Goal: Task Accomplishment & Management: Manage account settings

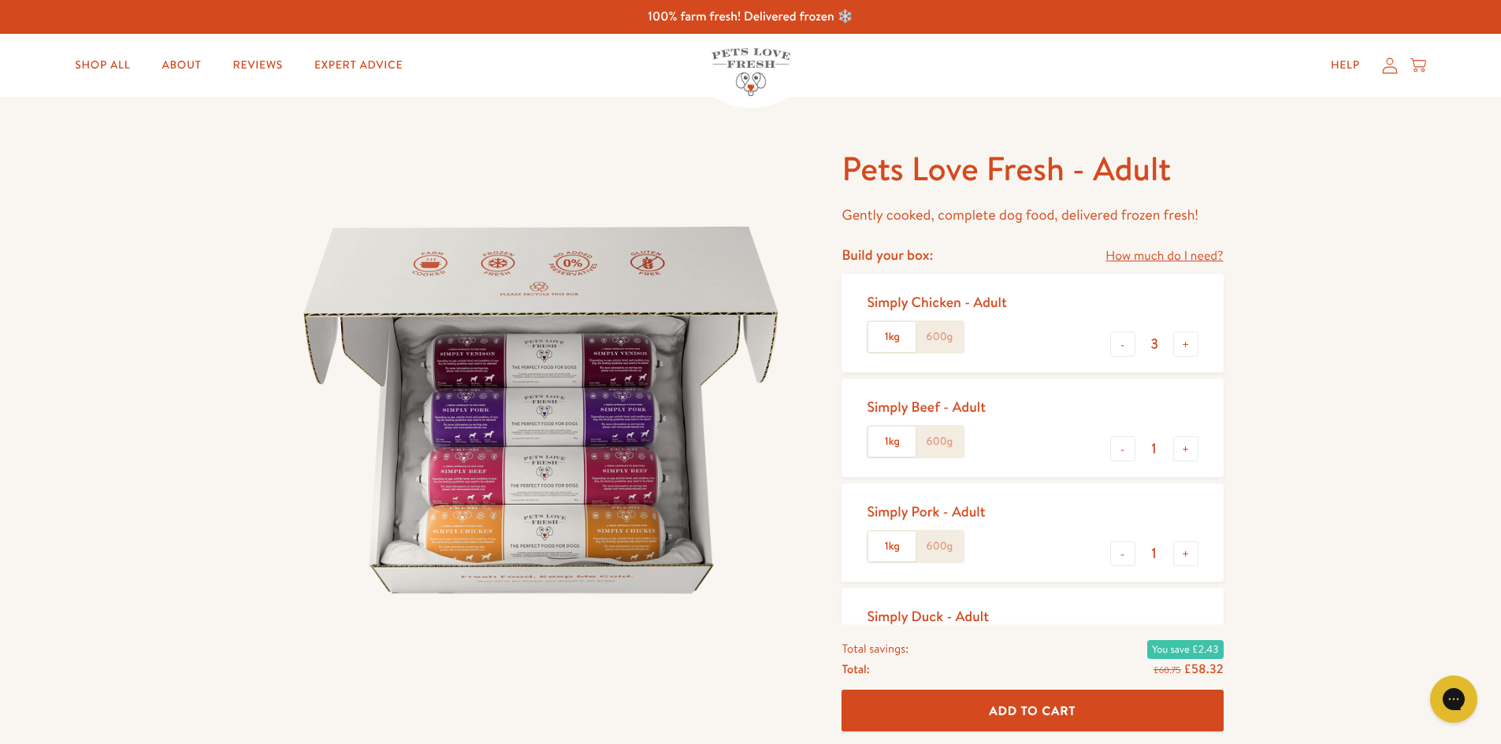
click at [1386, 64] on icon at bounding box center [1390, 66] width 16 height 17
click at [1186, 252] on link "How much do I need?" at bounding box center [1163, 256] width 117 height 21
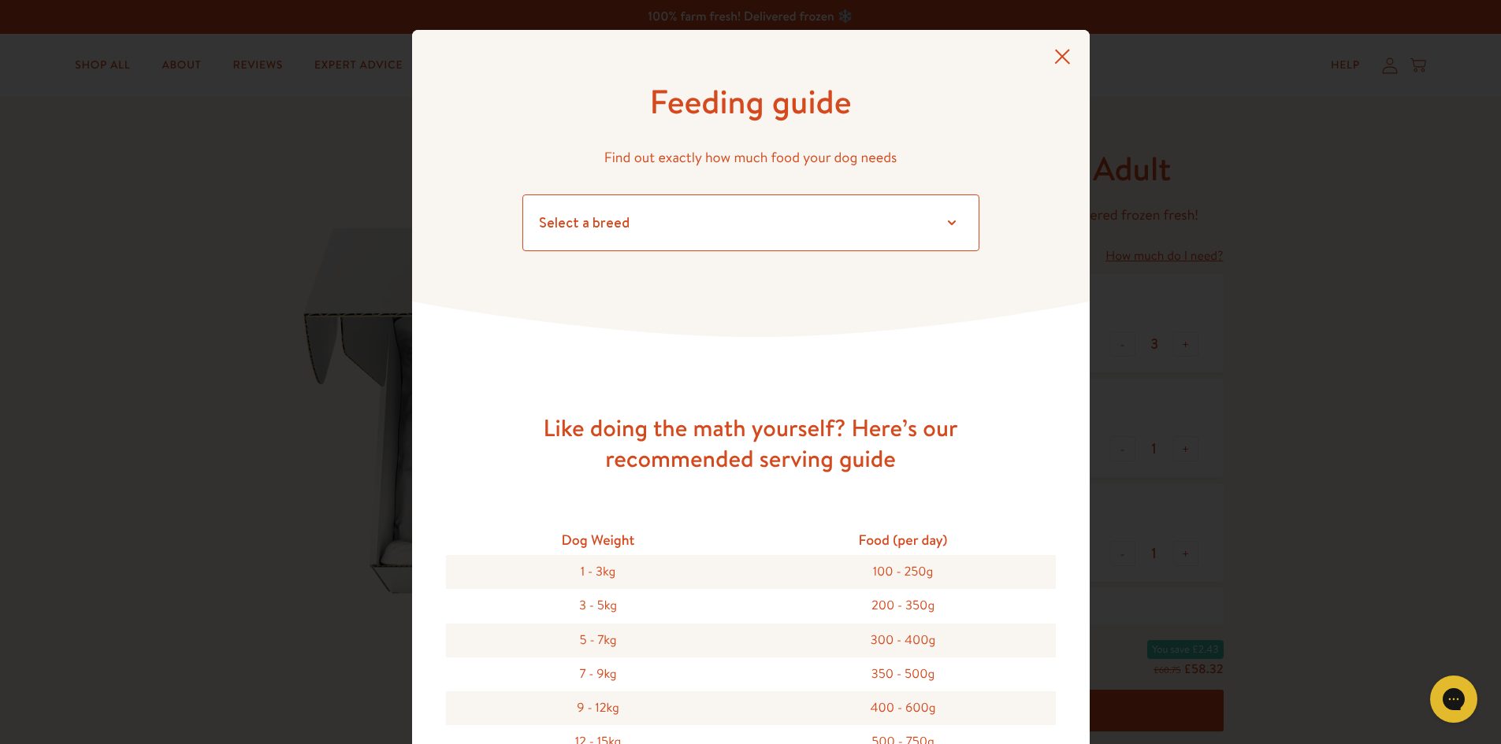
click at [964, 209] on select "Select a breed Affenpinscher Afghan hound Airedale terrier Akita Alaskan Malamu…" at bounding box center [750, 223] width 457 height 57
click at [1039, 292] on div "Feeding guide Find out exactly how much food your dog needs Select a breed Affe…" at bounding box center [750, 183] width 677 height 307
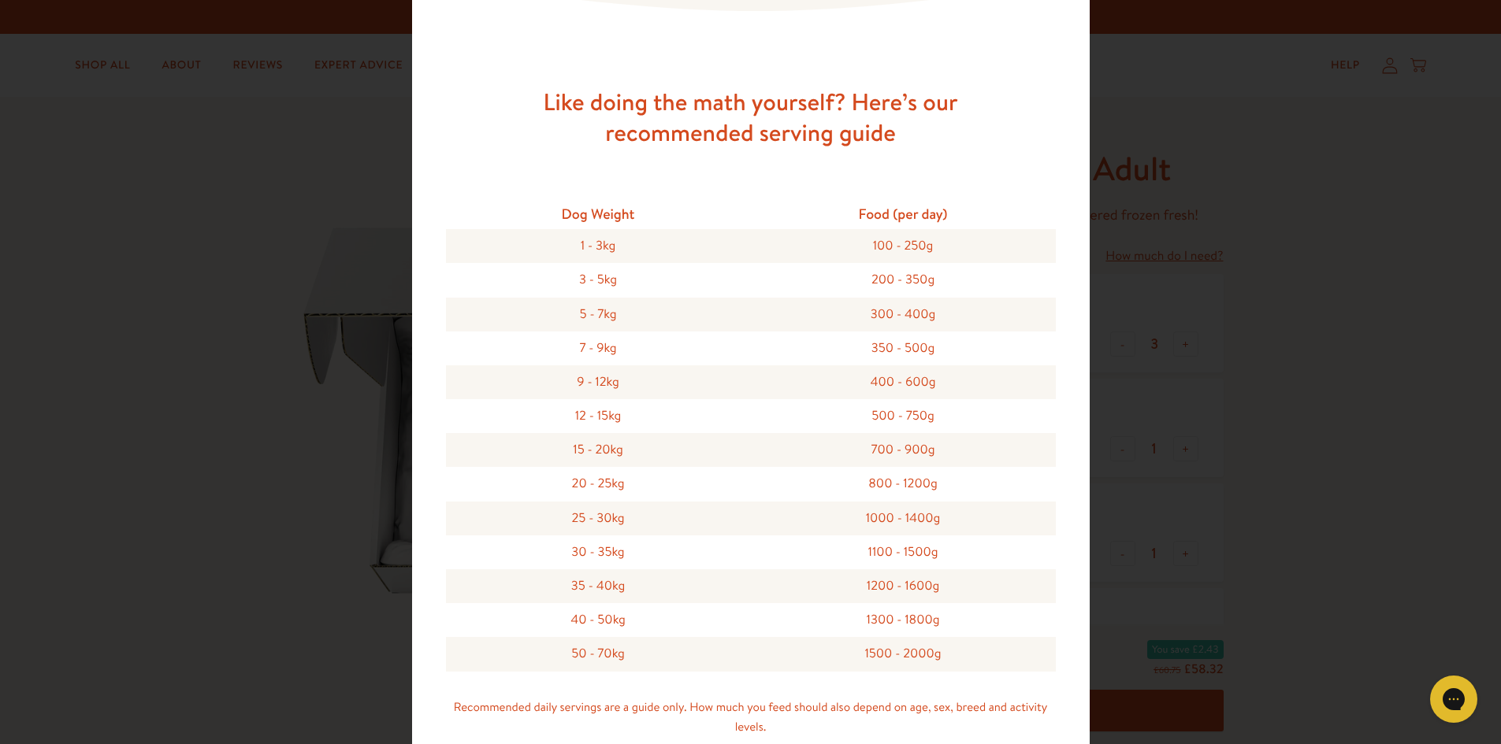
scroll to position [332, 0]
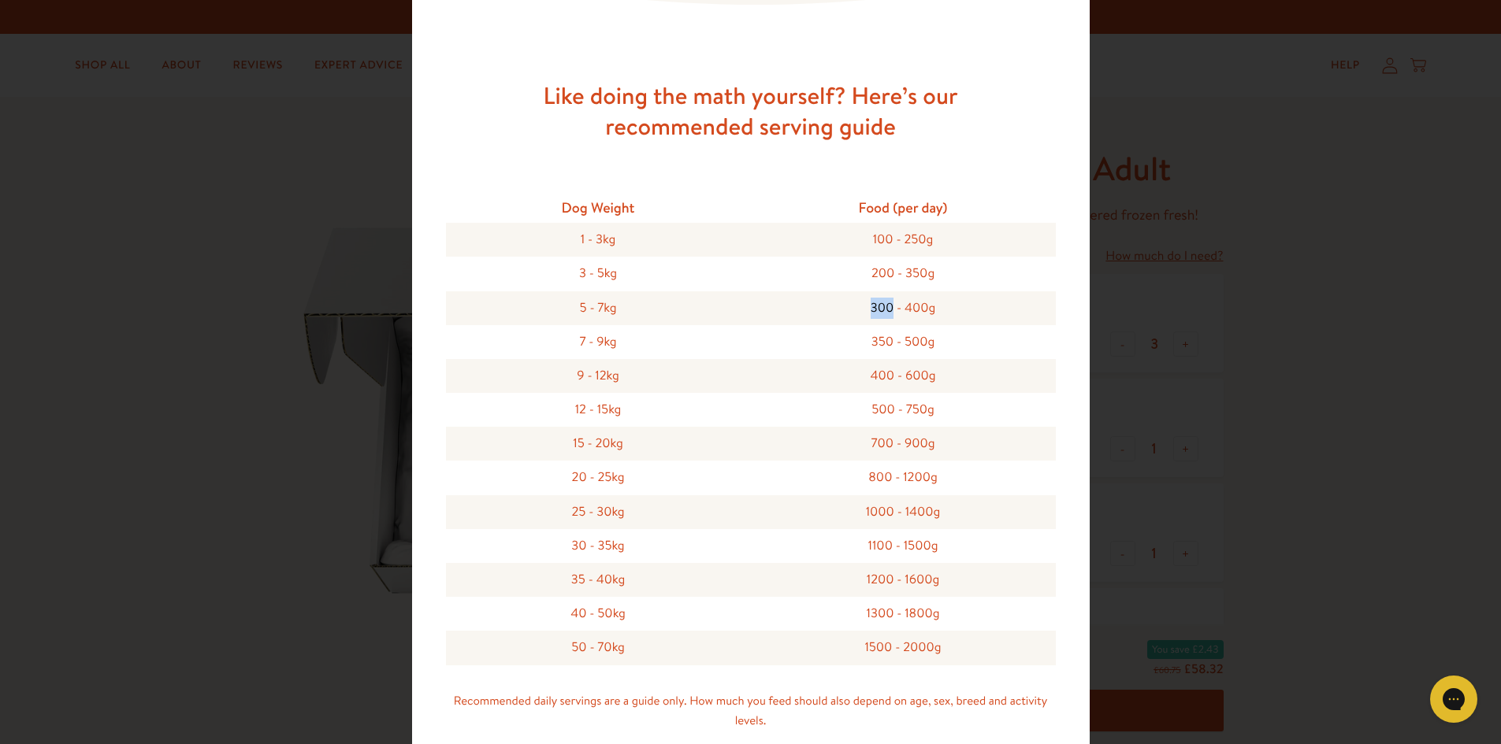
drag, startPoint x: 885, startPoint y: 303, endPoint x: 859, endPoint y: 303, distance: 25.2
click at [859, 303] on div "300 - 400g" at bounding box center [903, 308] width 305 height 34
click at [1390, 440] on div "Feeding guide Find out exactly how much food your dog needs Select a breed Affe…" at bounding box center [750, 372] width 1501 height 744
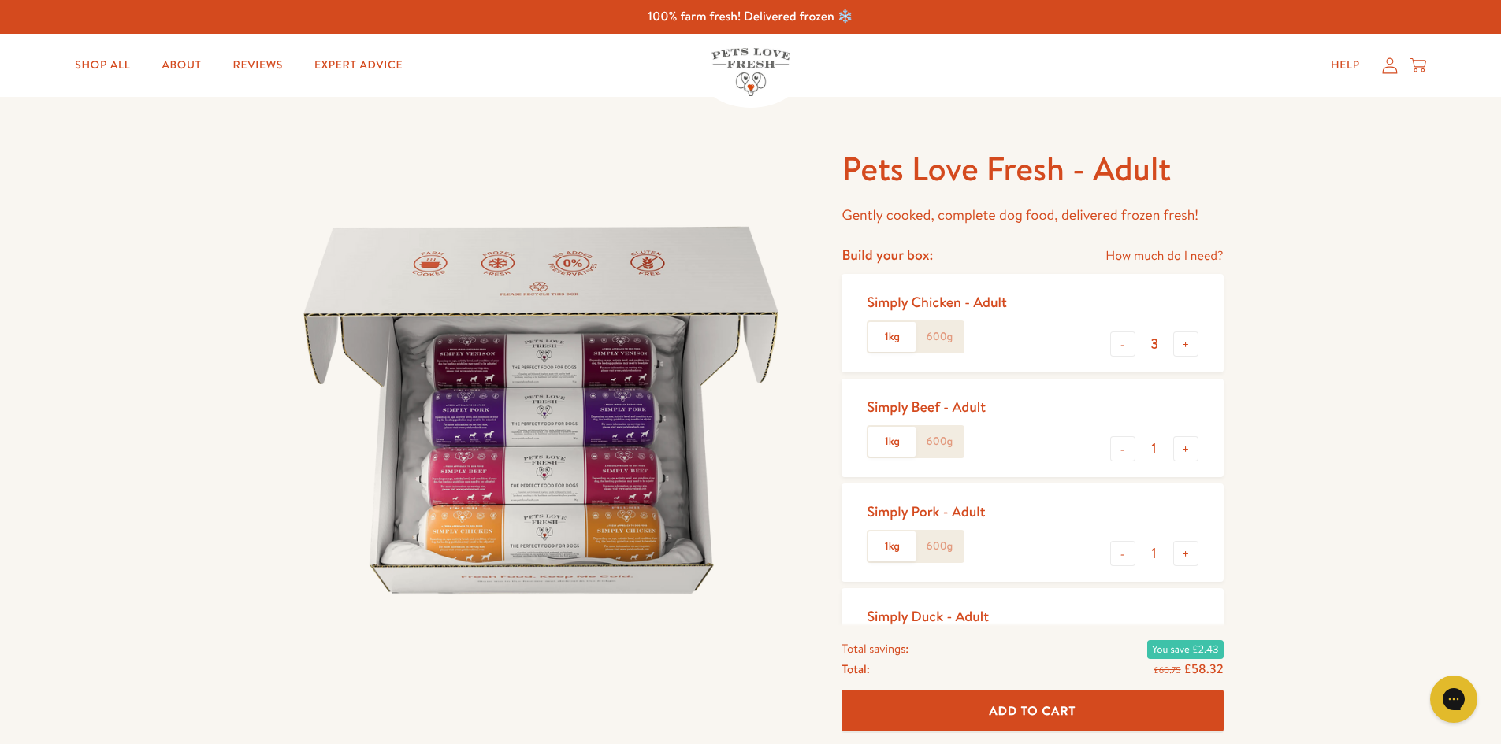
click at [944, 335] on label "600g" at bounding box center [938, 337] width 47 height 30
click at [0, 0] on input "600g" at bounding box center [0, 0] width 0 height 0
click at [947, 439] on label "600g" at bounding box center [938, 442] width 47 height 30
click at [0, 0] on input "600g" at bounding box center [0, 0] width 0 height 0
click at [953, 554] on label "600g" at bounding box center [938, 547] width 47 height 30
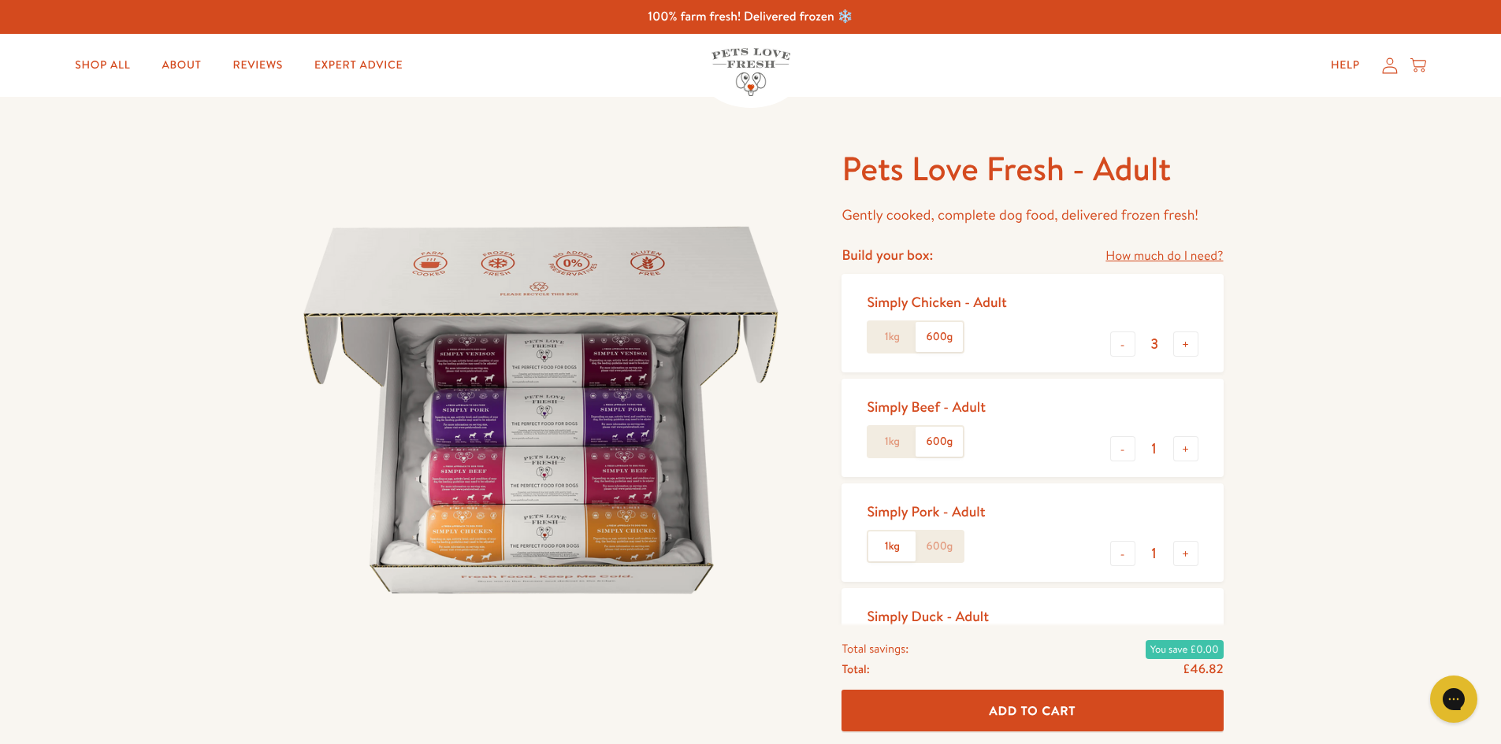
click at [0, 0] on input "600g" at bounding box center [0, 0] width 0 height 0
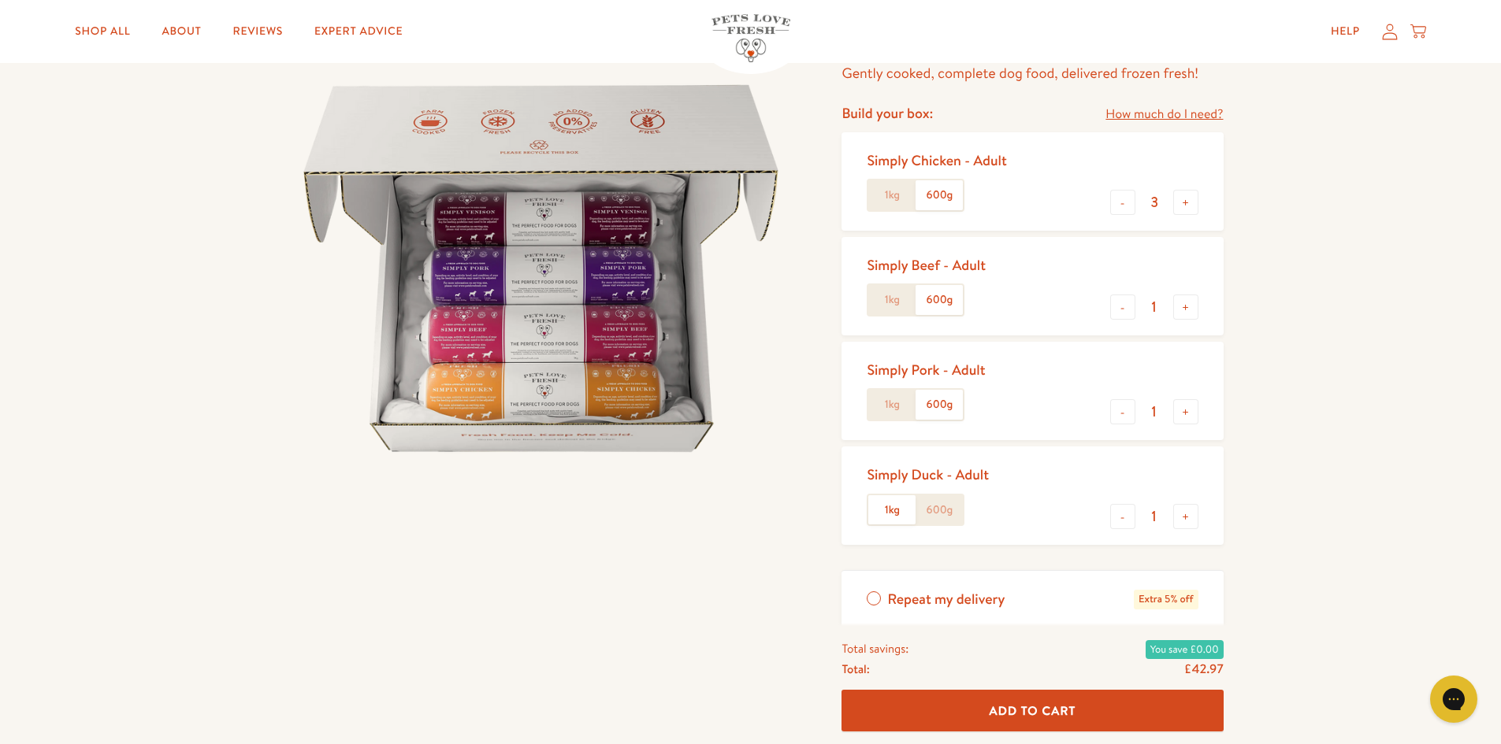
scroll to position [158, 0]
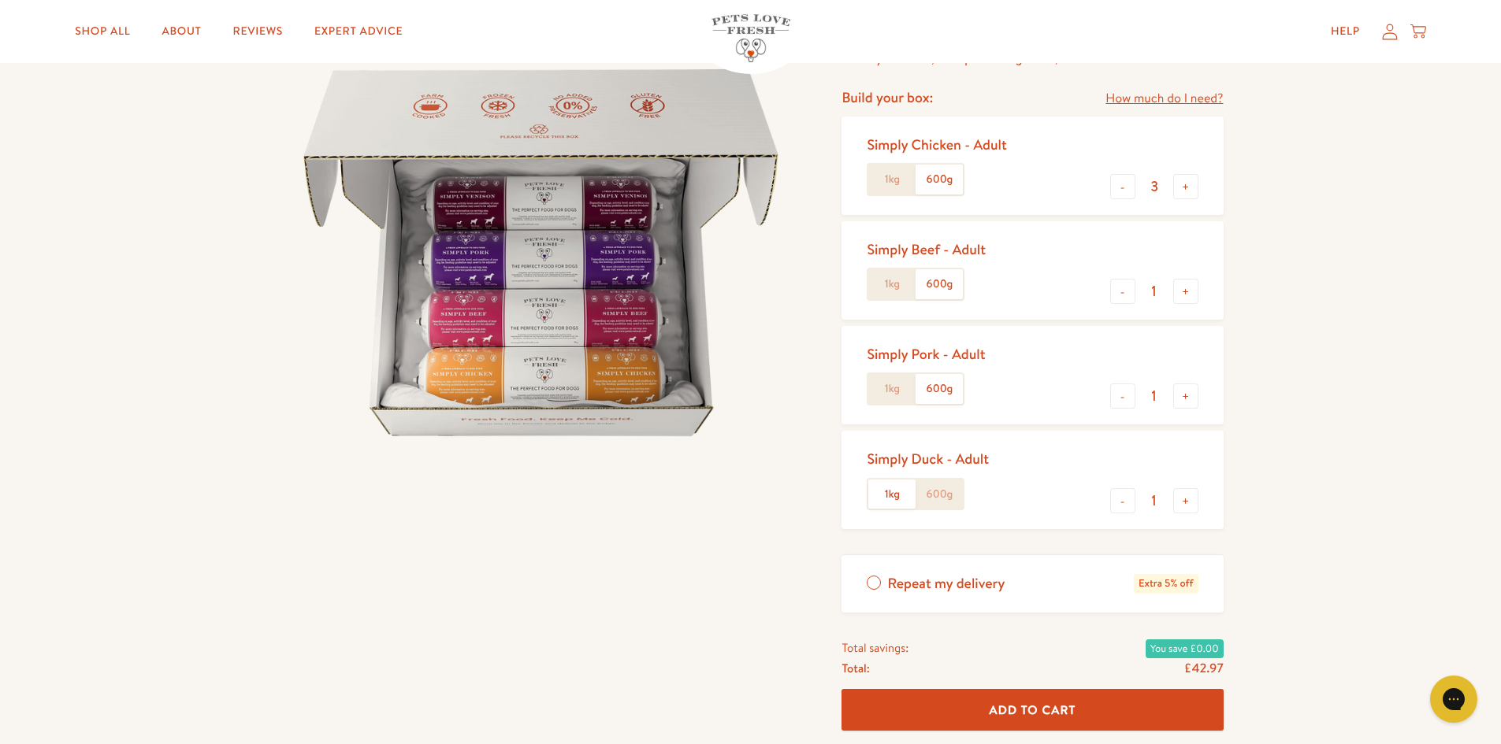
click at [953, 488] on label "600g" at bounding box center [938, 495] width 47 height 30
click at [0, 0] on input "600g" at bounding box center [0, 0] width 0 height 0
click at [1191, 282] on button "+" at bounding box center [1185, 291] width 25 height 25
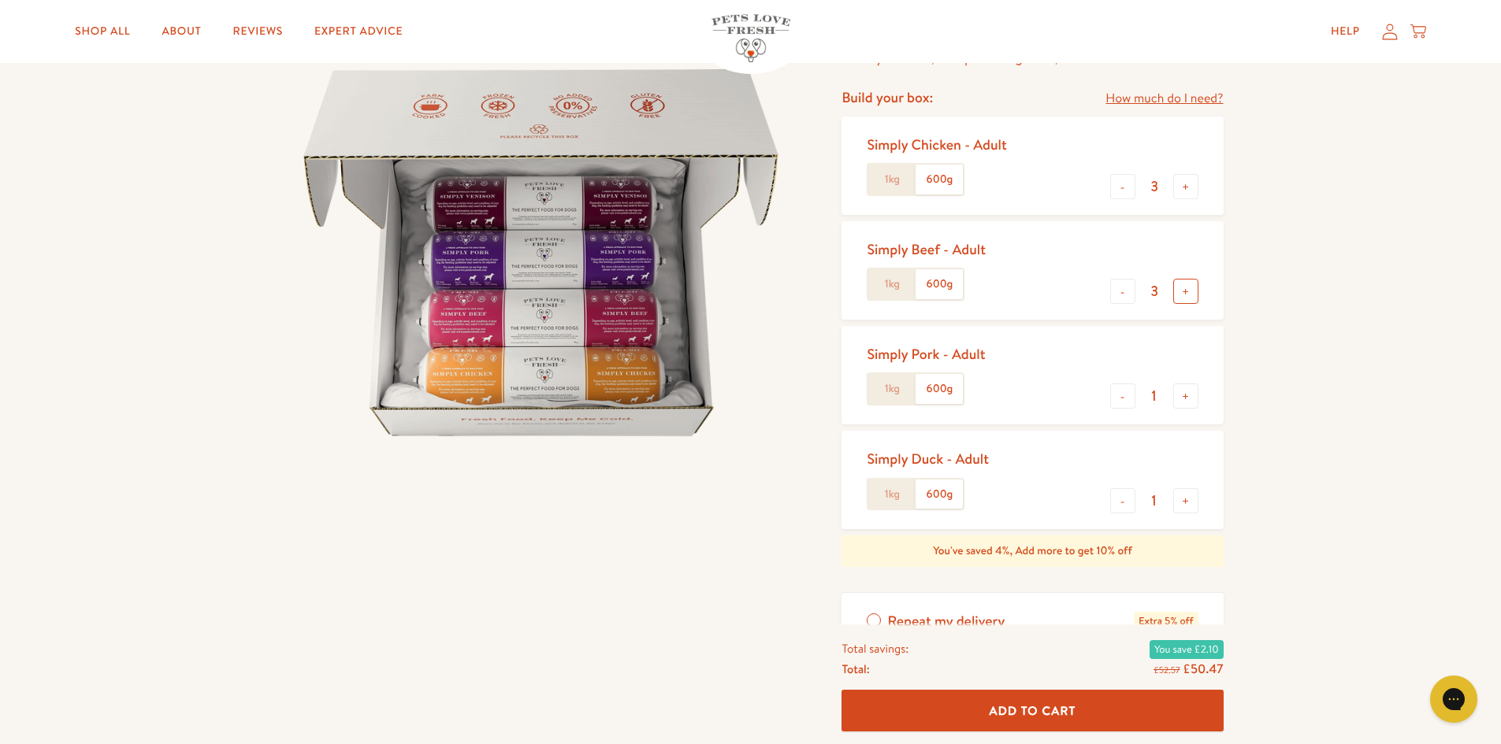
click at [1191, 282] on button "+" at bounding box center [1185, 291] width 25 height 25
click at [1129, 288] on button "-" at bounding box center [1122, 291] width 25 height 25
type input "3"
click at [1188, 388] on button "+" at bounding box center [1185, 396] width 25 height 25
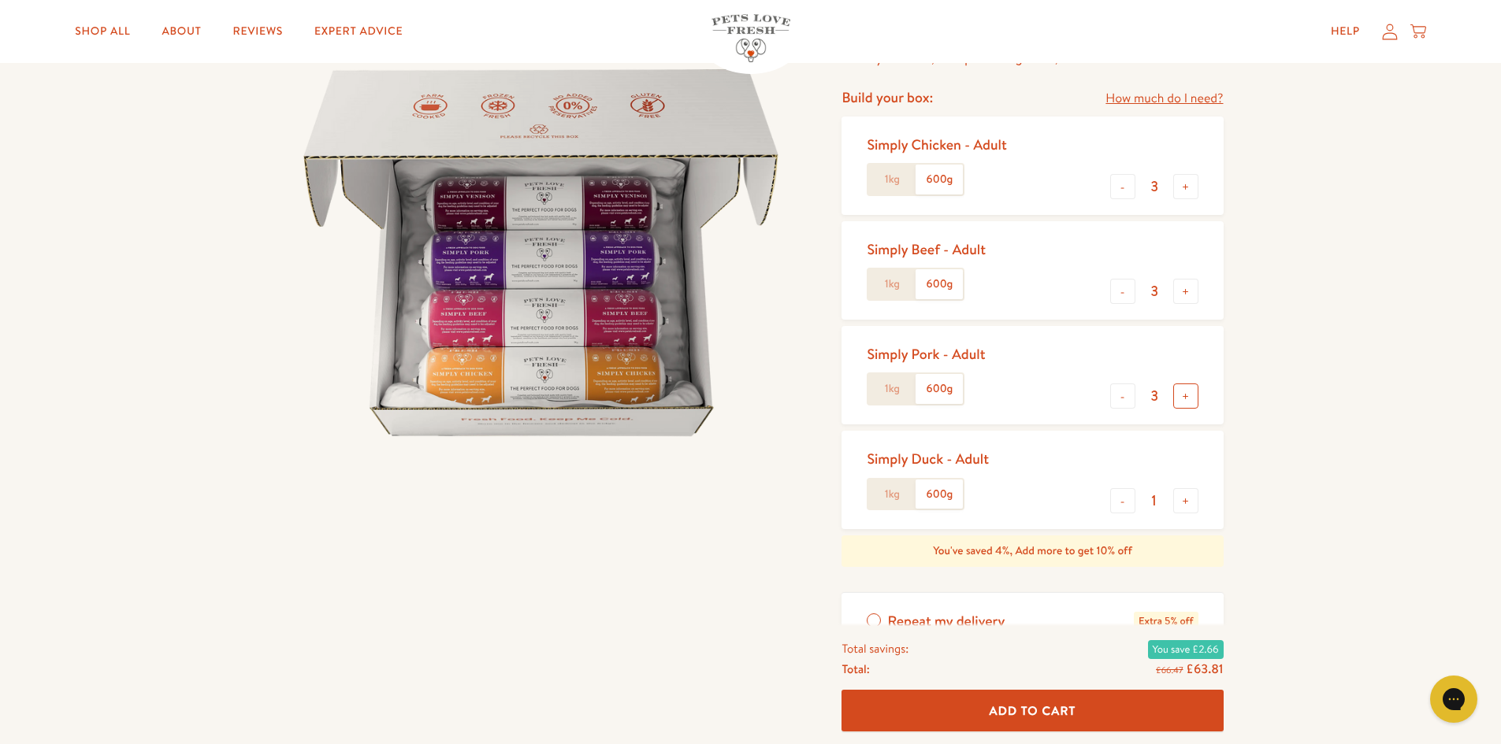
click at [1188, 388] on button "+" at bounding box center [1185, 396] width 25 height 25
click at [1121, 395] on button "-" at bounding box center [1122, 396] width 25 height 25
type input "3"
click at [1188, 499] on button "+" at bounding box center [1185, 500] width 25 height 25
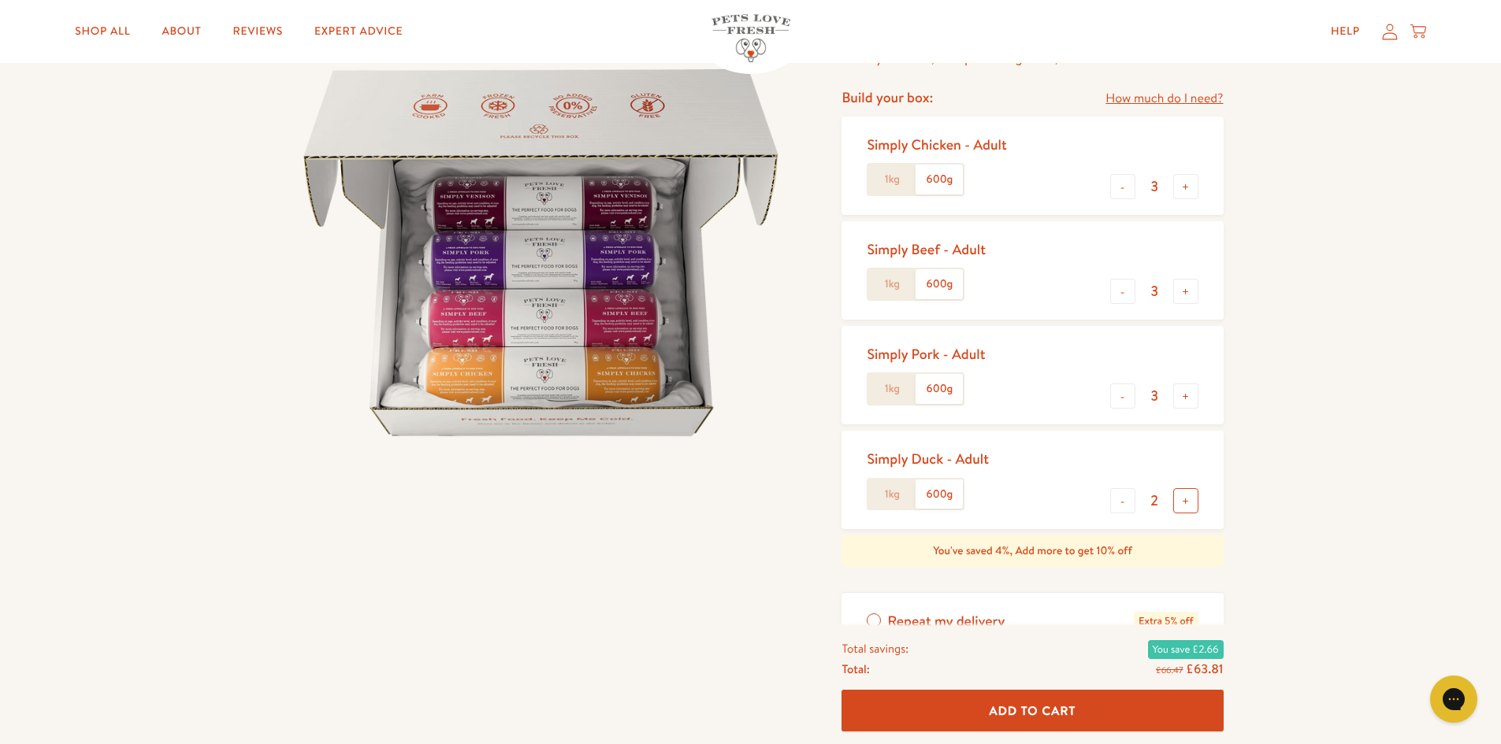
type input "3"
click at [1193, 193] on button "+" at bounding box center [1185, 186] width 25 height 25
type input "4"
click at [1181, 284] on button "+" at bounding box center [1185, 291] width 25 height 25
type input "4"
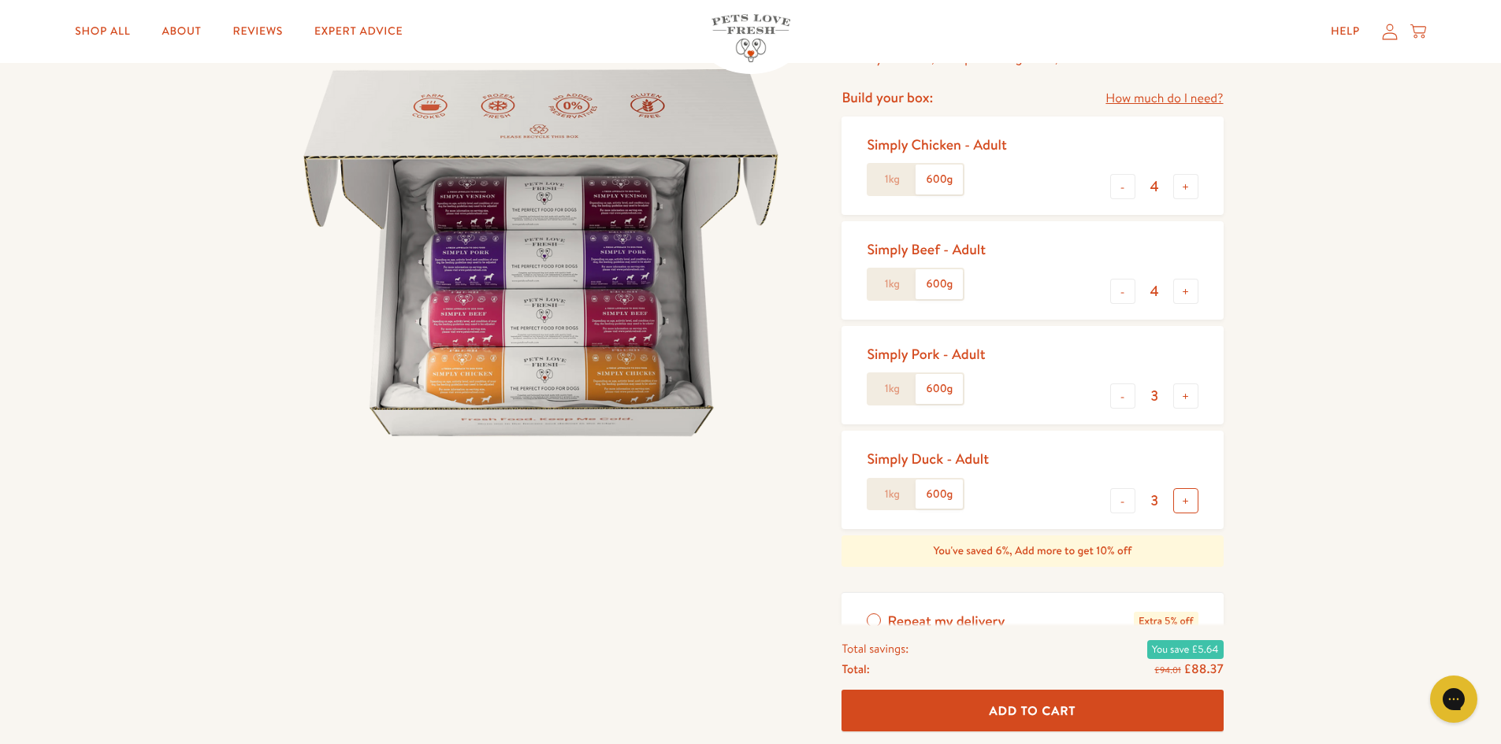
click at [1185, 503] on button "+" at bounding box center [1185, 500] width 25 height 25
type input "4"
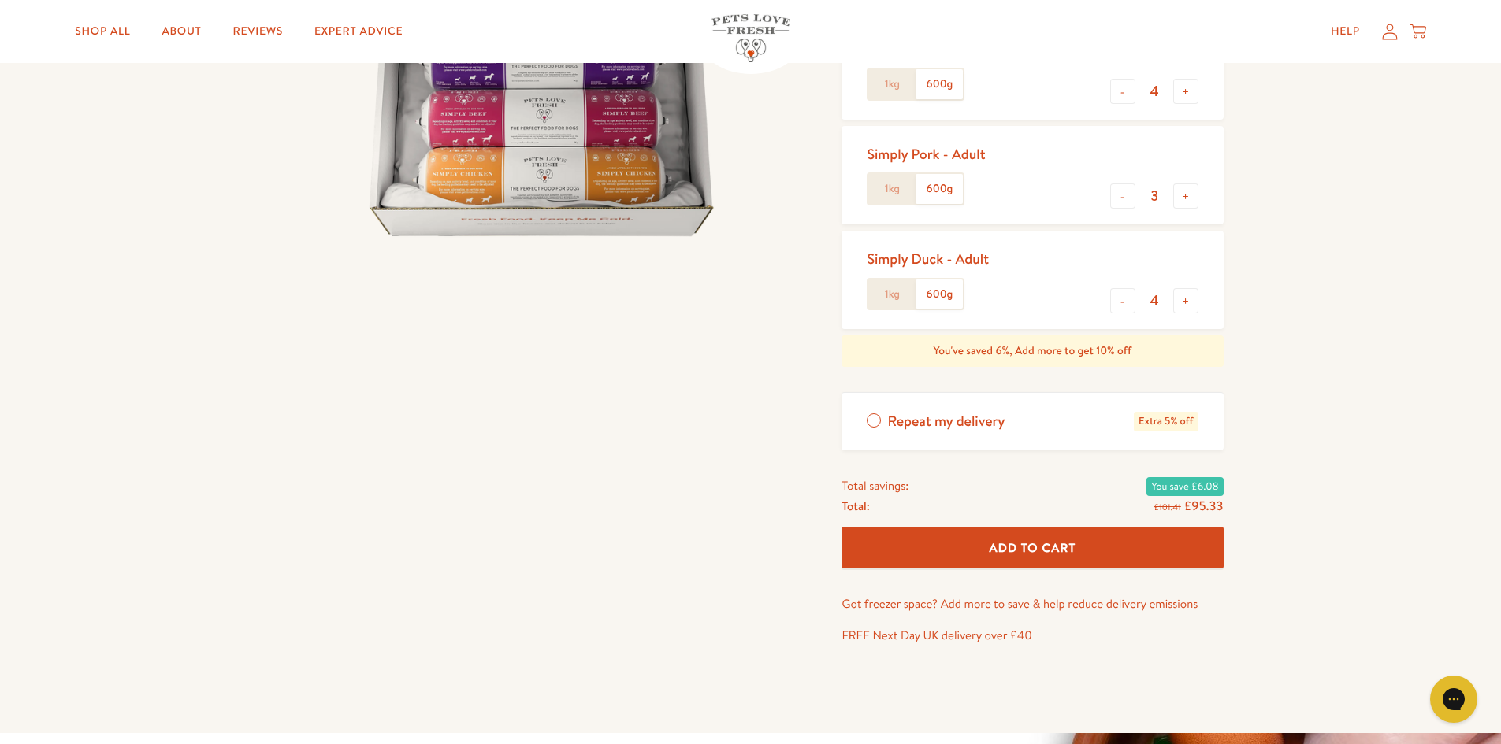
scroll to position [394, 0]
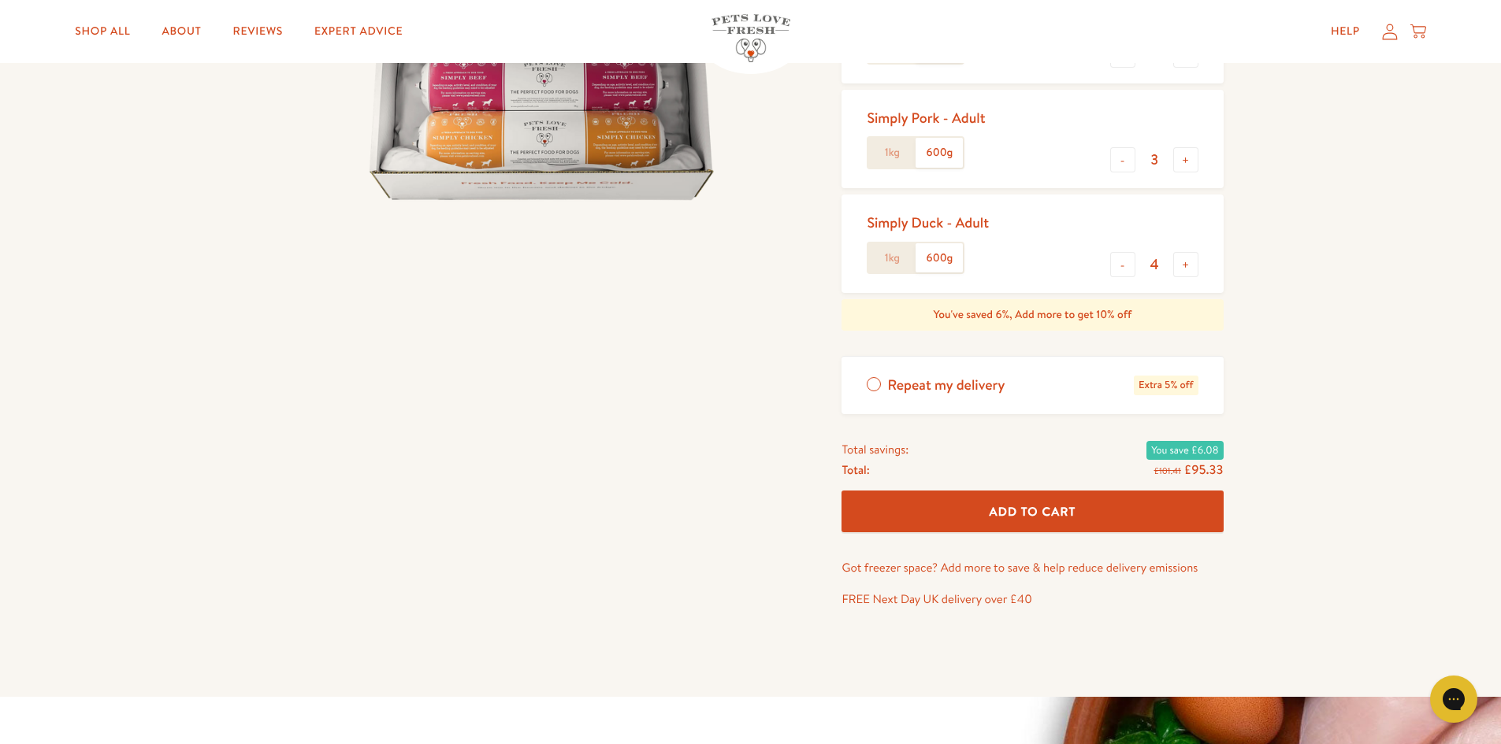
click at [978, 390] on span "Repeat my delivery" at bounding box center [945, 386] width 117 height 20
click at [0, 0] on input "Repeat my delivery Extra 5% off" at bounding box center [0, 0] width 0 height 0
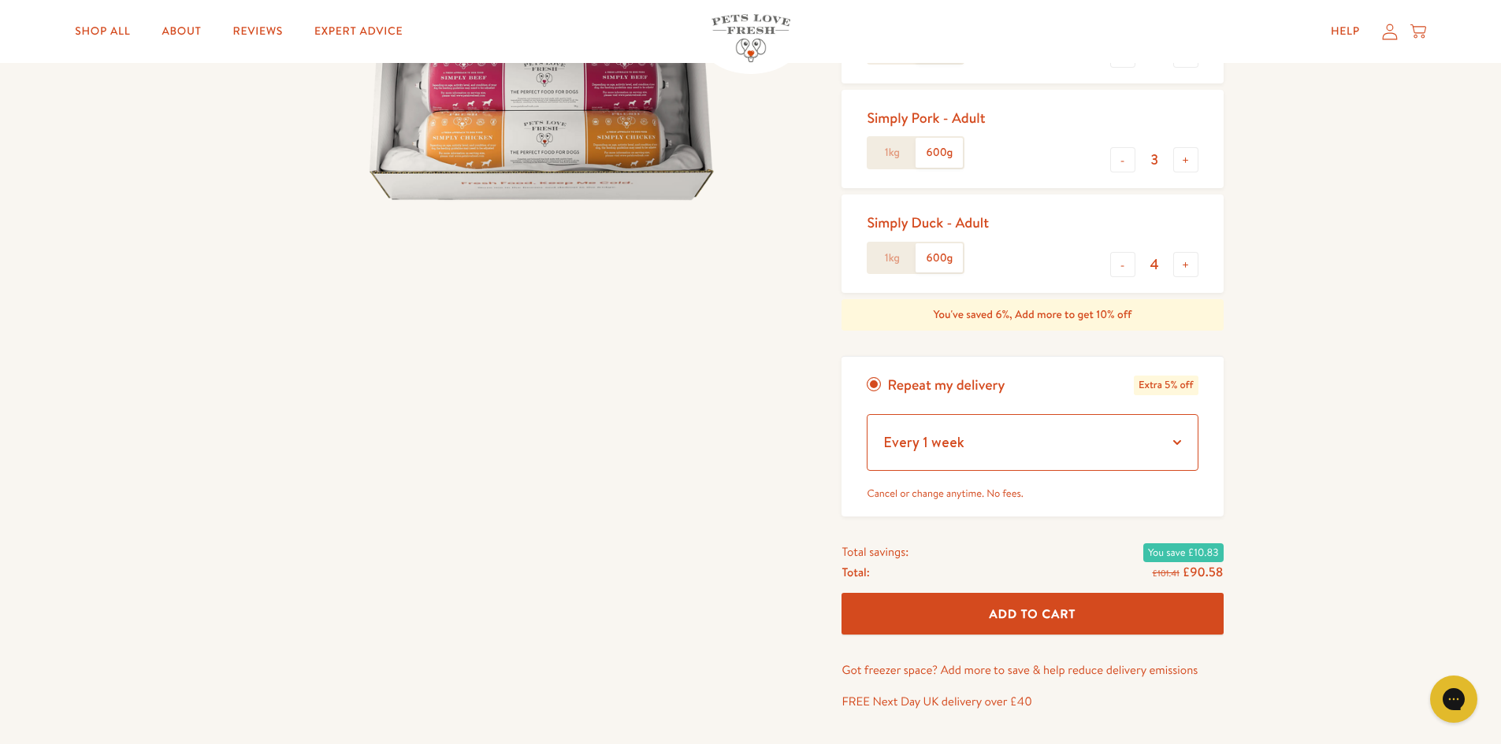
click at [1181, 446] on select "Every 1 week Every 2 weeks Every 3 weeks Every 5 weeks Every 7 weeks Every 11 w…" at bounding box center [1031, 442] width 331 height 57
select select "Every 4 weeks"
click at [866, 414] on select "Every 1 week Every 2 weeks Every 3 weeks Every 5 weeks Every 7 weeks Every 11 w…" at bounding box center [1031, 442] width 331 height 57
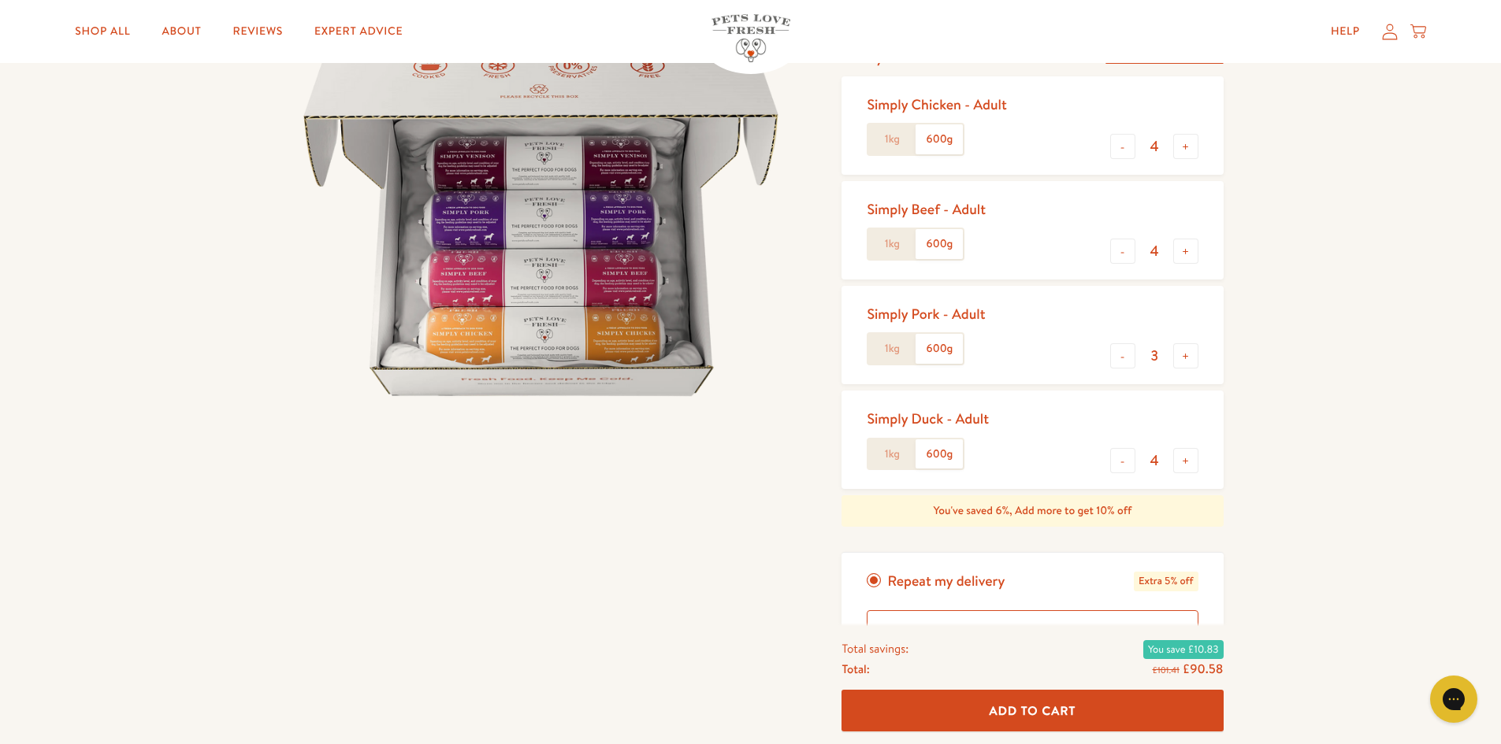
scroll to position [236, 0]
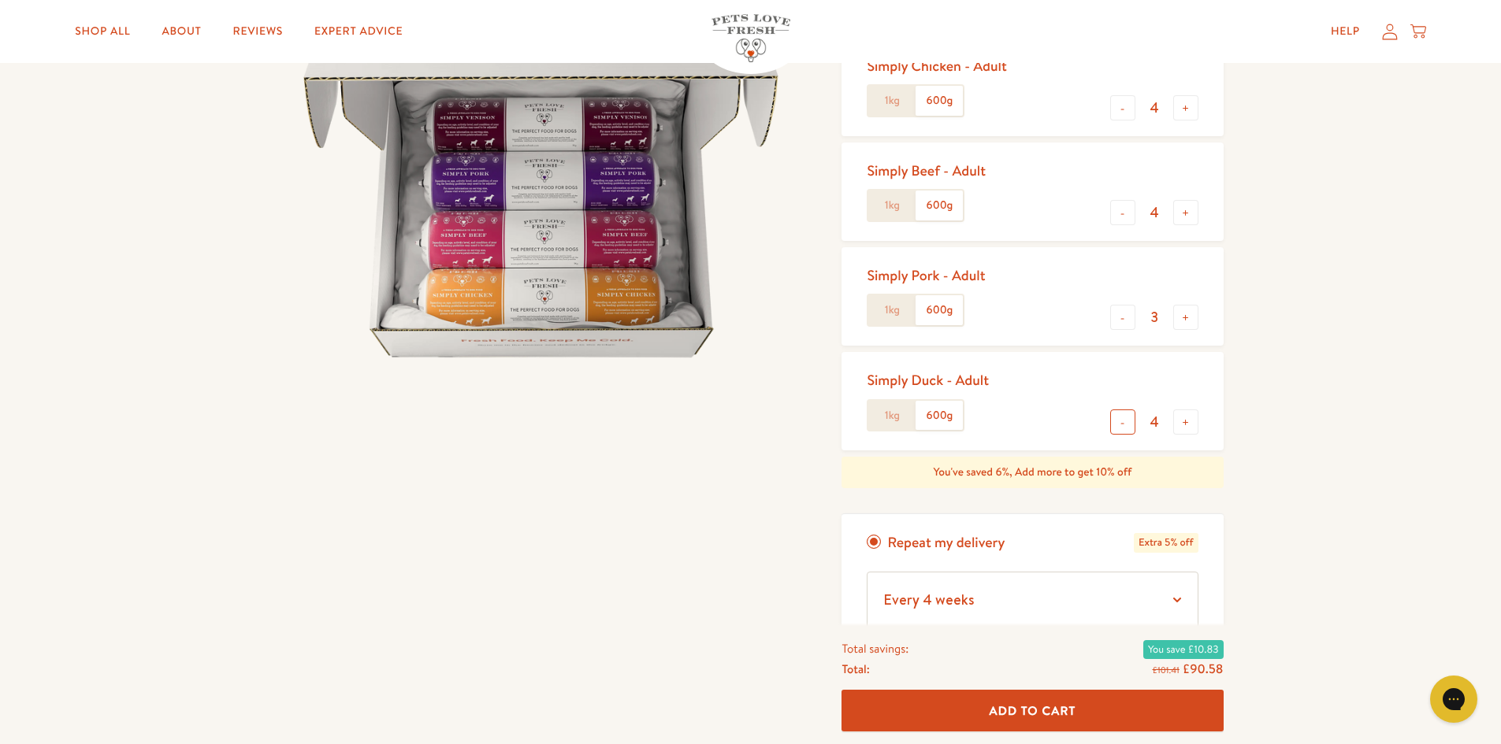
click at [1128, 419] on button "-" at bounding box center [1122, 422] width 25 height 25
type input "3"
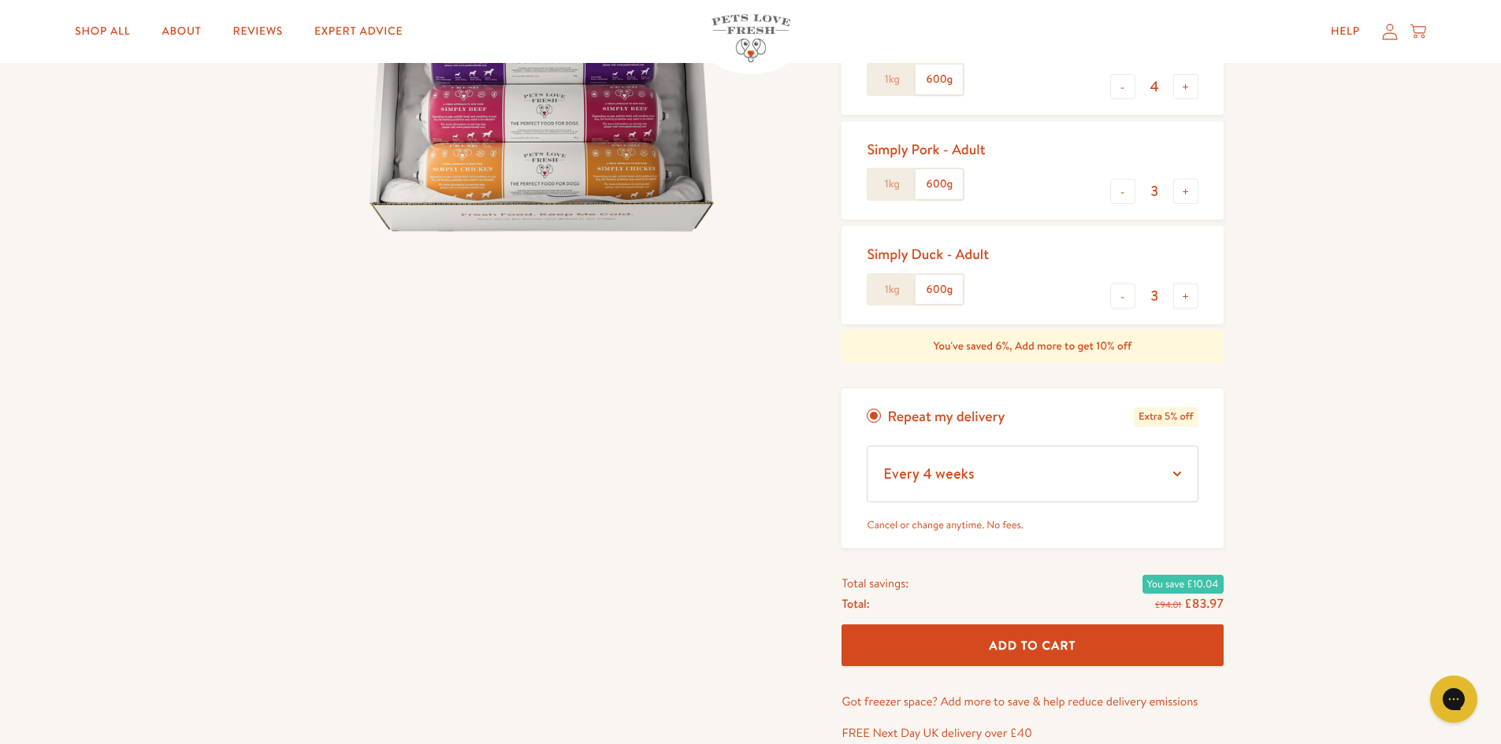
scroll to position [473, 0]
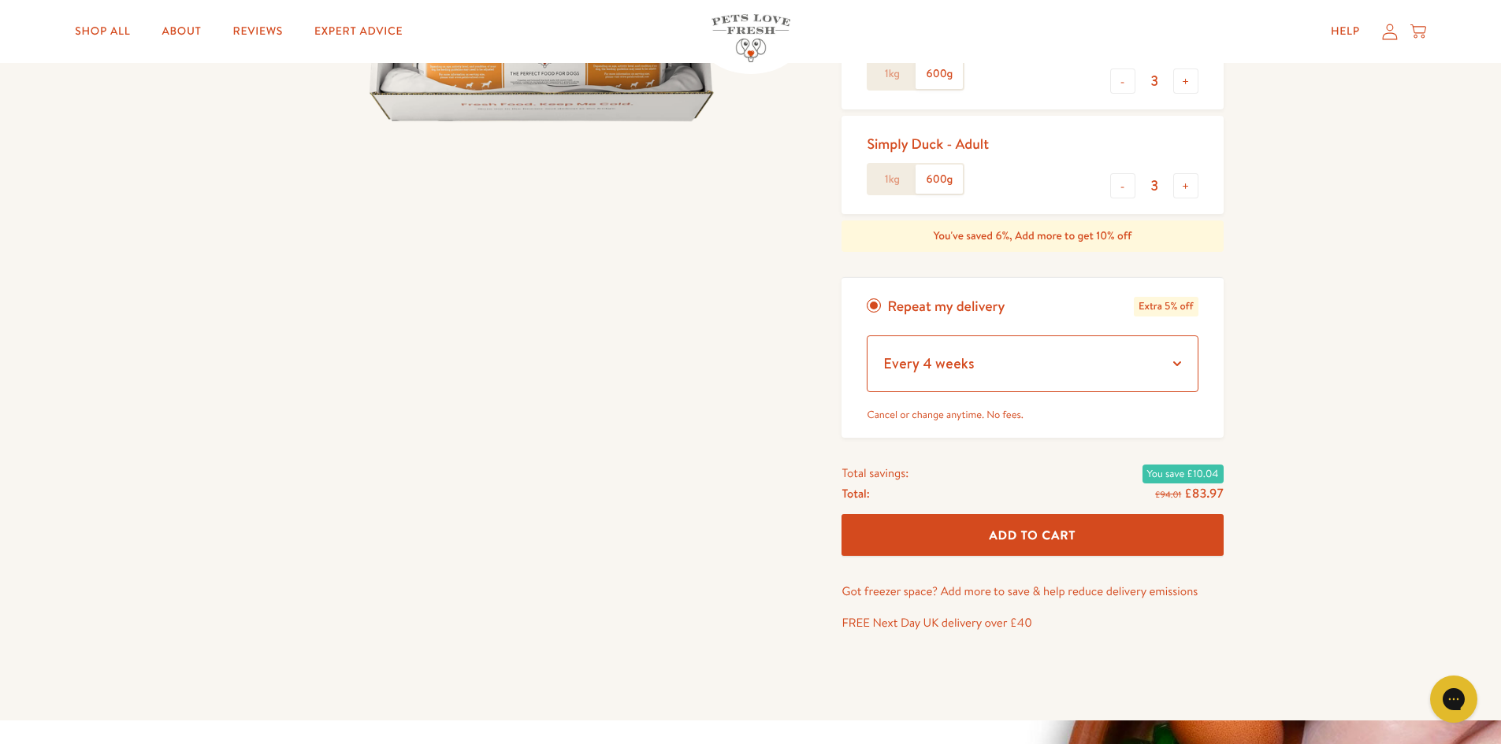
click at [1175, 369] on select "Every 1 week Every 2 weeks Every 3 weeks Every 5 weeks Every 7 weeks Every 11 w…" at bounding box center [1031, 364] width 331 height 57
select select "Every 8 weeks"
click at [866, 336] on select "Every 1 week Every 2 weeks Every 3 weeks Every 5 weeks Every 7 weeks Every 11 w…" at bounding box center [1031, 364] width 331 height 57
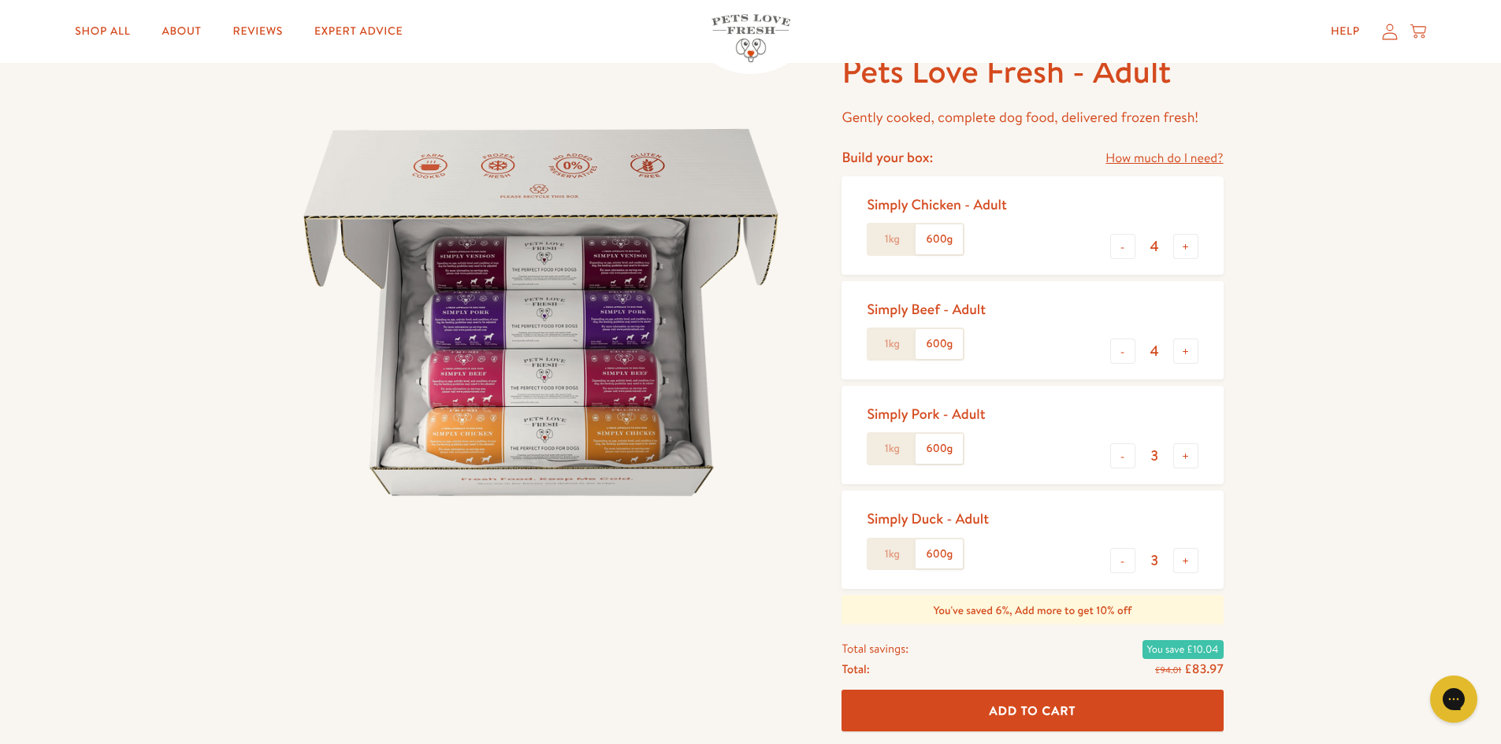
scroll to position [79, 0]
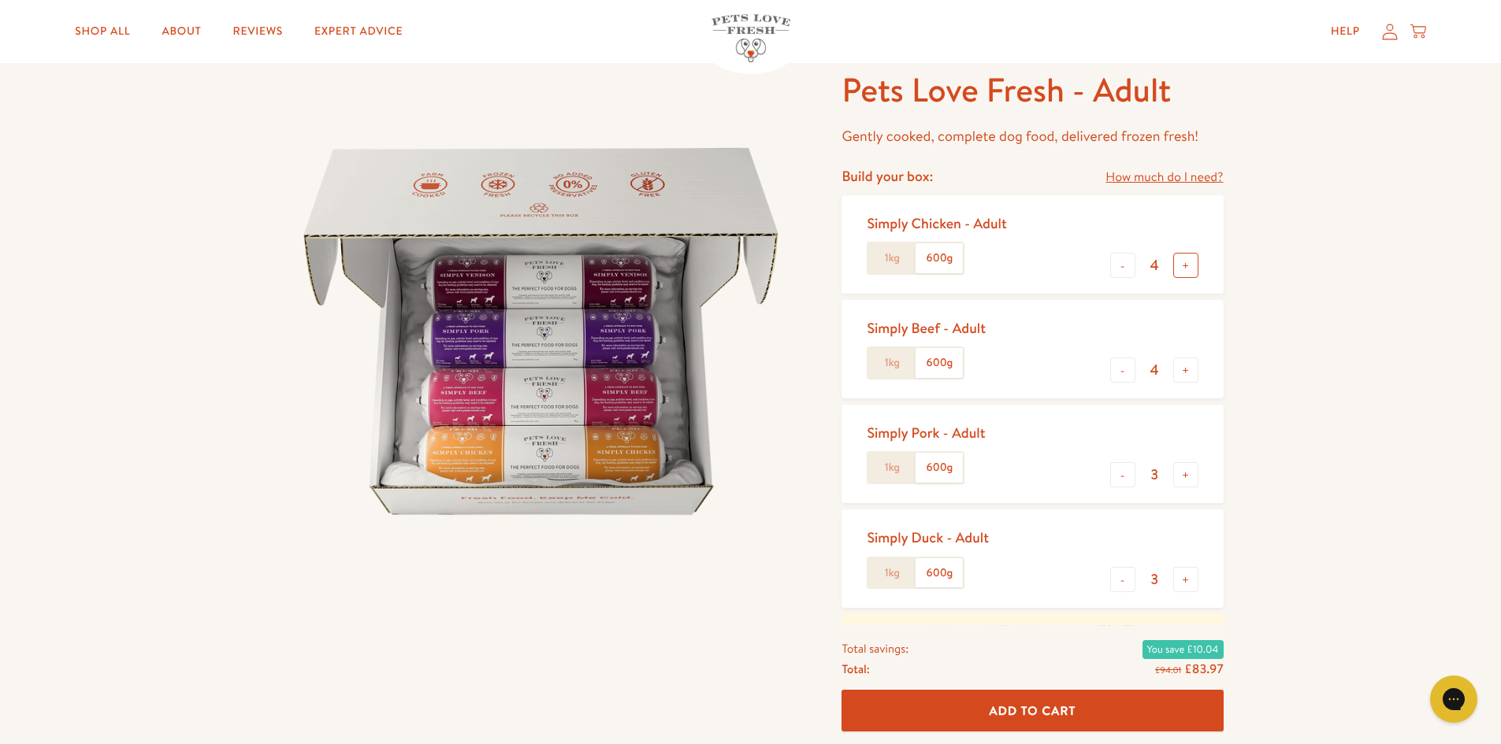
click at [1187, 269] on button "+" at bounding box center [1185, 265] width 25 height 25
type input "8"
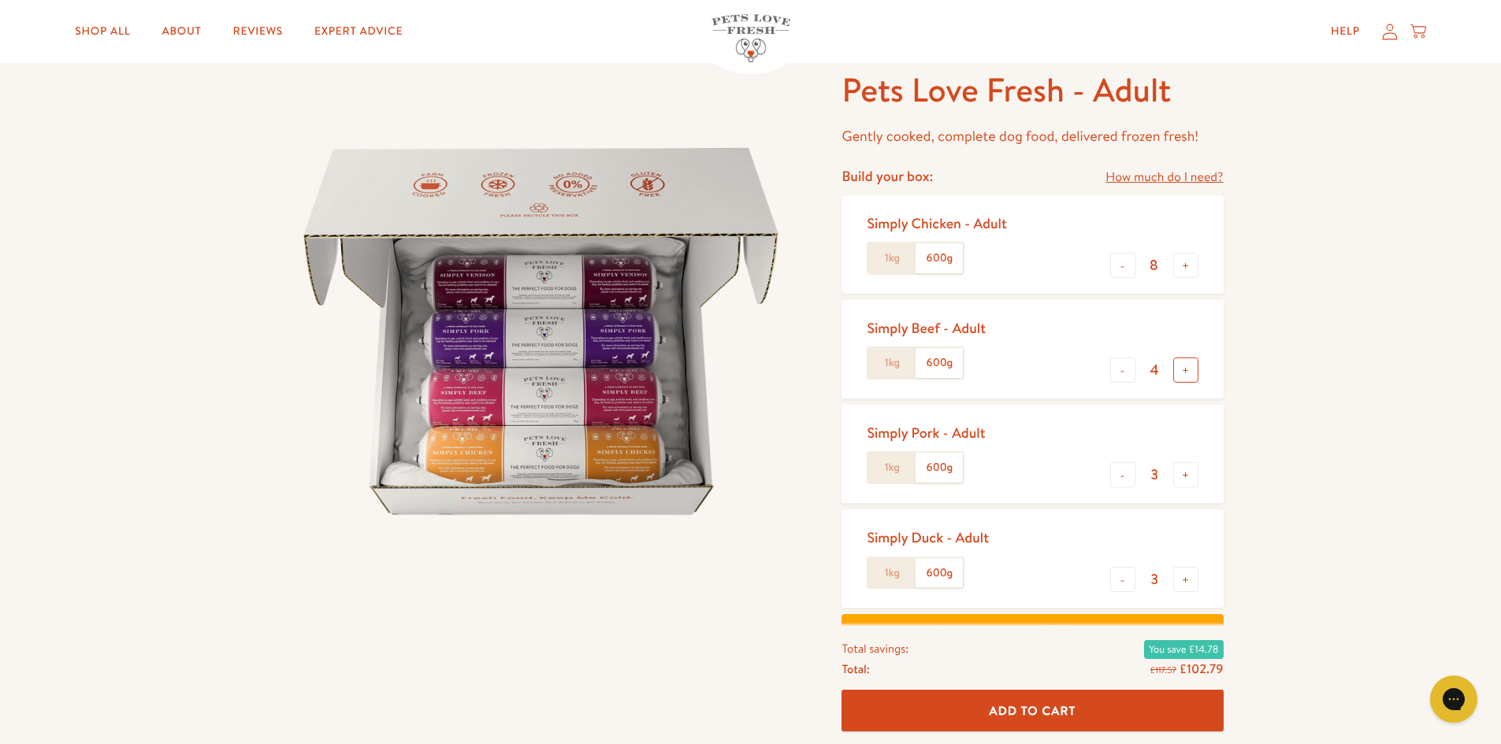
click at [1189, 369] on button "+" at bounding box center [1185, 370] width 25 height 25
type input "8"
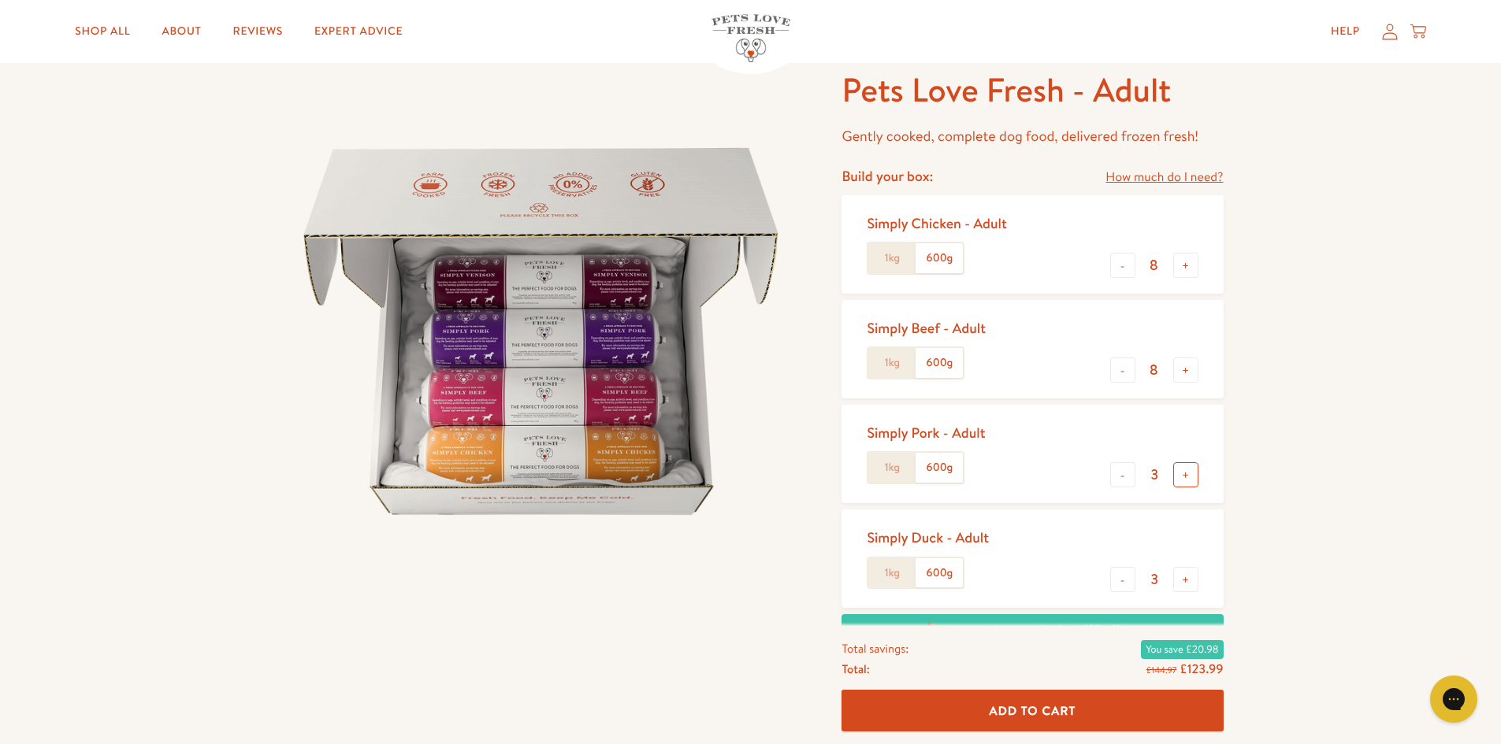
click at [1197, 471] on button "+" at bounding box center [1185, 474] width 25 height 25
click at [1196, 471] on button "+" at bounding box center [1185, 474] width 25 height 25
click at [1126, 477] on button "-" at bounding box center [1122, 474] width 25 height 25
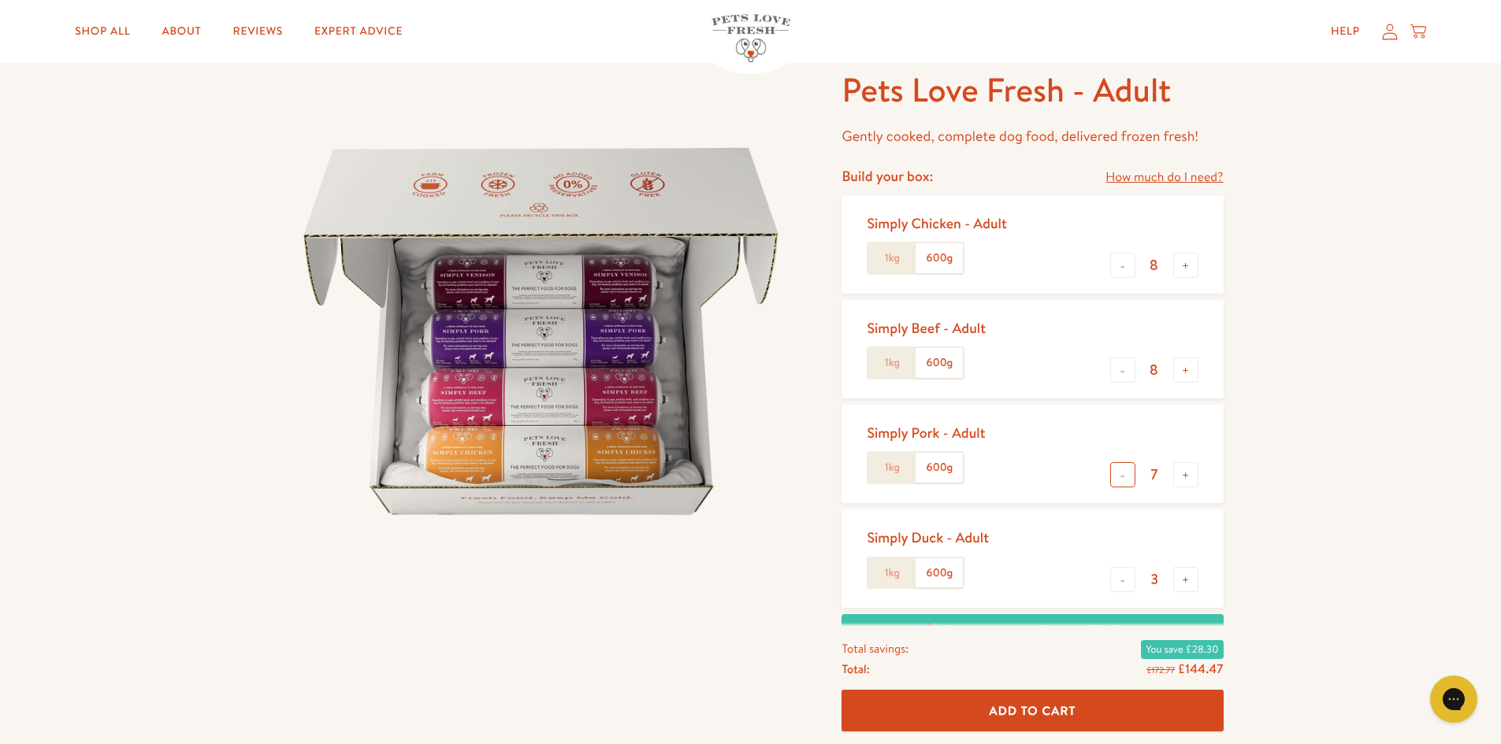
type input "6"
click at [1183, 577] on button "+" at bounding box center [1185, 579] width 25 height 25
click at [1183, 578] on button "+" at bounding box center [1185, 579] width 25 height 25
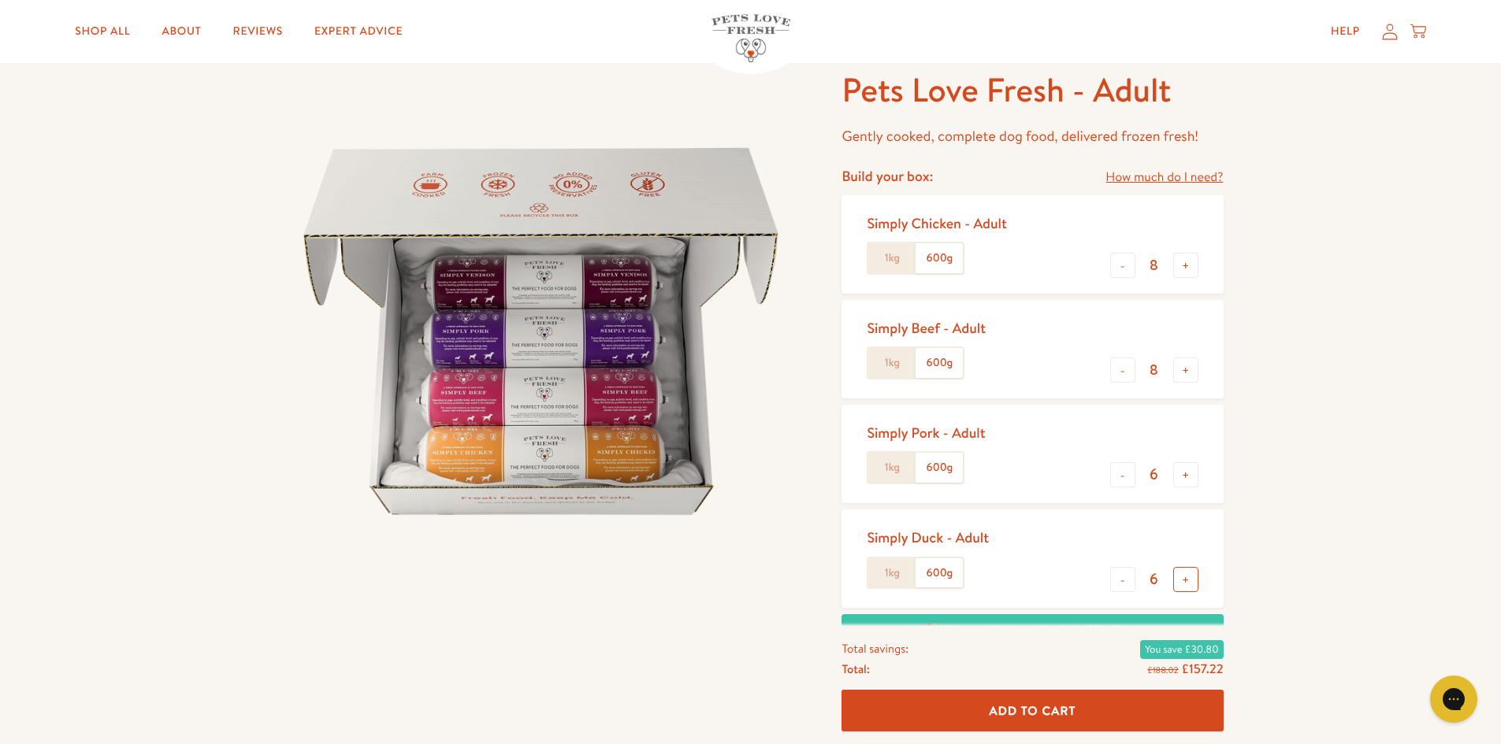
type input "7"
click at [1184, 476] on button "+" at bounding box center [1185, 474] width 25 height 25
type input "7"
click at [1121, 373] on button "-" at bounding box center [1122, 370] width 25 height 25
type input "7"
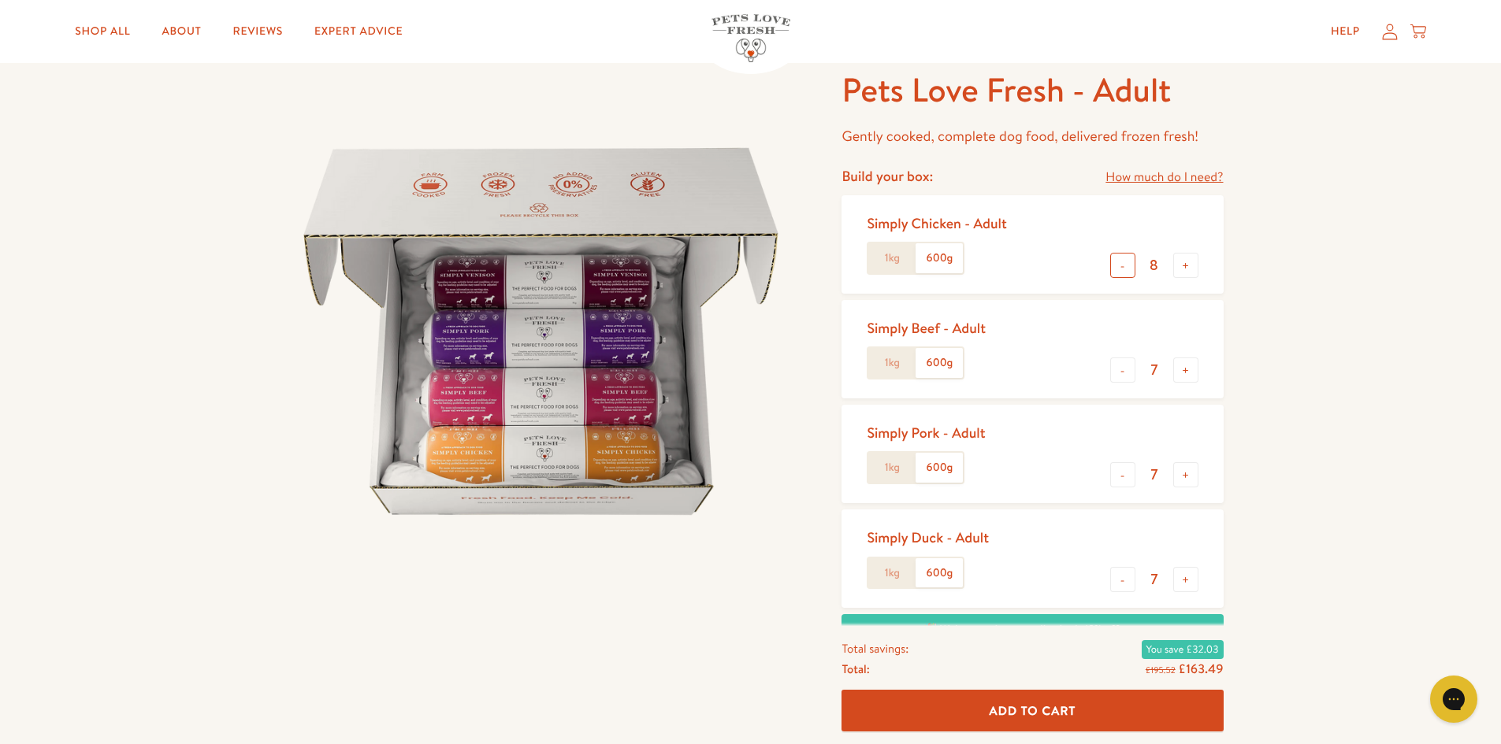
click at [1119, 264] on button "-" at bounding box center [1122, 265] width 25 height 25
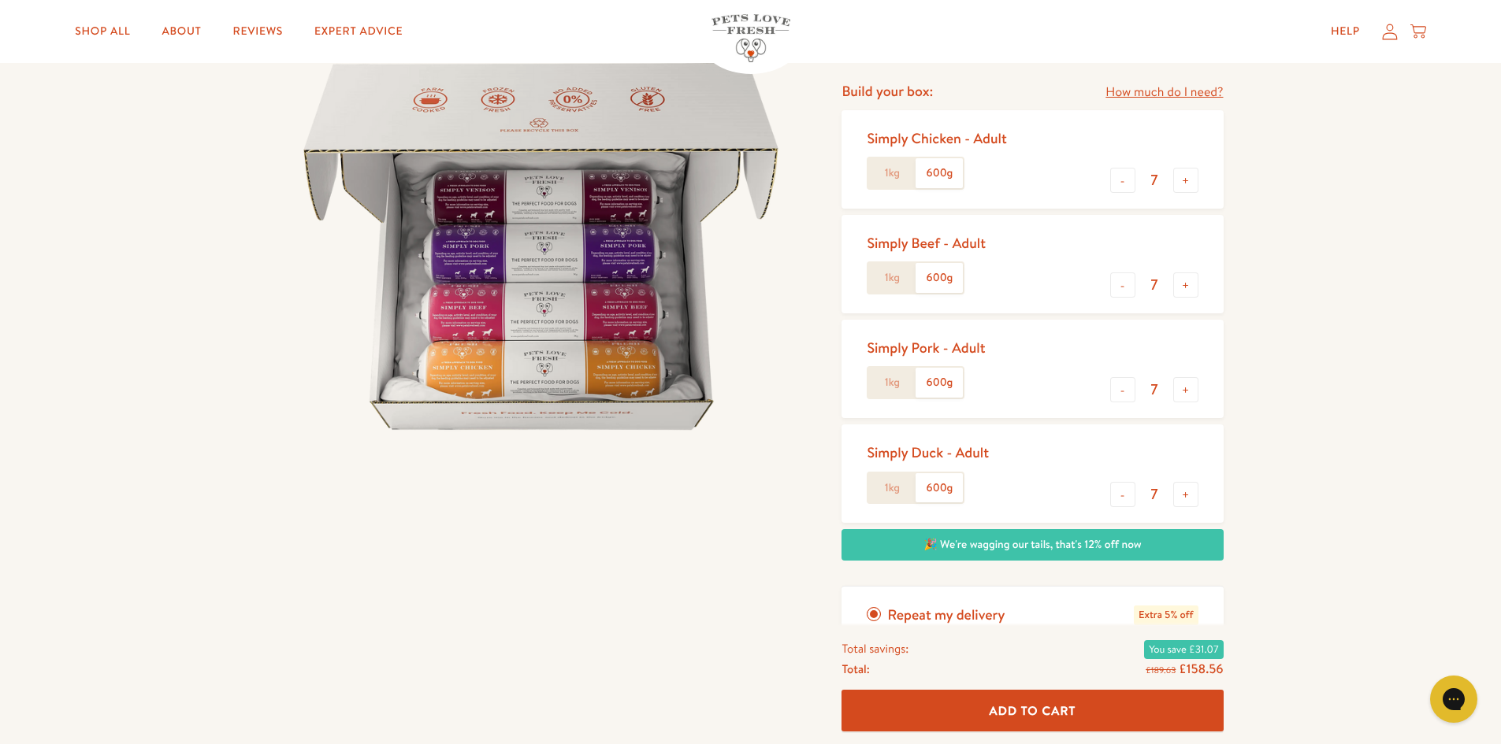
scroll to position [158, 0]
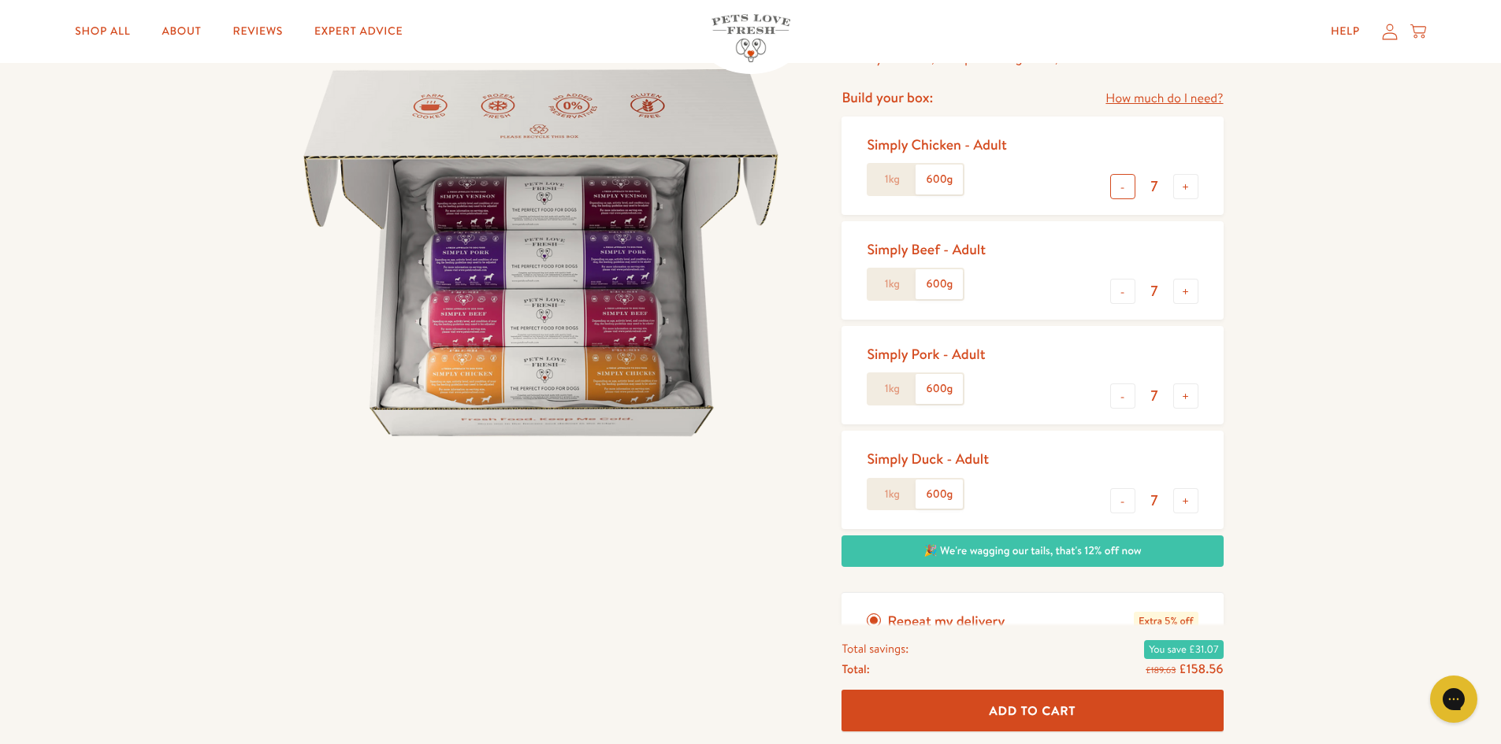
click at [1119, 188] on button "-" at bounding box center [1122, 186] width 25 height 25
type input "6"
click at [1122, 288] on button "-" at bounding box center [1122, 291] width 25 height 25
type input "5"
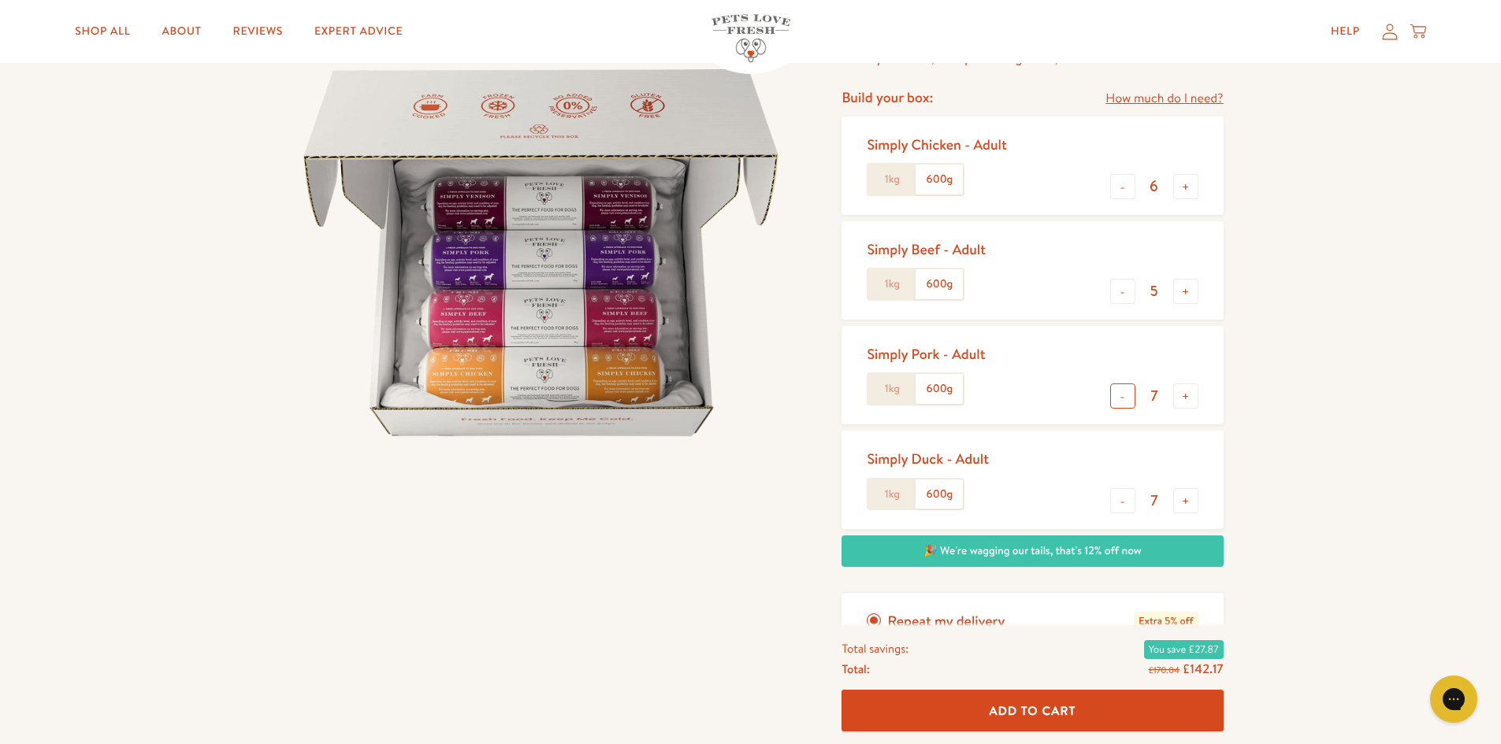
click at [1119, 398] on button "-" at bounding box center [1122, 396] width 25 height 25
type input "5"
click at [1186, 283] on button "+" at bounding box center [1185, 291] width 25 height 25
type input "6"
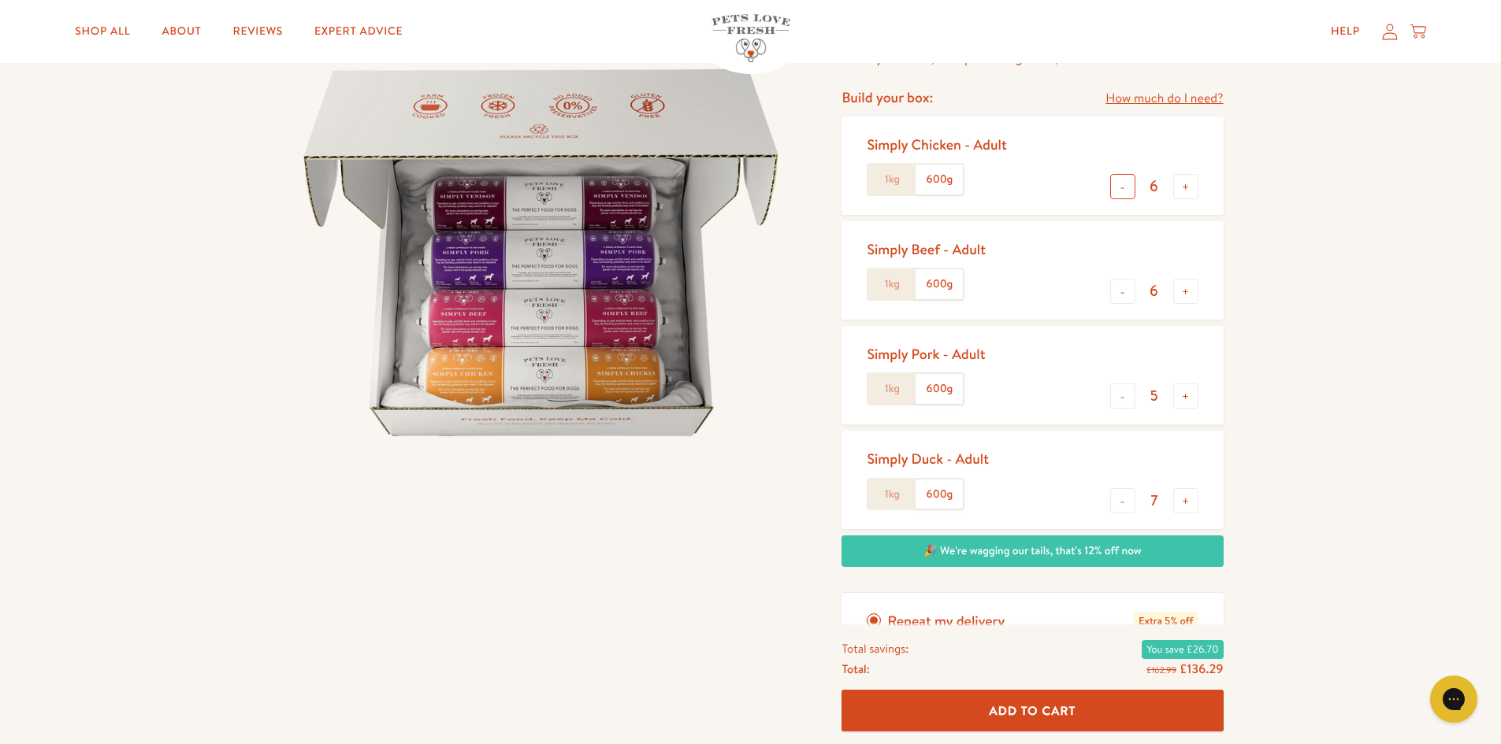
click at [1124, 188] on button "-" at bounding box center [1122, 186] width 25 height 25
type input "5"
click at [1124, 495] on button "-" at bounding box center [1122, 500] width 25 height 25
type input "5"
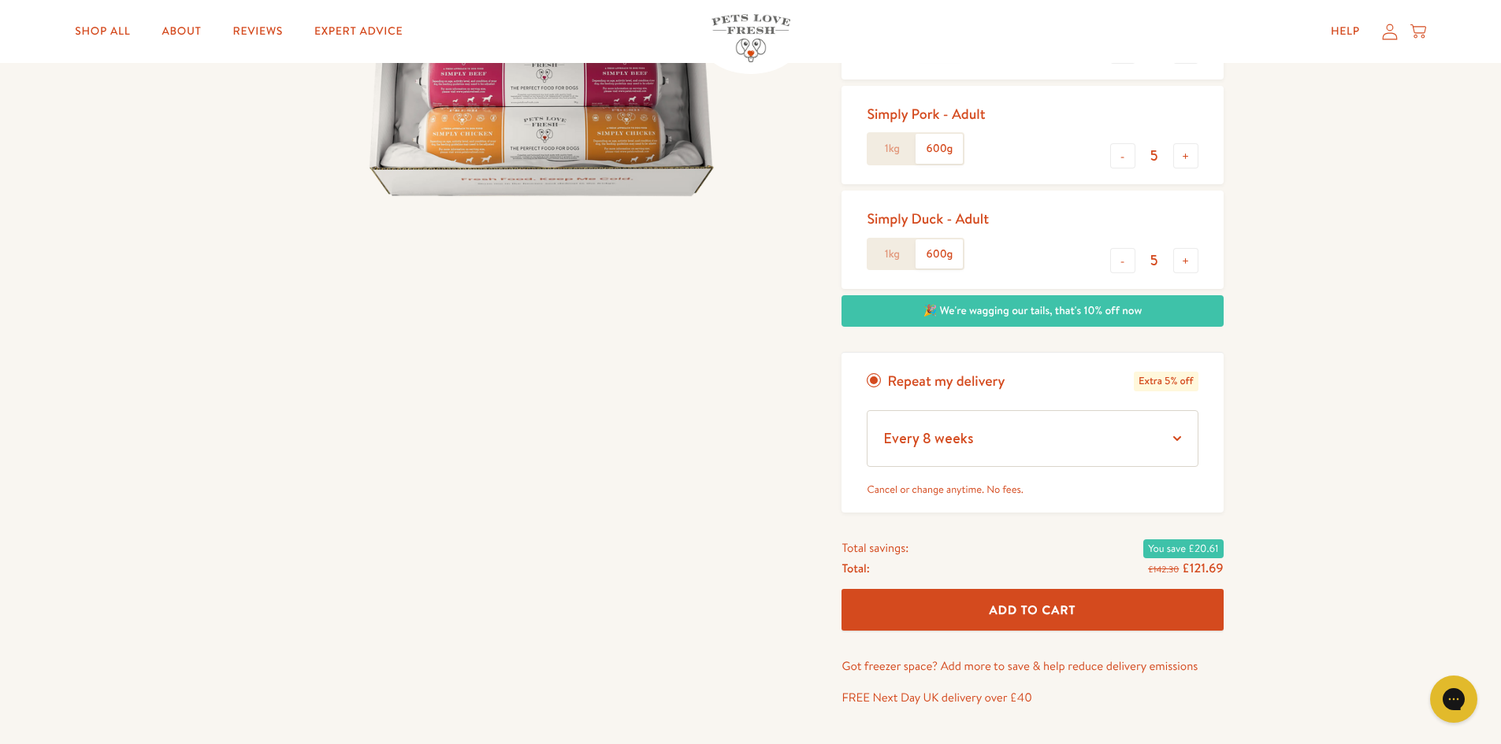
scroll to position [394, 0]
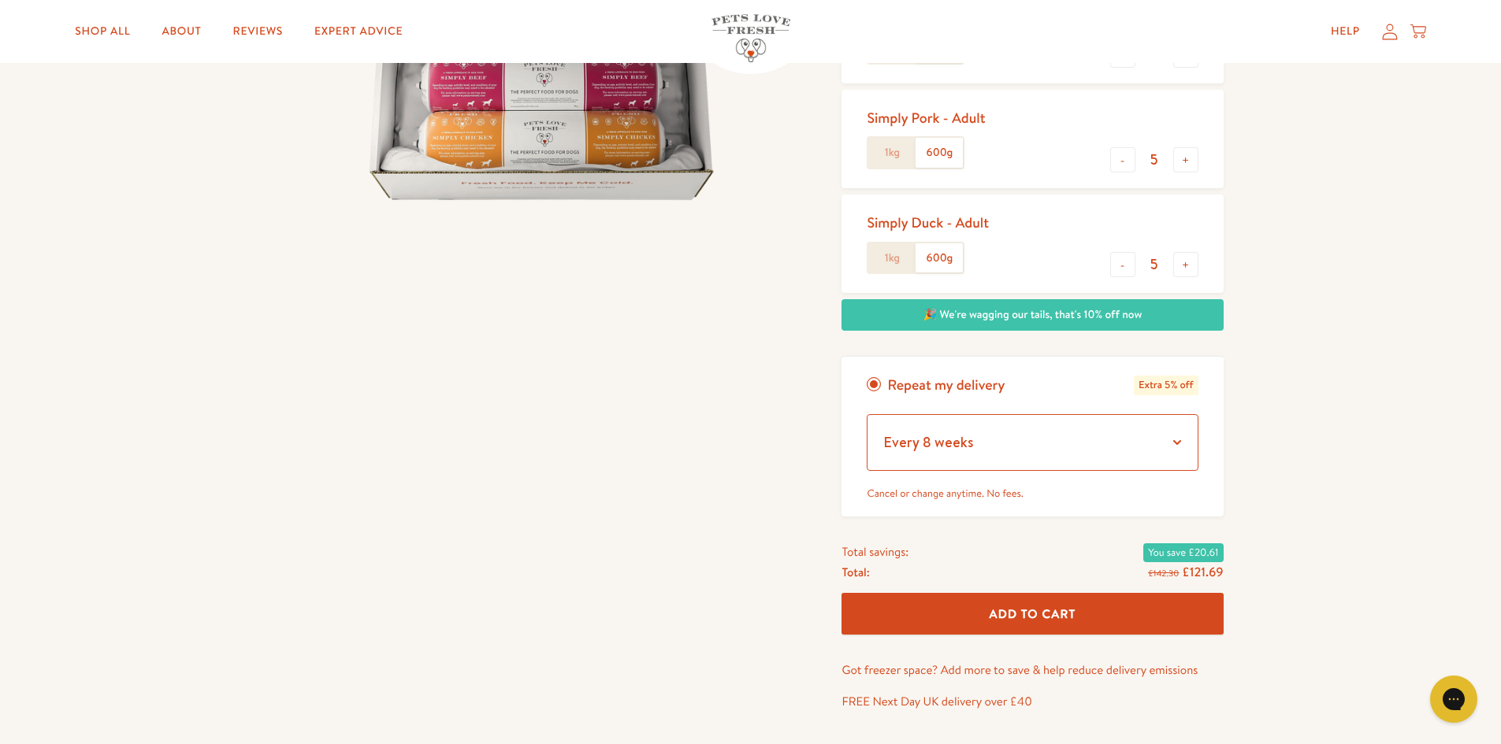
click at [1168, 453] on select "Every 1 week Every 2 weeks Every 3 weeks Every 5 weeks Every 7 weeks Every 11 w…" at bounding box center [1031, 442] width 331 height 57
select select "Every 6 weeks"
click at [866, 414] on select "Every 1 week Every 2 weeks Every 3 weeks Every 5 weeks Every 7 weeks Every 11 w…" at bounding box center [1031, 442] width 331 height 57
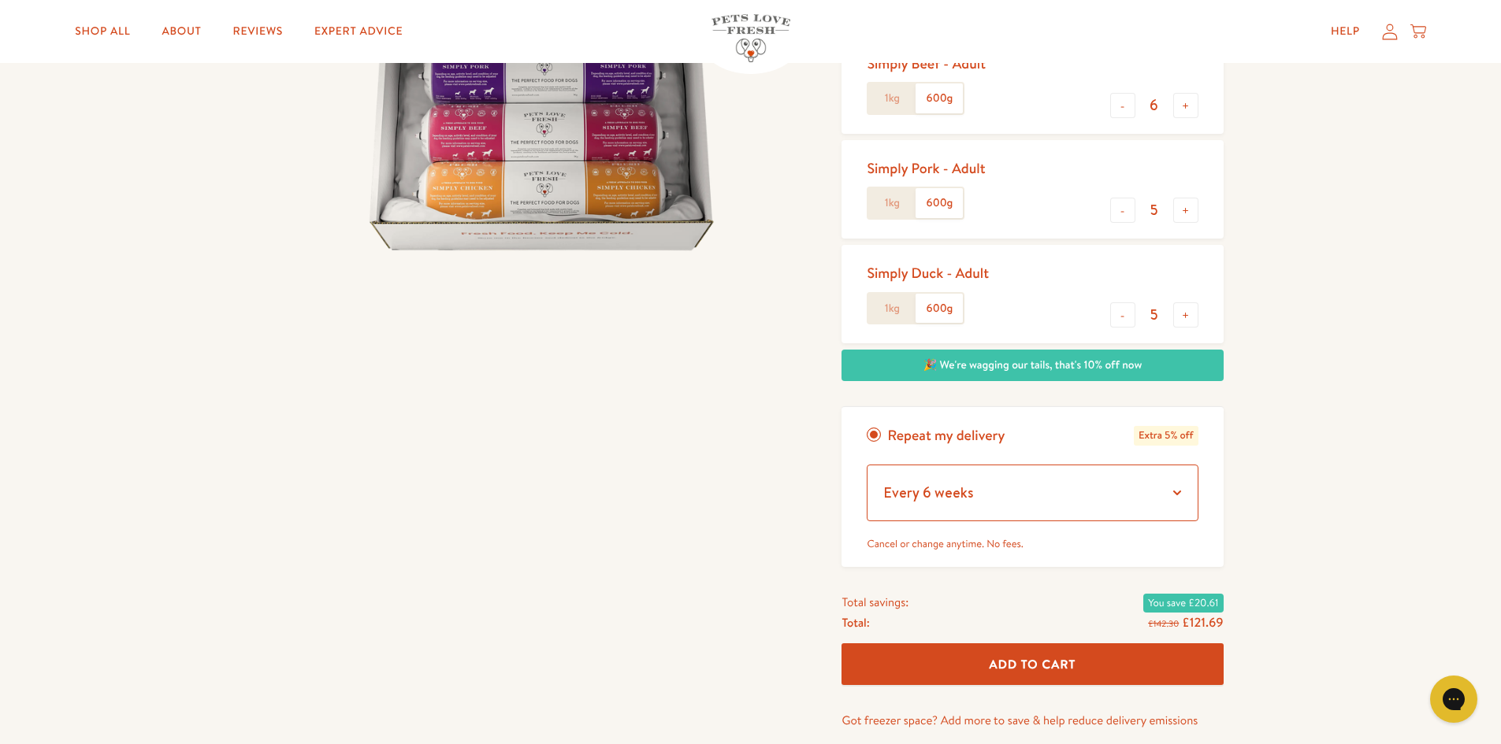
scroll to position [315, 0]
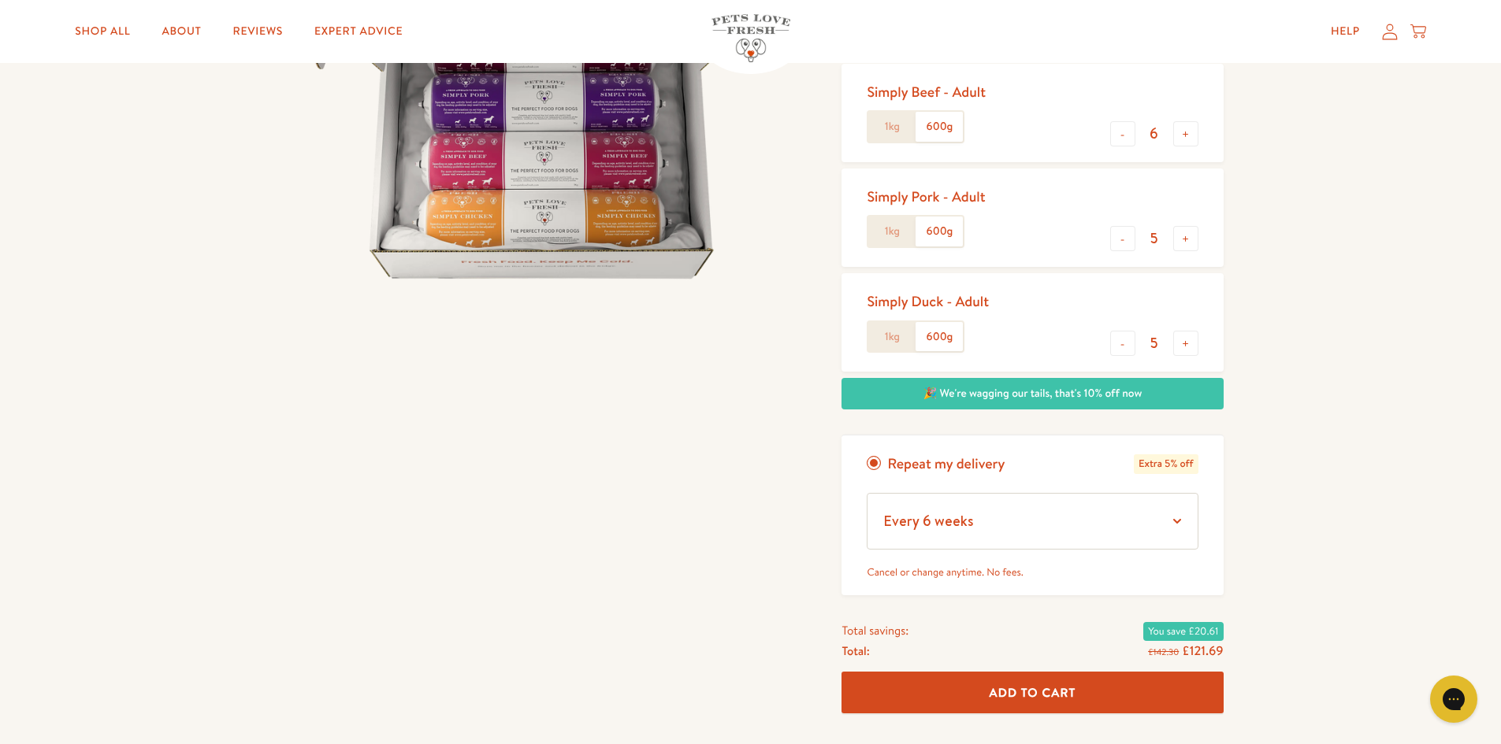
click at [1204, 344] on div "Simply Duck - Adult 1kg 600g - 5 +" at bounding box center [1031, 322] width 381 height 98
click at [1197, 344] on button "+" at bounding box center [1185, 343] width 25 height 25
click at [1195, 342] on button "+" at bounding box center [1185, 343] width 25 height 25
type input "7"
click at [1197, 240] on button "+" at bounding box center [1185, 238] width 25 height 25
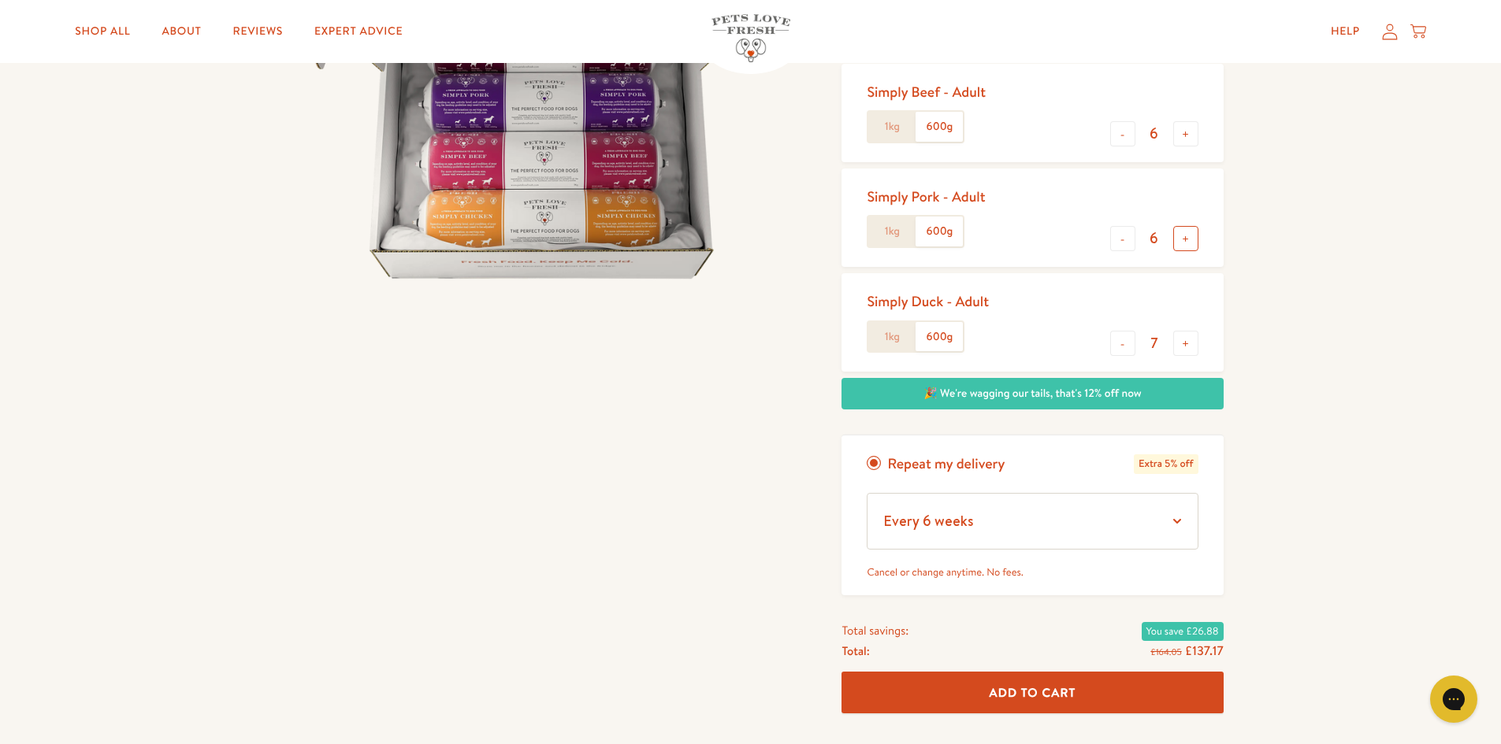
click at [1197, 240] on button "+" at bounding box center [1185, 238] width 25 height 25
type input "7"
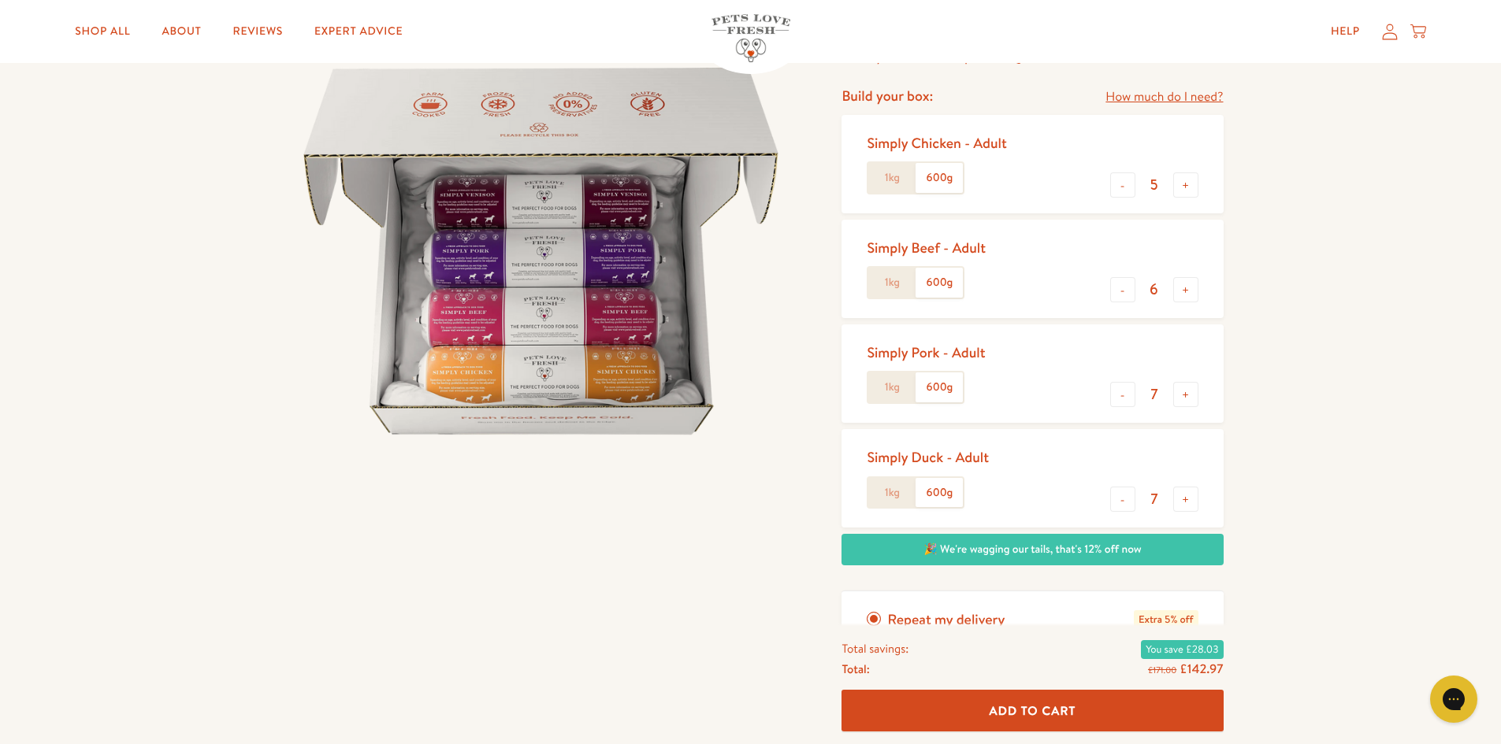
scroll to position [158, 0]
click at [1196, 291] on button "+" at bounding box center [1185, 291] width 25 height 25
type input "7"
click at [1186, 179] on button "+" at bounding box center [1185, 186] width 25 height 25
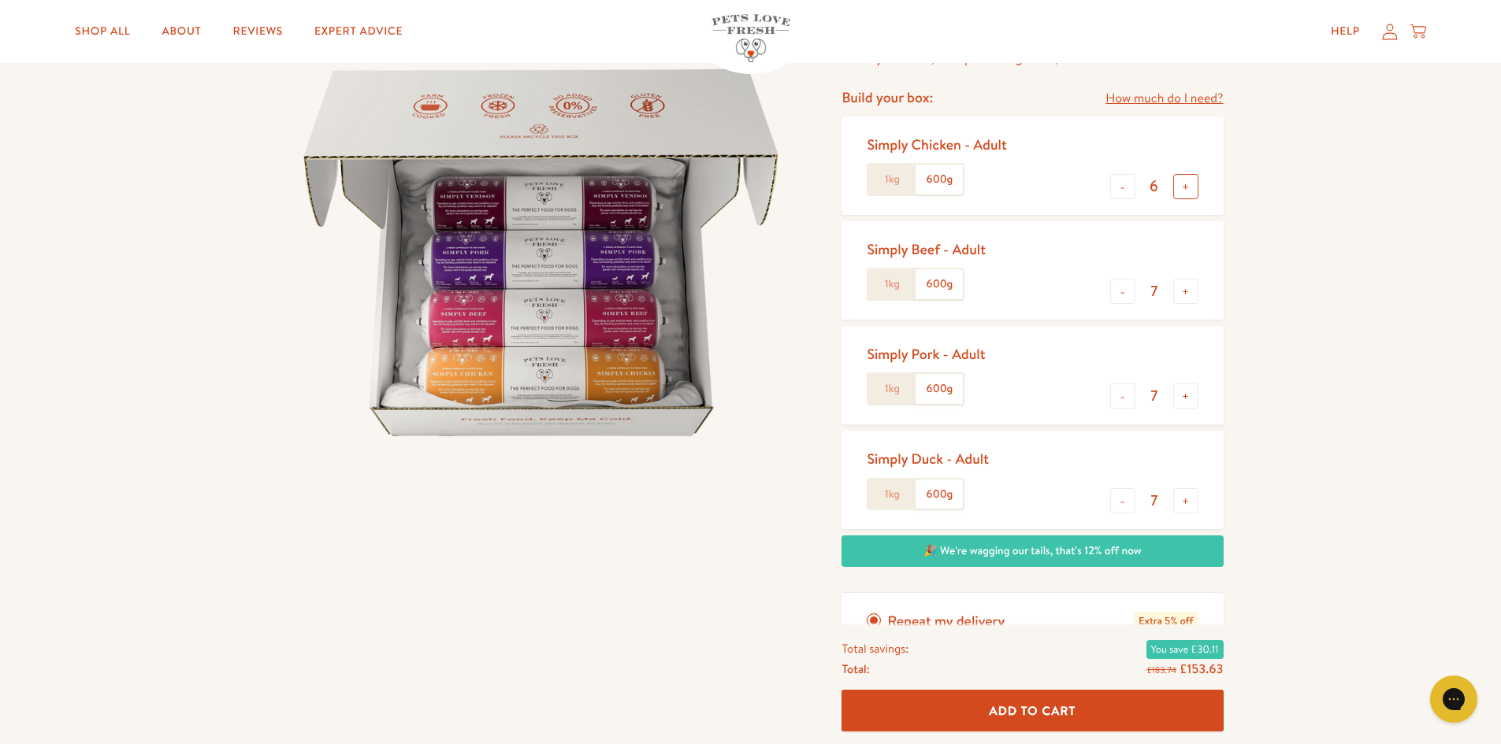
type input "7"
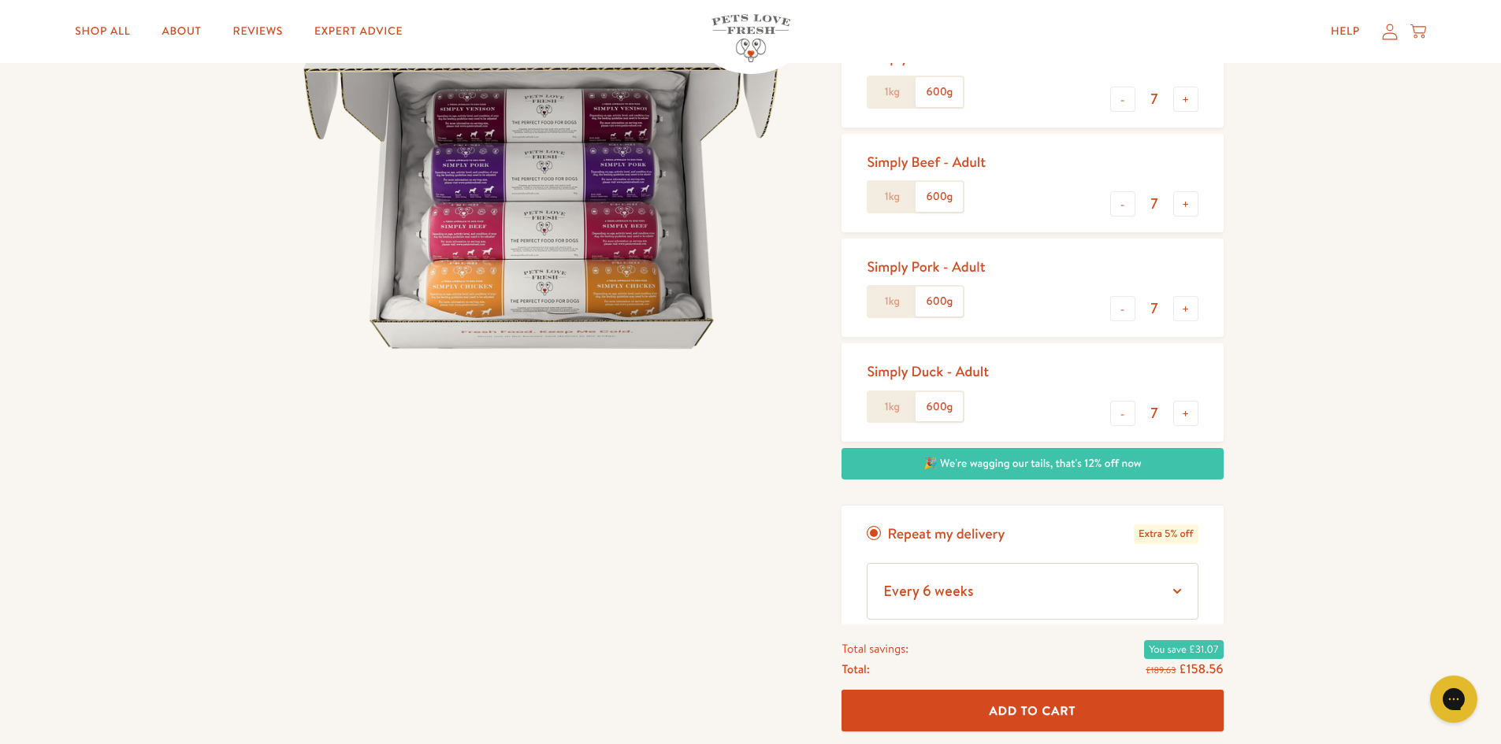
scroll to position [394, 0]
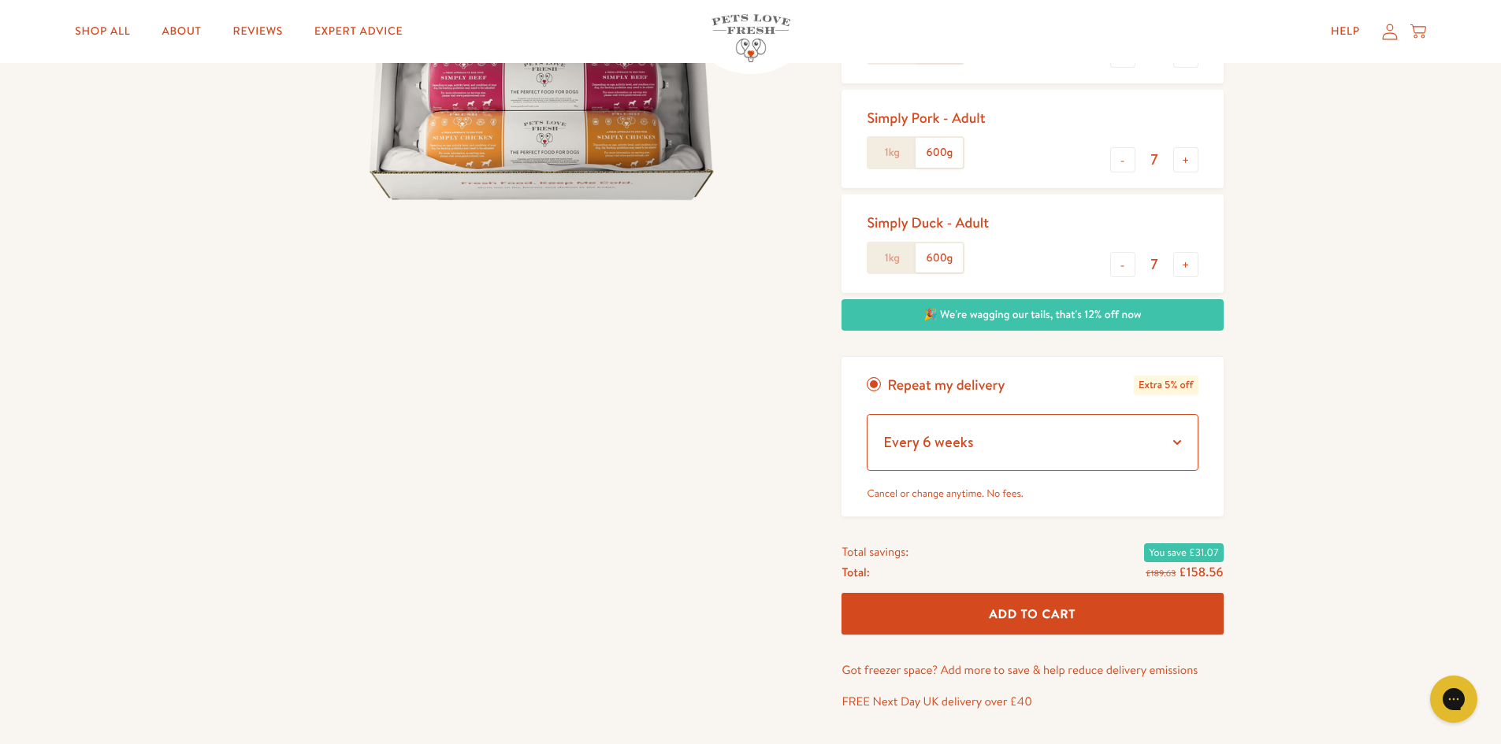
drag, startPoint x: 1182, startPoint y: 441, endPoint x: 1168, endPoint y: 444, distance: 13.8
click at [1182, 441] on select "Every 1 week Every 2 weeks Every 3 weeks Every 5 weeks Every 7 weeks Every 11 w…" at bounding box center [1031, 442] width 331 height 57
click at [866, 414] on select "Every 1 week Every 2 weeks Every 3 weeks Every 5 weeks Every 7 weeks Every 11 w…" at bounding box center [1031, 442] width 331 height 57
click at [1169, 443] on select "Every 1 week Every 2 weeks Every 3 weeks Every 5 weeks Every 7 weeks Every 11 w…" at bounding box center [1031, 442] width 331 height 57
select select "Every 4 weeks"
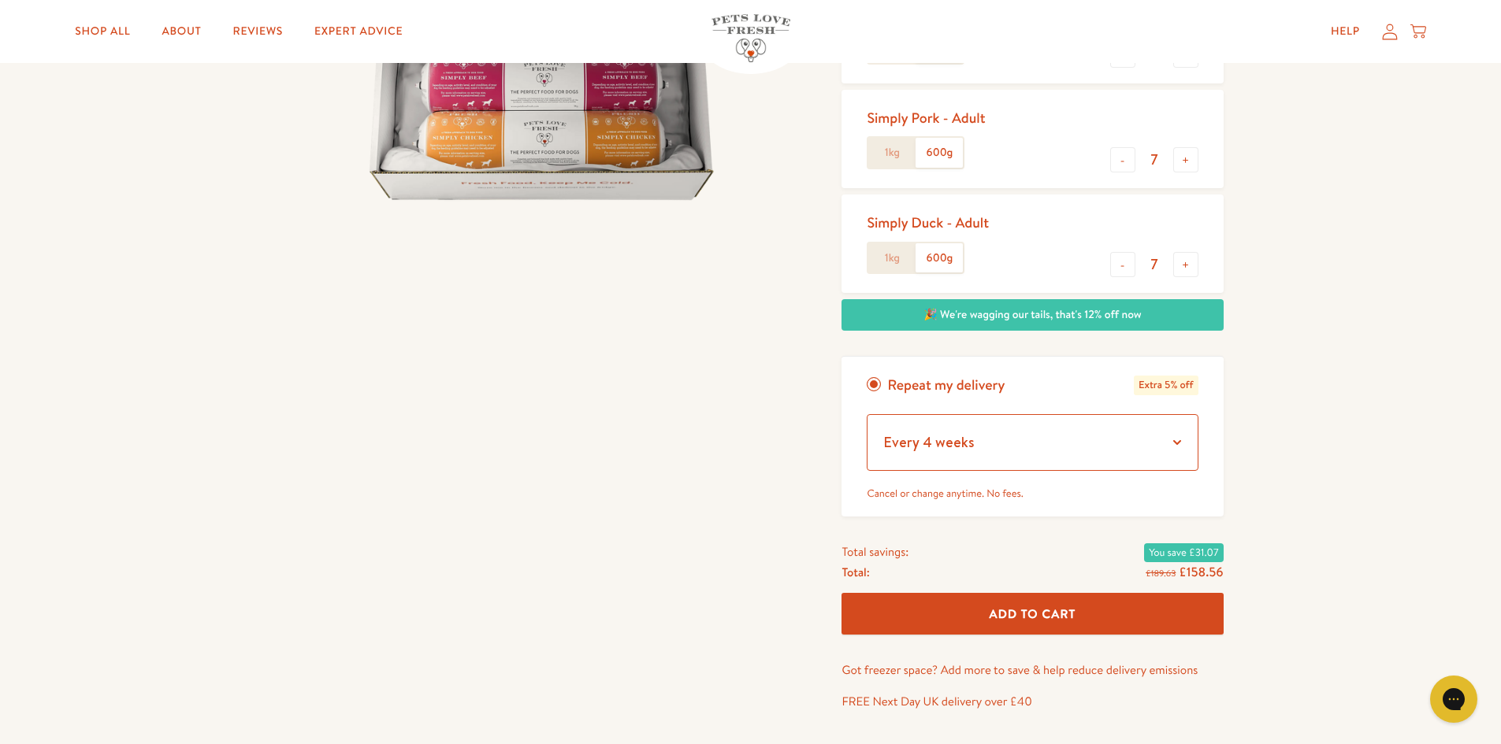
click at [866, 414] on select "Every 1 week Every 2 weeks Every 3 weeks Every 5 weeks Every 7 weeks Every 11 w…" at bounding box center [1031, 442] width 331 height 57
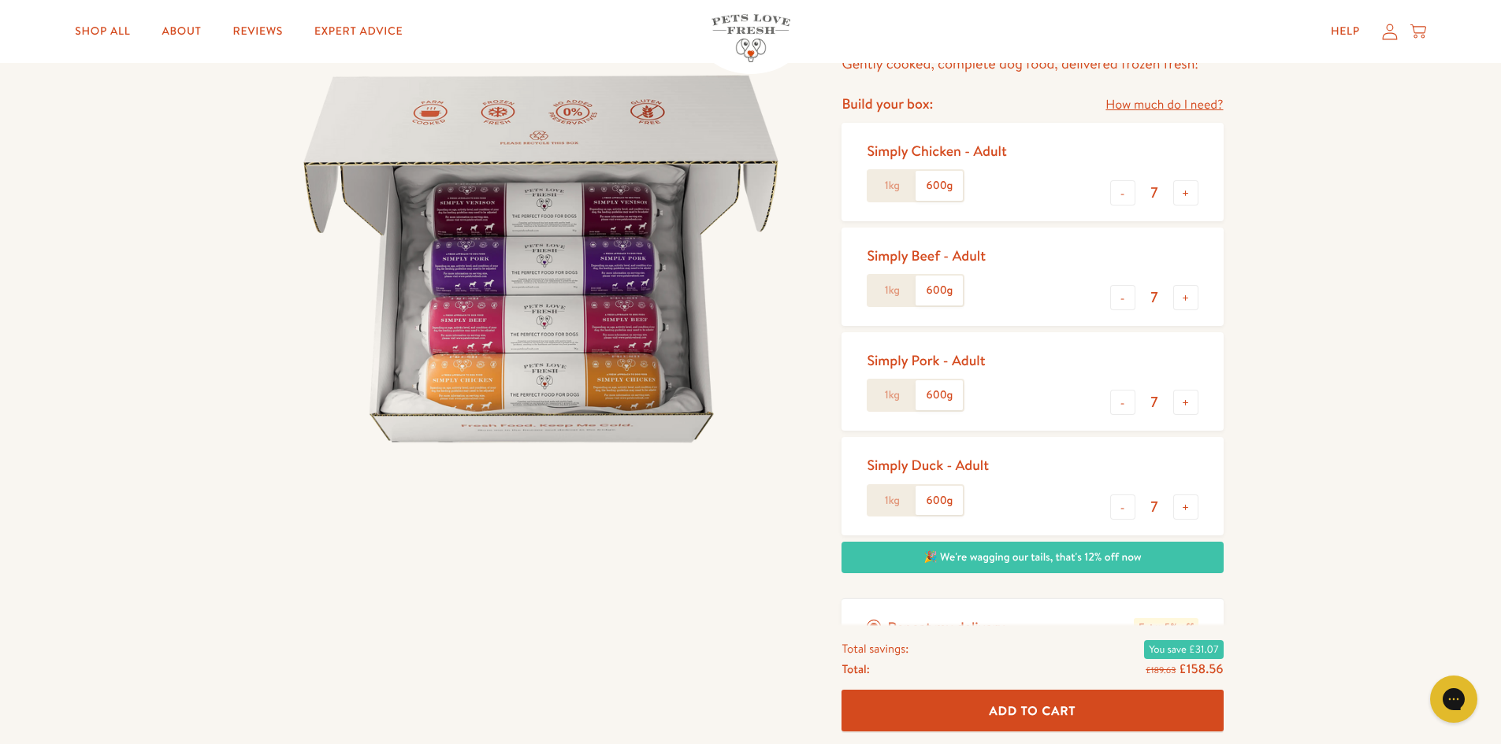
scroll to position [158, 0]
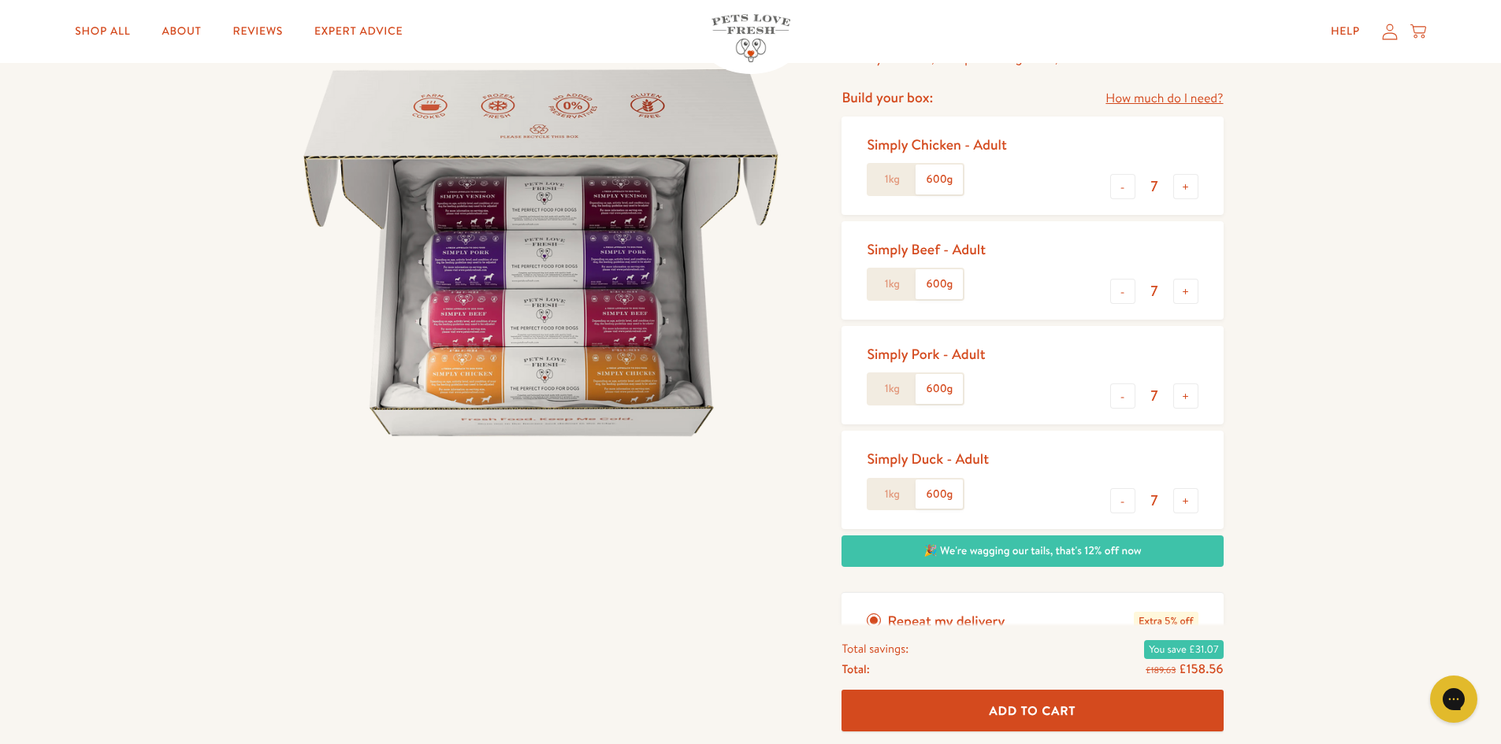
click at [1145, 183] on input "7" at bounding box center [1154, 186] width 38 height 17
click at [1127, 184] on button "-" at bounding box center [1122, 186] width 25 height 25
type input "4"
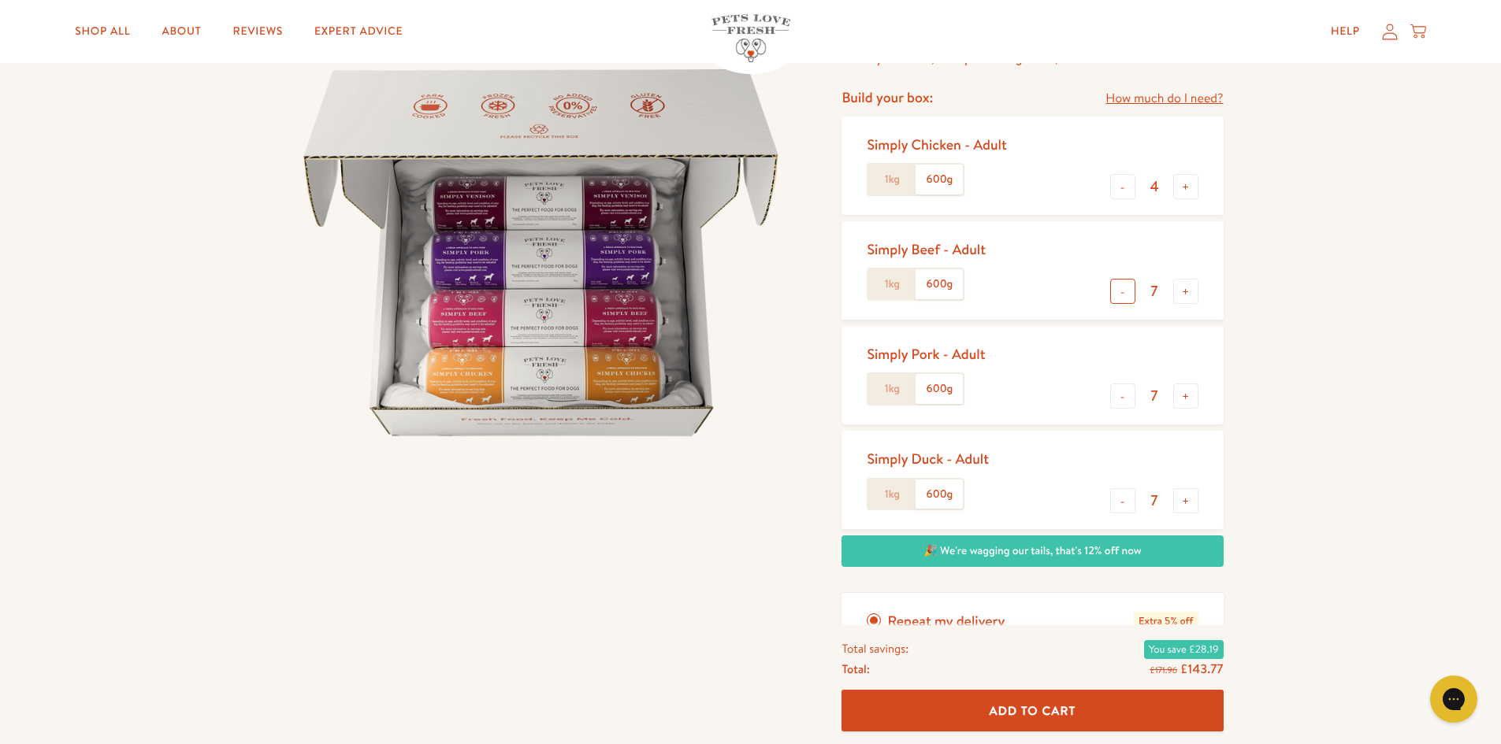
click at [1119, 293] on button "-" at bounding box center [1122, 291] width 25 height 25
type input "4"
click at [1118, 385] on button "-" at bounding box center [1122, 396] width 25 height 25
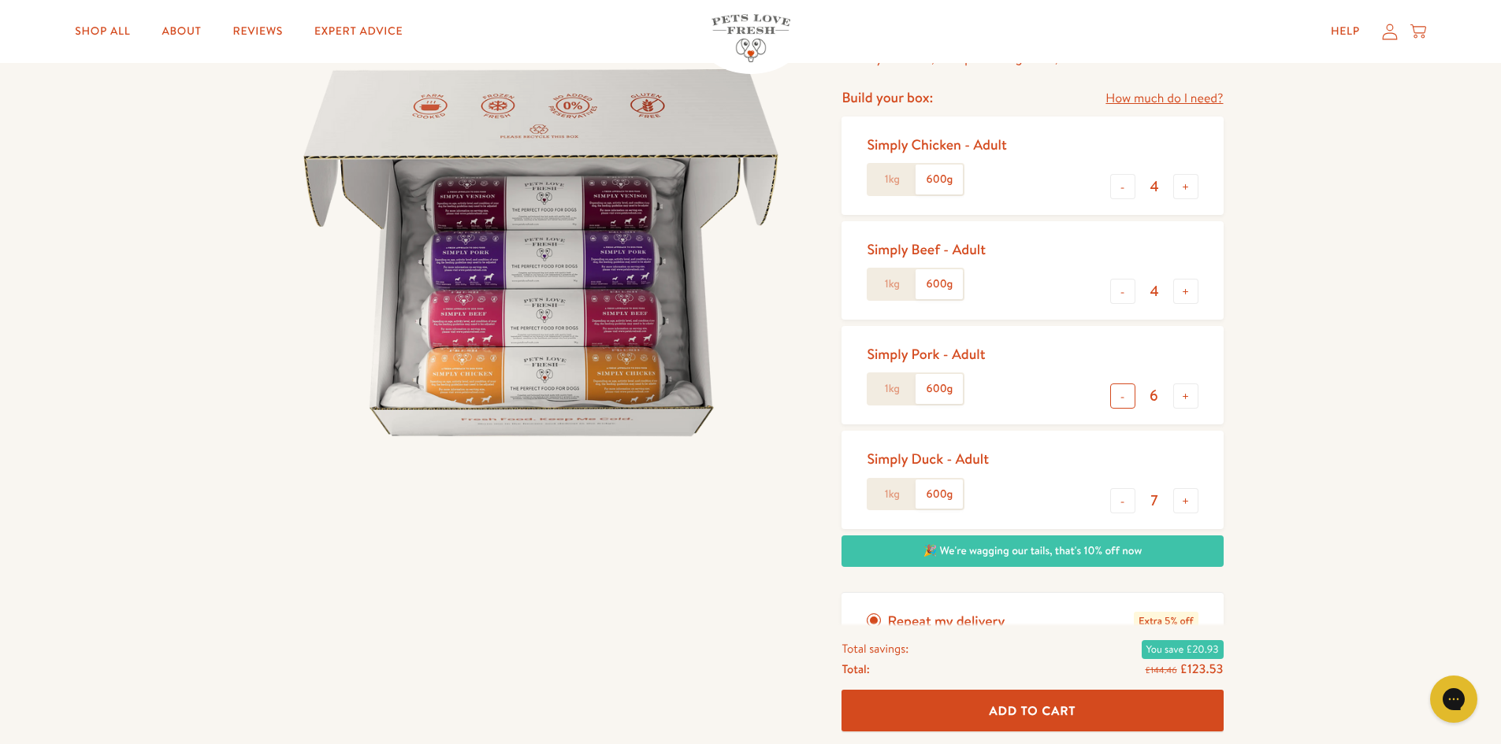
click at [1118, 385] on button "-" at bounding box center [1122, 396] width 25 height 25
type input "4"
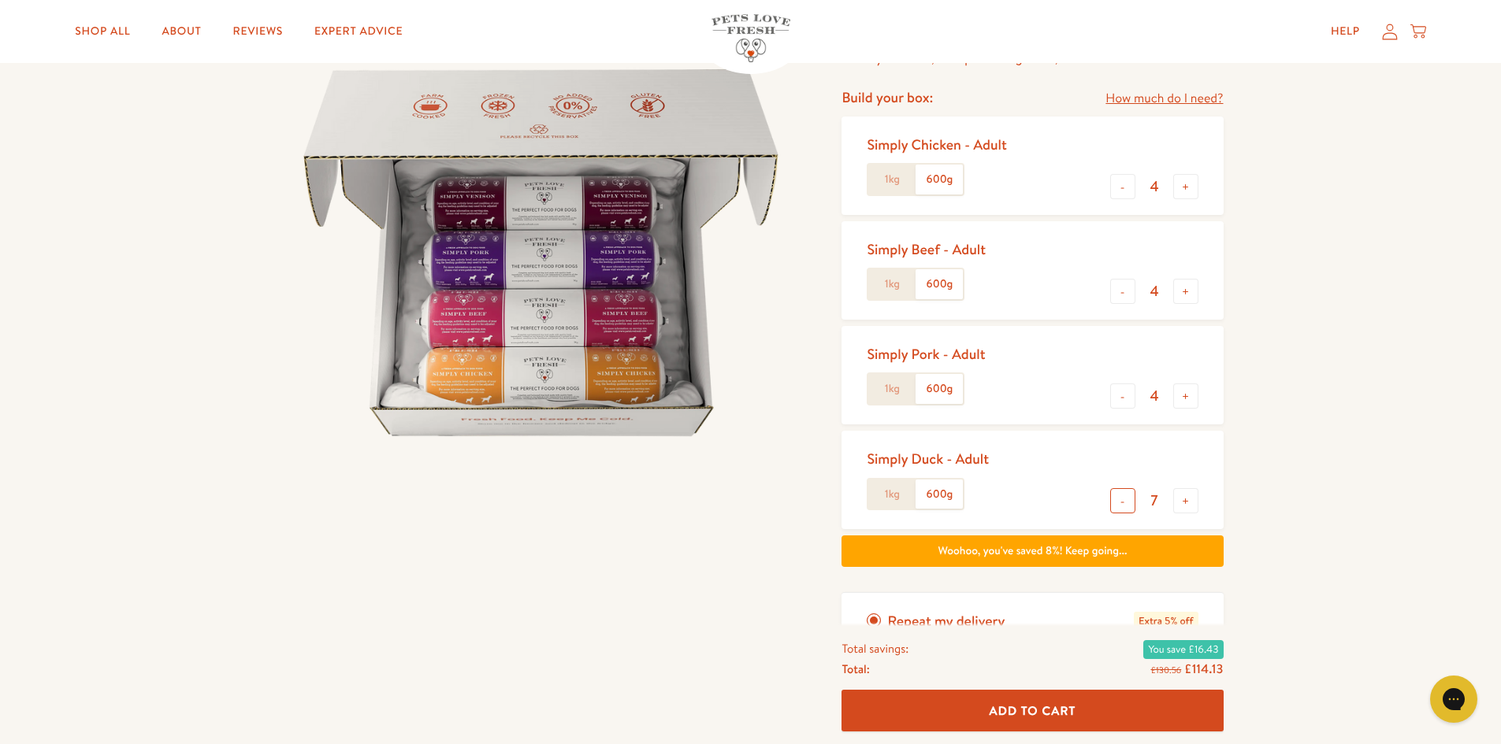
click at [1126, 492] on button "-" at bounding box center [1122, 500] width 25 height 25
type input "3"
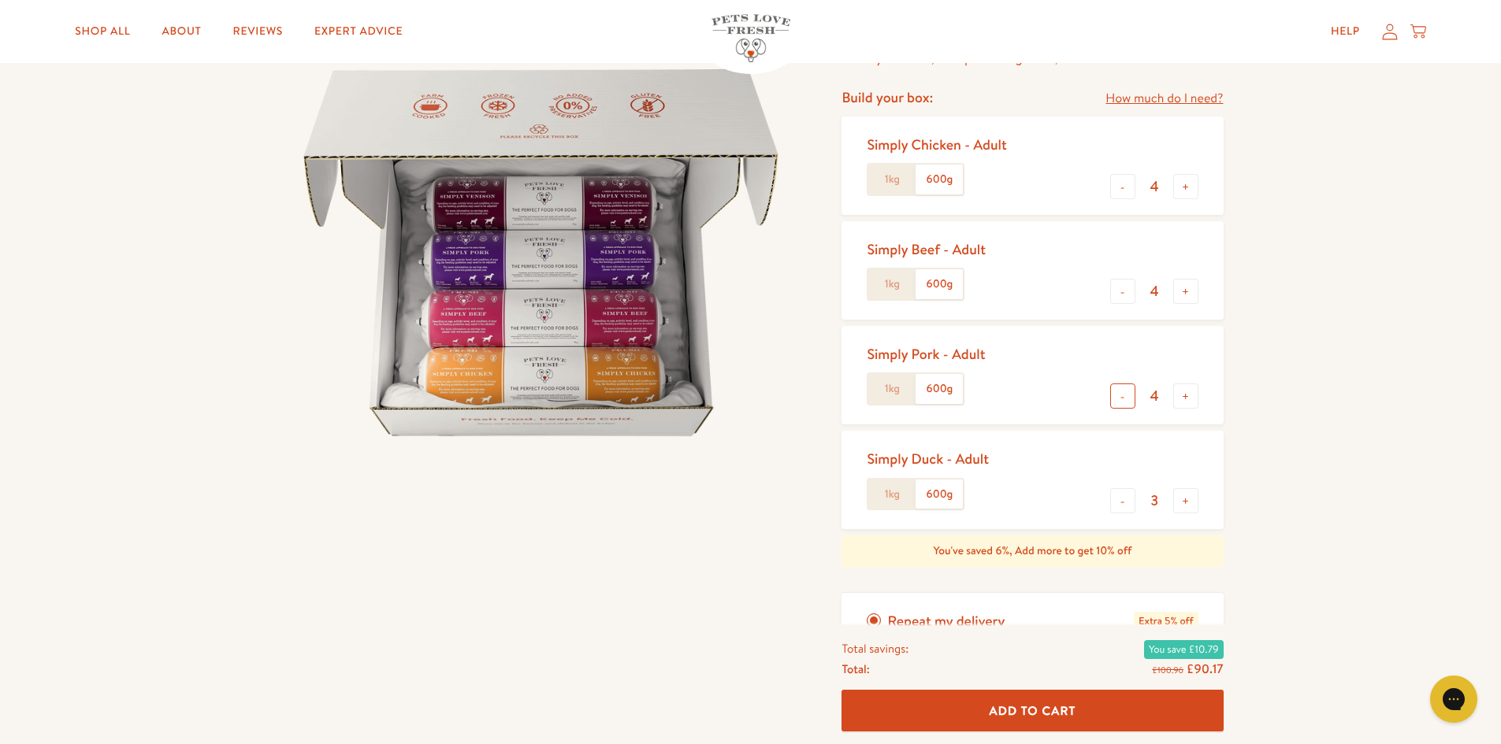
click at [1121, 390] on button "-" at bounding box center [1122, 396] width 25 height 25
type input "3"
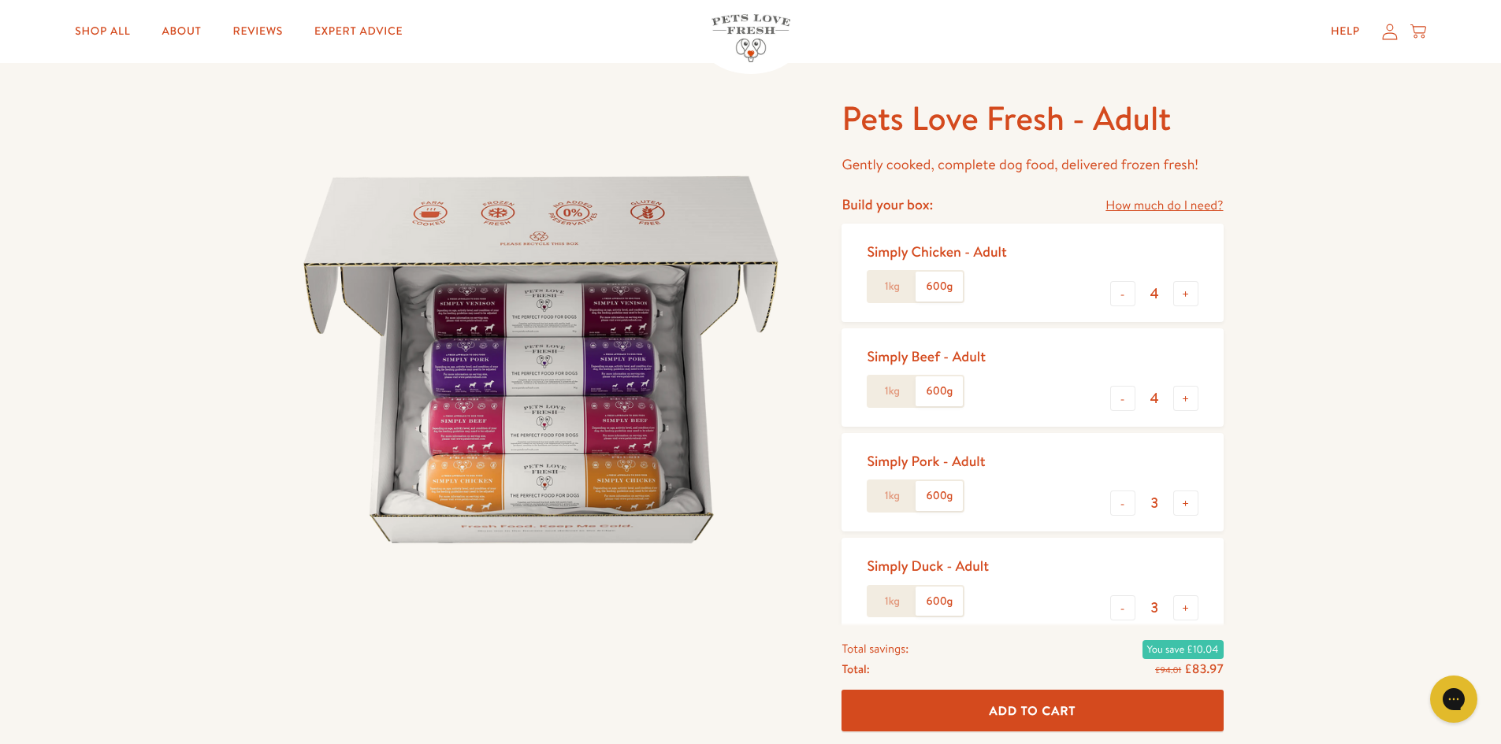
scroll to position [79, 0]
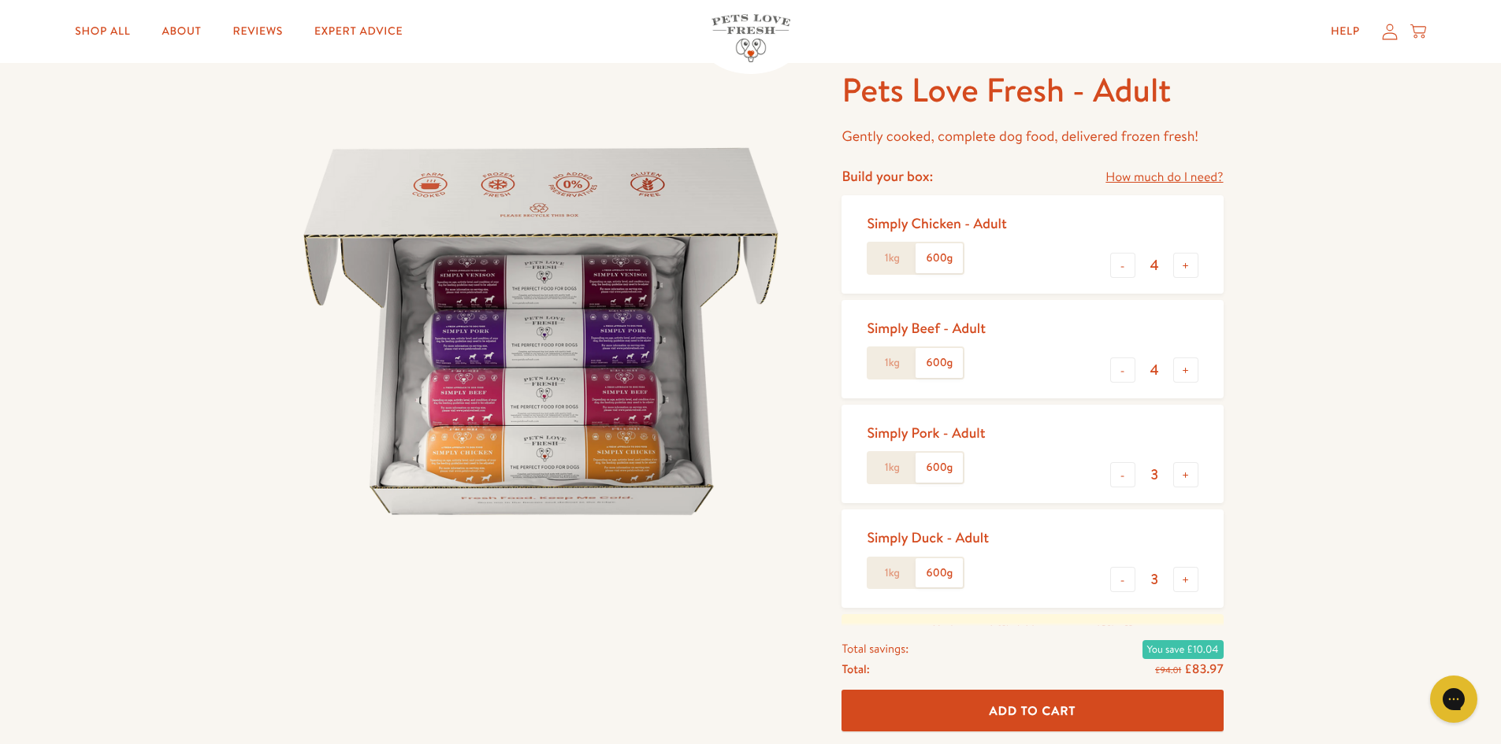
click at [1101, 707] on button "Add To Cart" at bounding box center [1031, 712] width 381 height 42
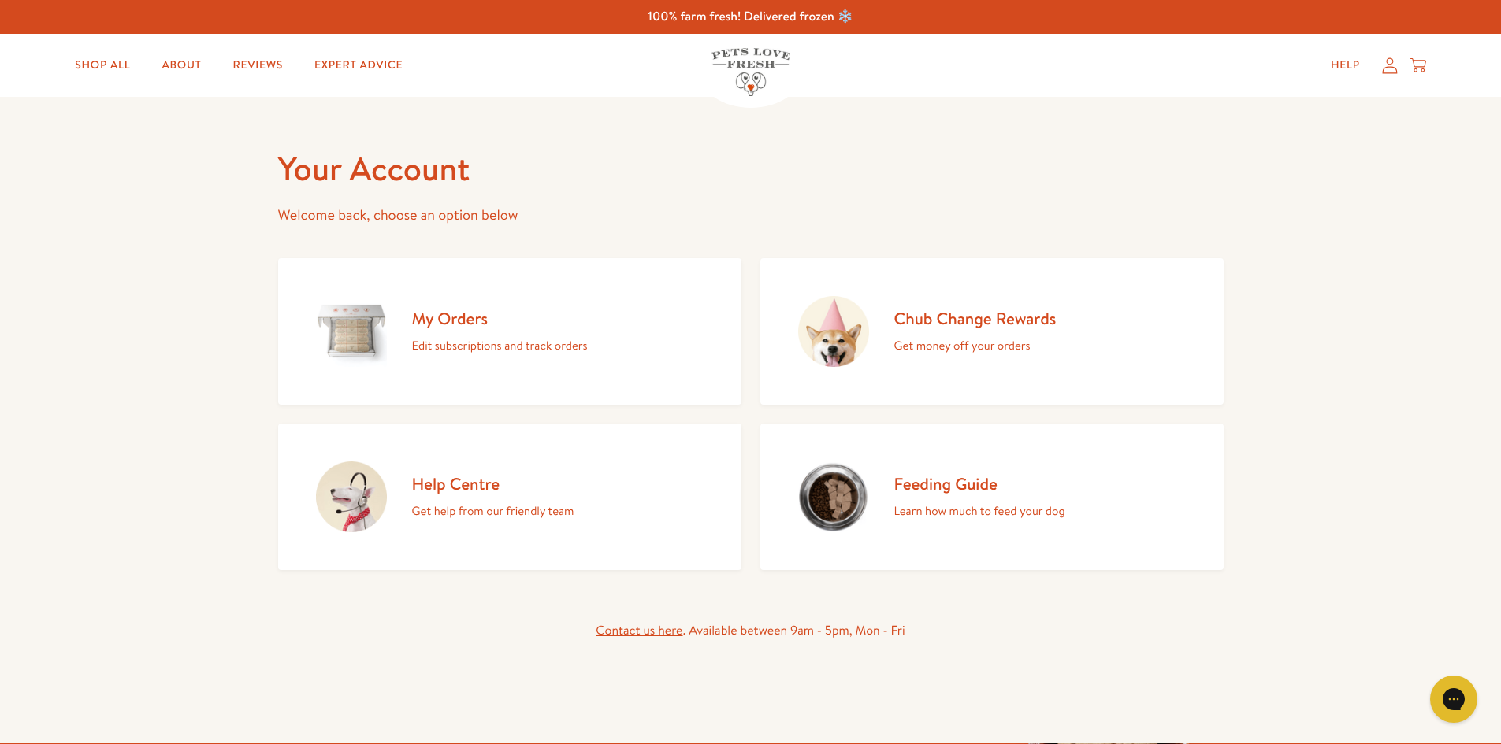
click at [459, 331] on div "My Orders Edit subscriptions and track orders" at bounding box center [500, 332] width 176 height 48
click at [919, 473] on h2 "Feeding Guide" at bounding box center [979, 483] width 171 height 21
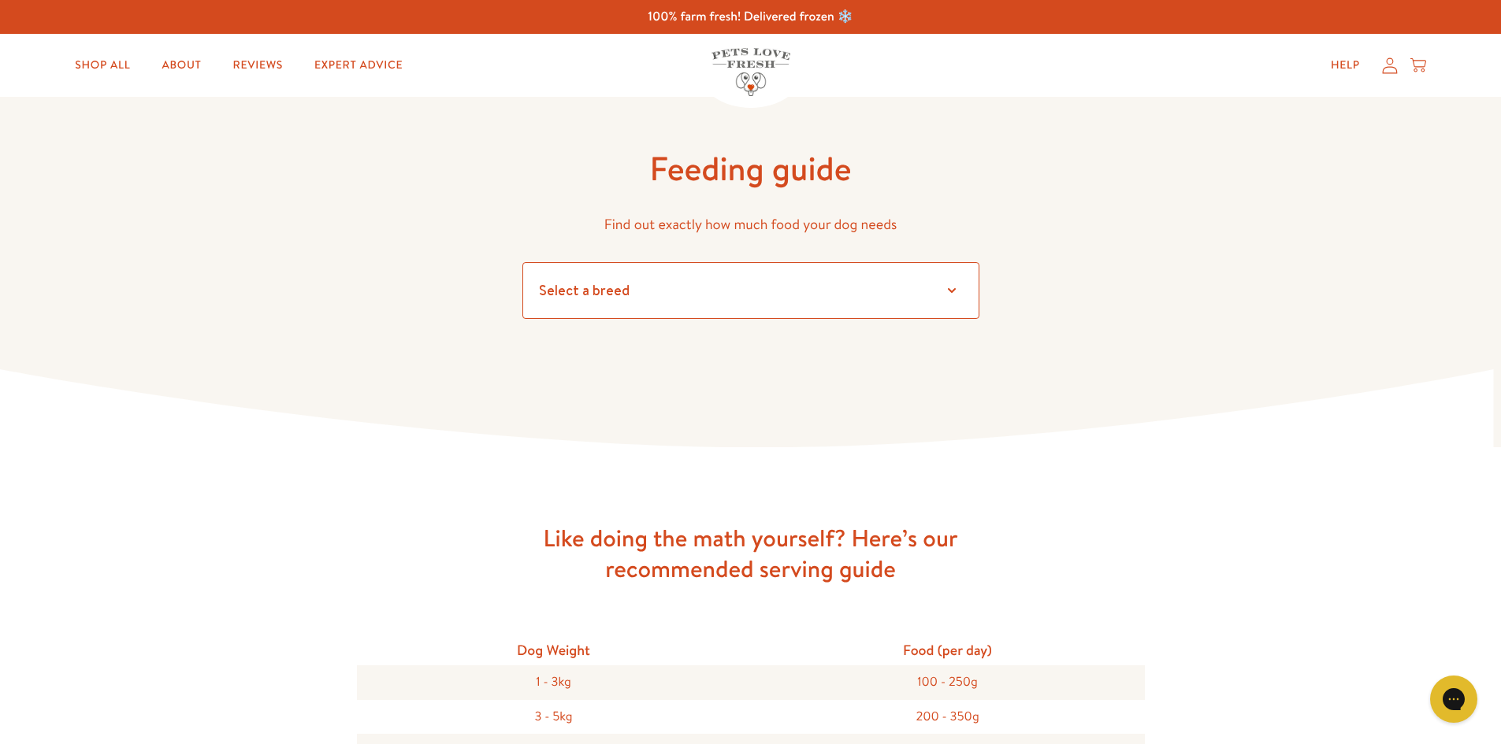
click at [717, 292] on select "Select a breed Affenpinscher Afghan hound Airedale terrier Akita Alaskan Malamu…" at bounding box center [750, 290] width 457 height 57
select select "30"
click at [522, 262] on select "Select a breed Affenpinscher Afghan hound Airedale terrier Akita Alaskan Malamu…" at bounding box center [750, 290] width 457 height 57
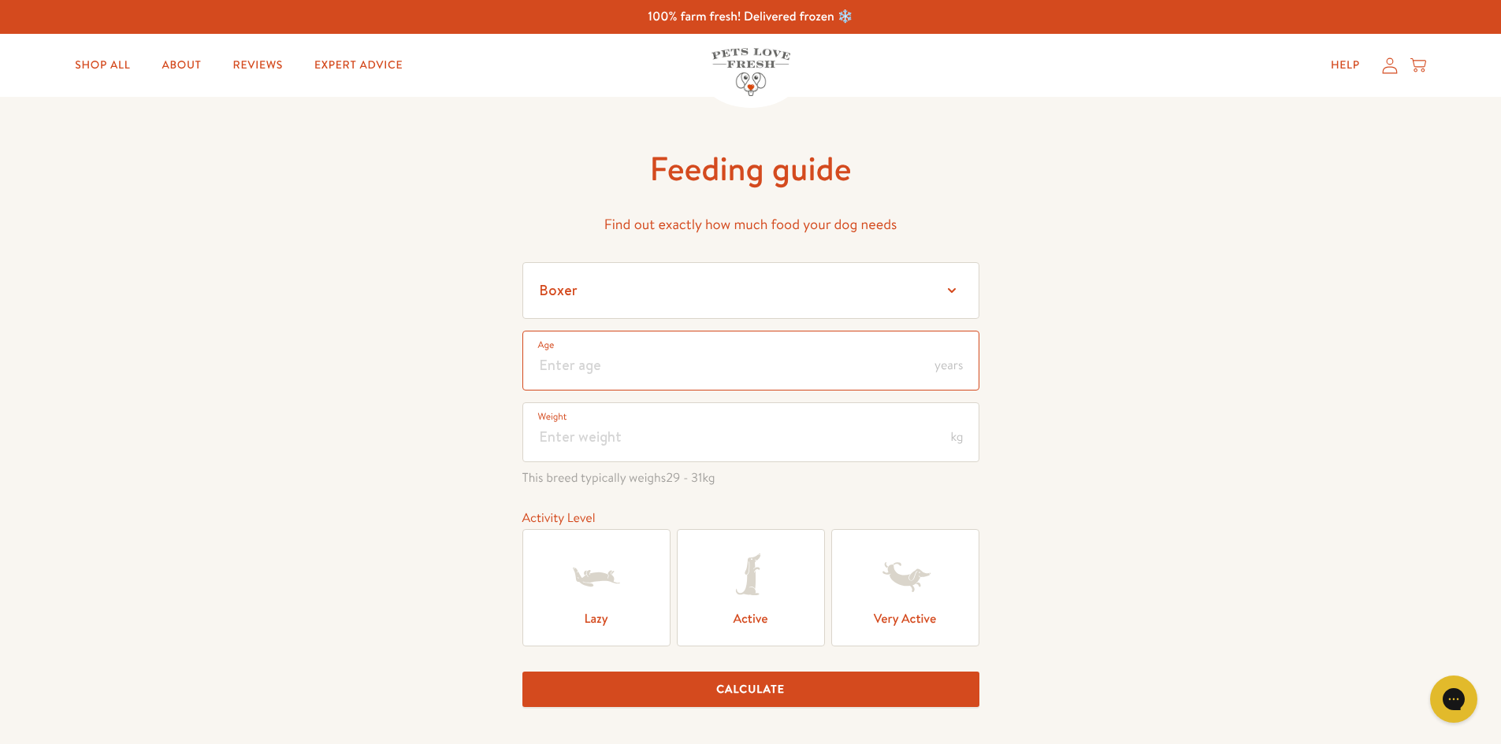
click at [743, 362] on input "number" at bounding box center [750, 361] width 457 height 60
type input "3"
click at [716, 451] on input "number" at bounding box center [750, 433] width 457 height 60
type input "7"
click at [758, 584] on icon at bounding box center [750, 577] width 63 height 63
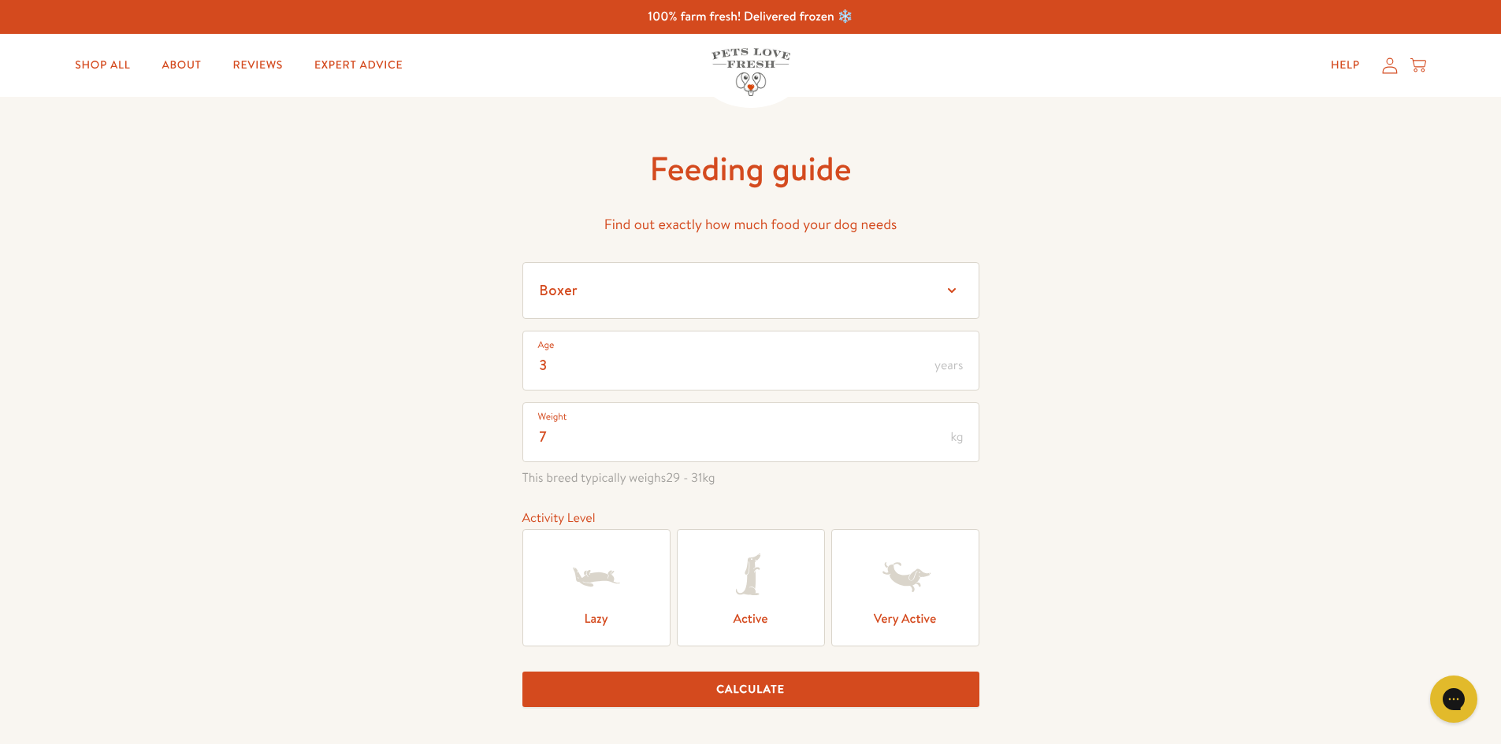
click at [0, 0] on input "Active" at bounding box center [0, 0] width 0 height 0
click at [766, 696] on button "Calculate" at bounding box center [750, 689] width 457 height 35
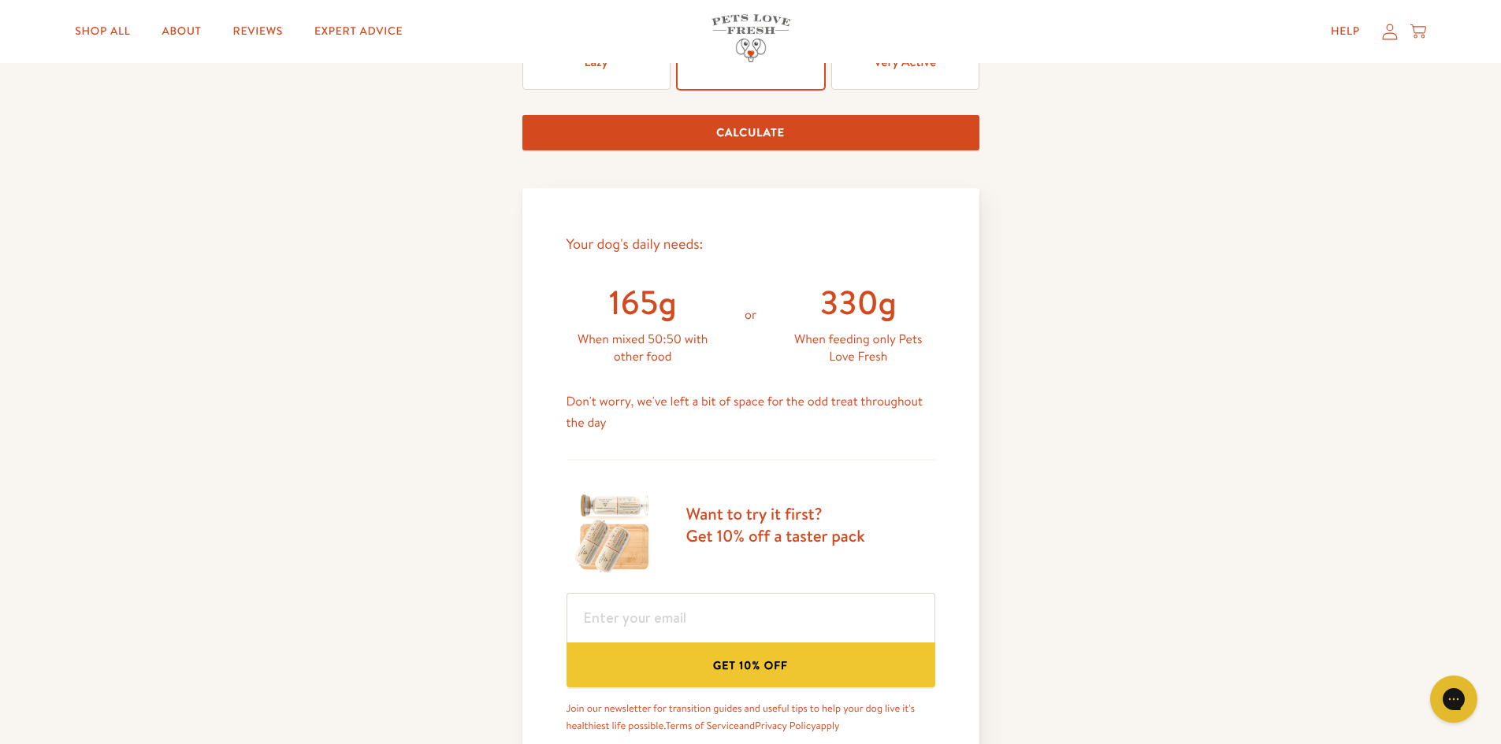
scroll to position [656, 0]
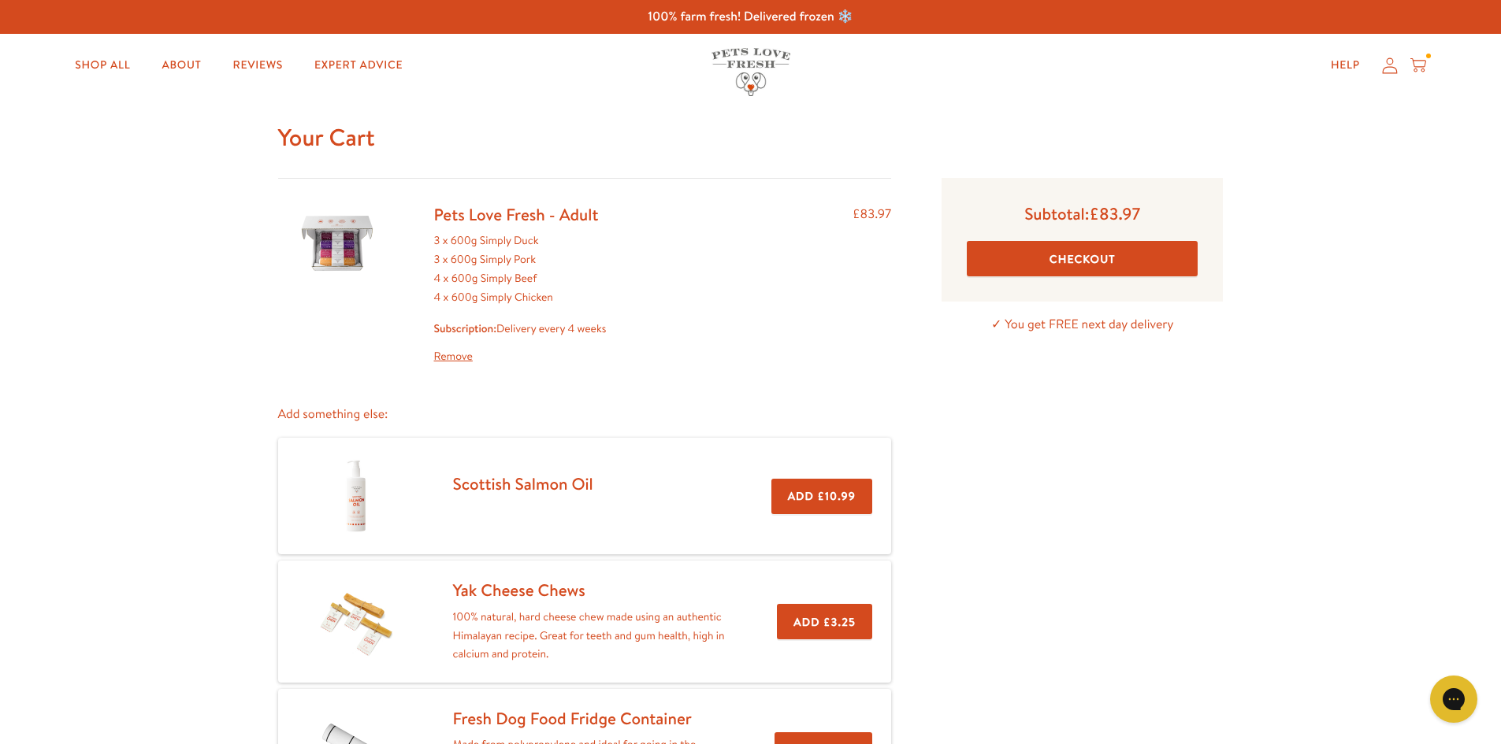
click at [1099, 250] on button "Checkout" at bounding box center [1082, 258] width 231 height 35
click at [1389, 70] on icon at bounding box center [1390, 66] width 16 height 17
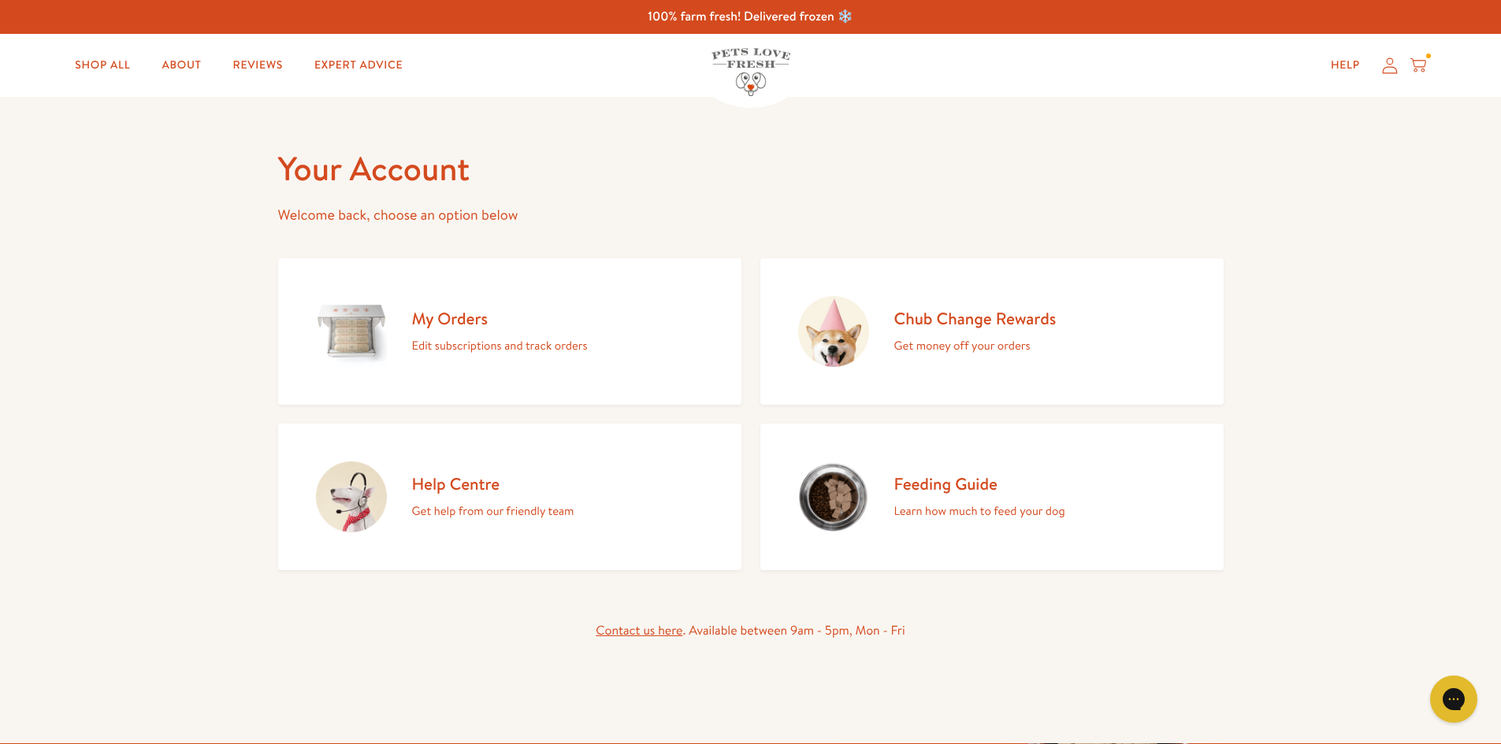
click at [458, 344] on p "Edit subscriptions and track orders" at bounding box center [500, 346] width 176 height 20
click at [488, 492] on h2 "Help Centre" at bounding box center [493, 483] width 162 height 21
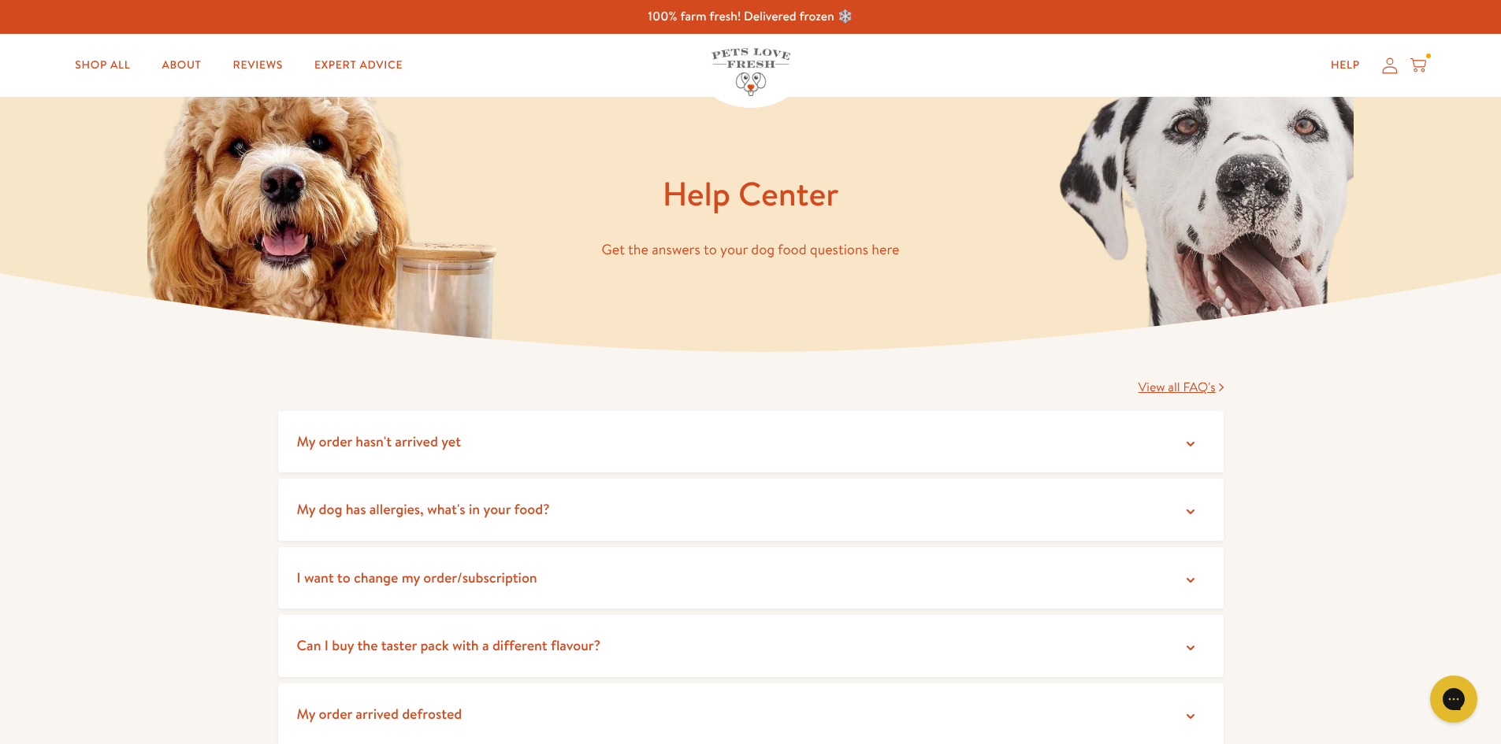
click at [1181, 584] on summary "I want to change my order/subscription" at bounding box center [750, 578] width 945 height 62
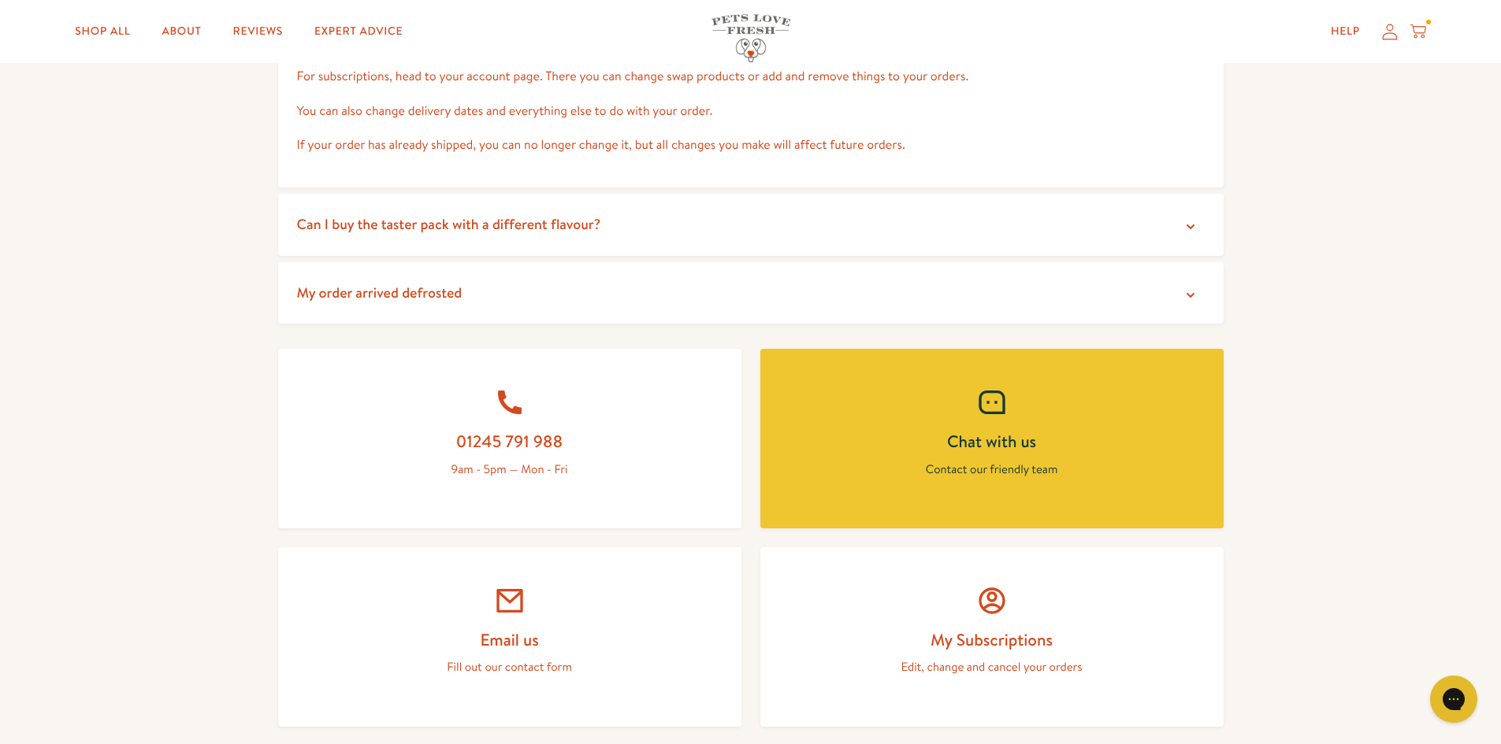
scroll to position [551, 0]
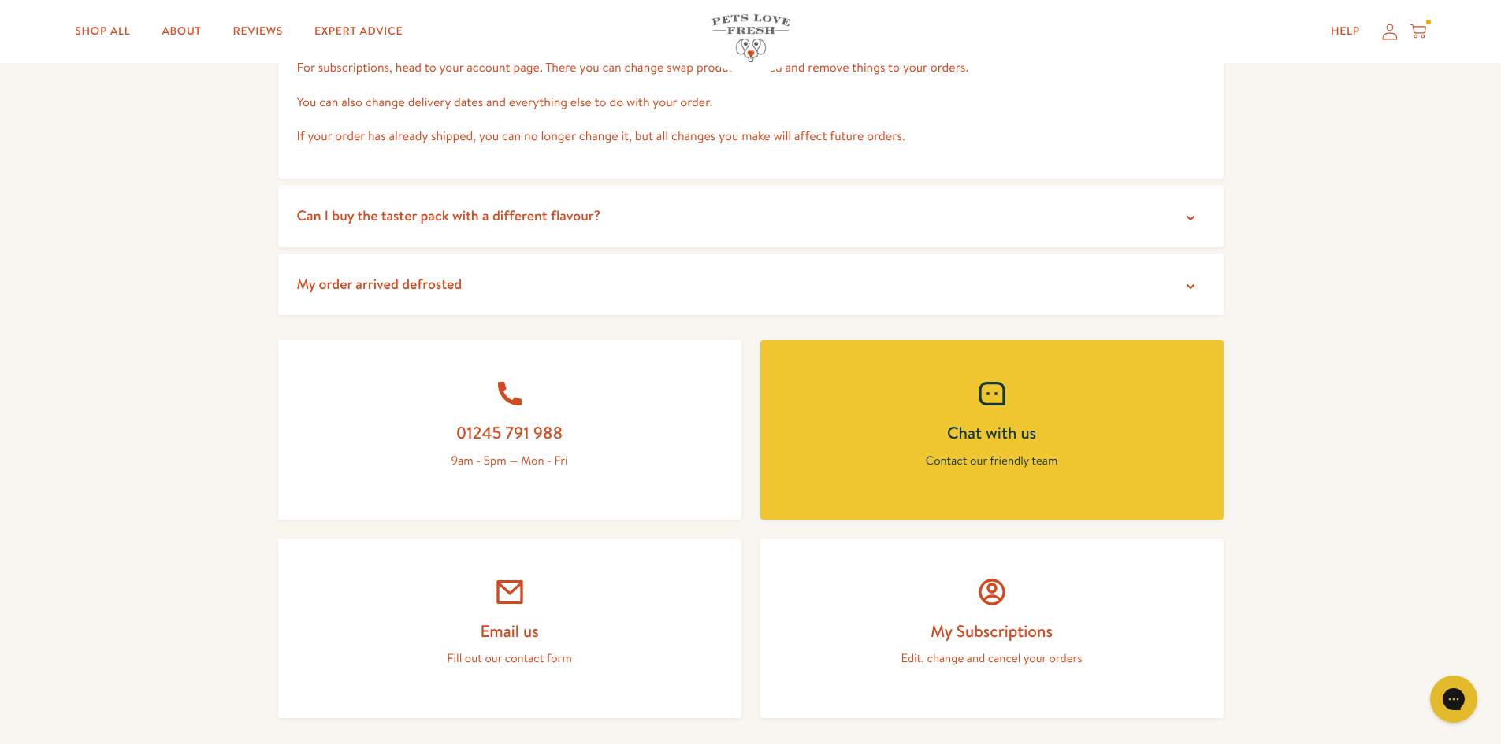
click at [998, 633] on h2 "My Subscriptions" at bounding box center [992, 631] width 388 height 21
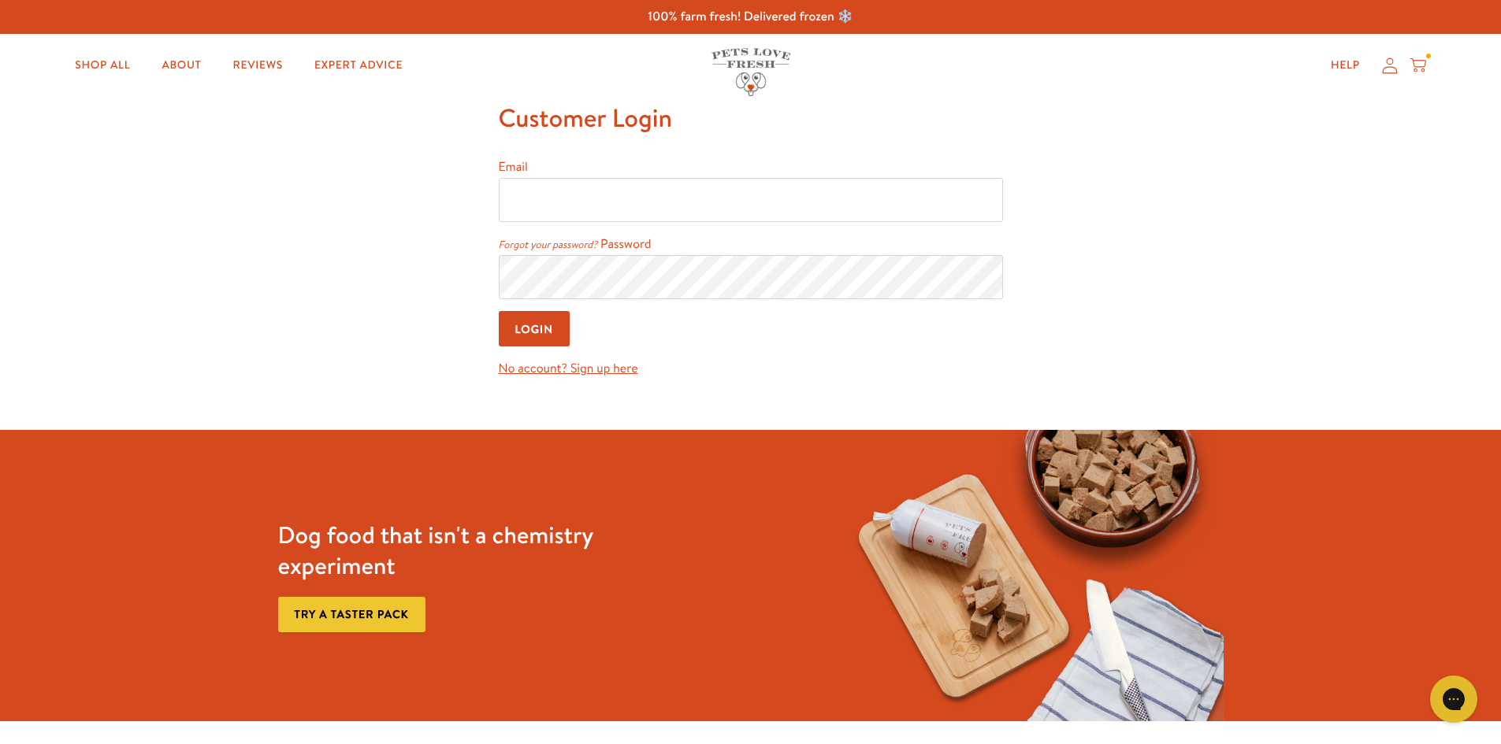
click at [613, 367] on link "No account? Sign up here" at bounding box center [568, 368] width 139 height 17
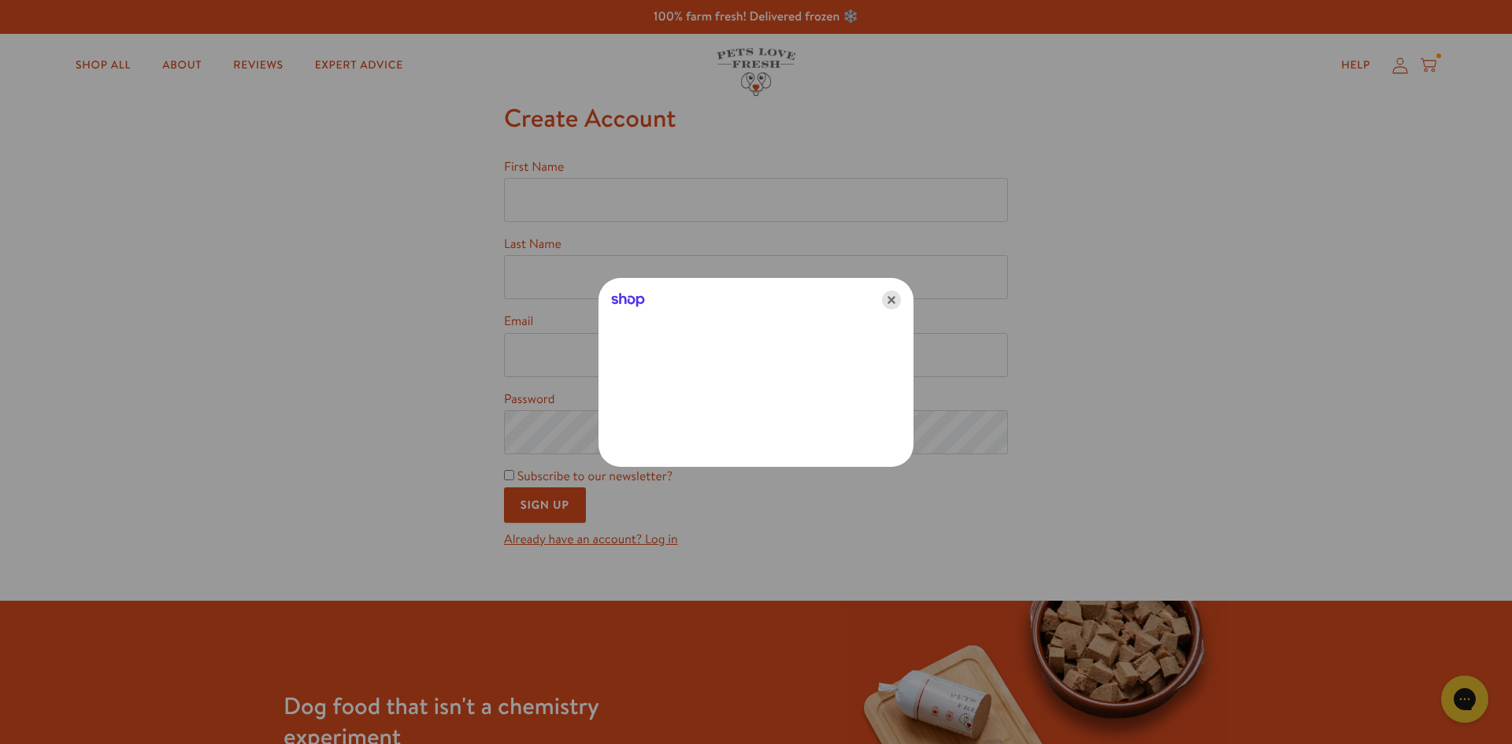
click at [896, 301] on icon "Close" at bounding box center [891, 300] width 19 height 19
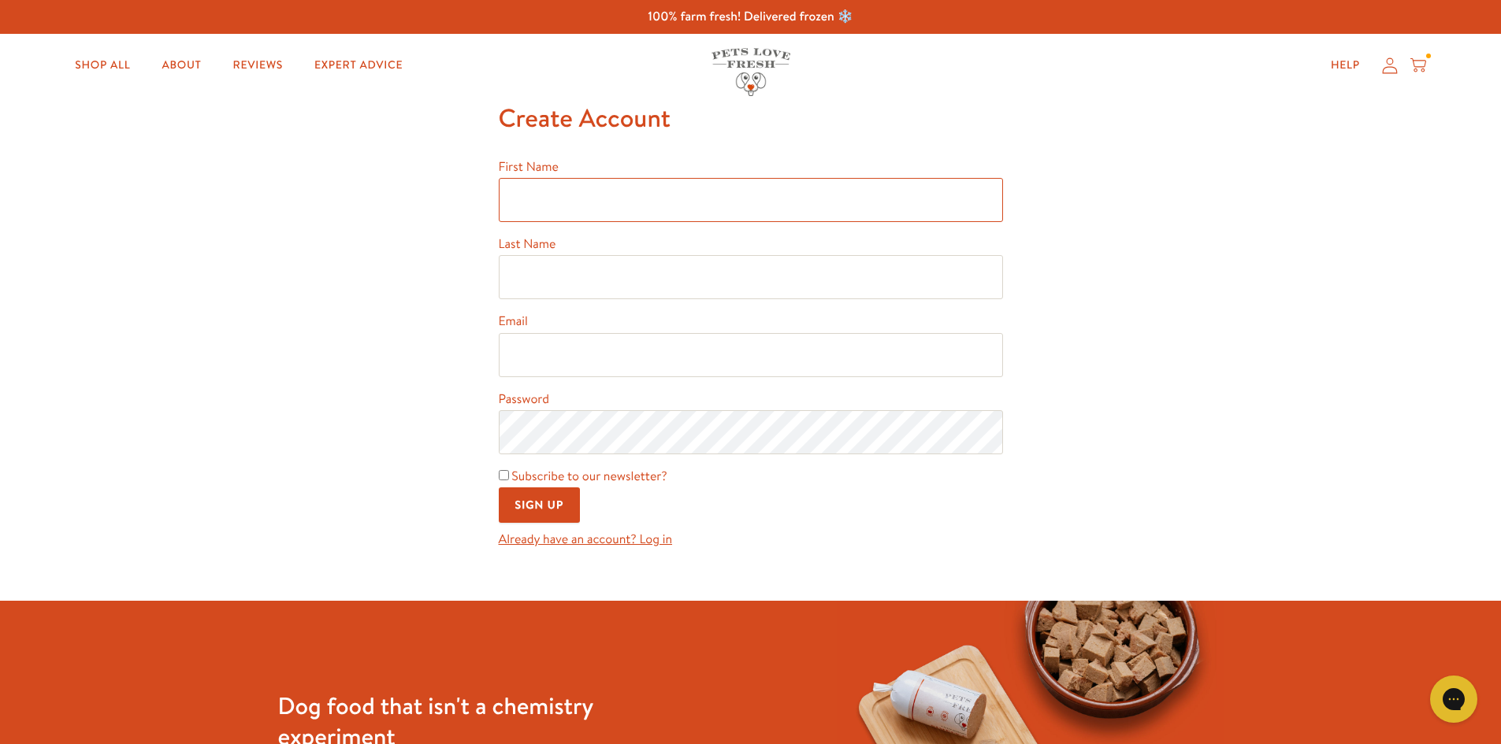
click at [584, 184] on input "First Name" at bounding box center [751, 200] width 504 height 44
type input "[PERSON_NAME]"
click at [568, 265] on input "Last Name" at bounding box center [751, 277] width 504 height 44
type input "[PERSON_NAME]"
click at [630, 204] on input "[PERSON_NAME]" at bounding box center [751, 200] width 504 height 44
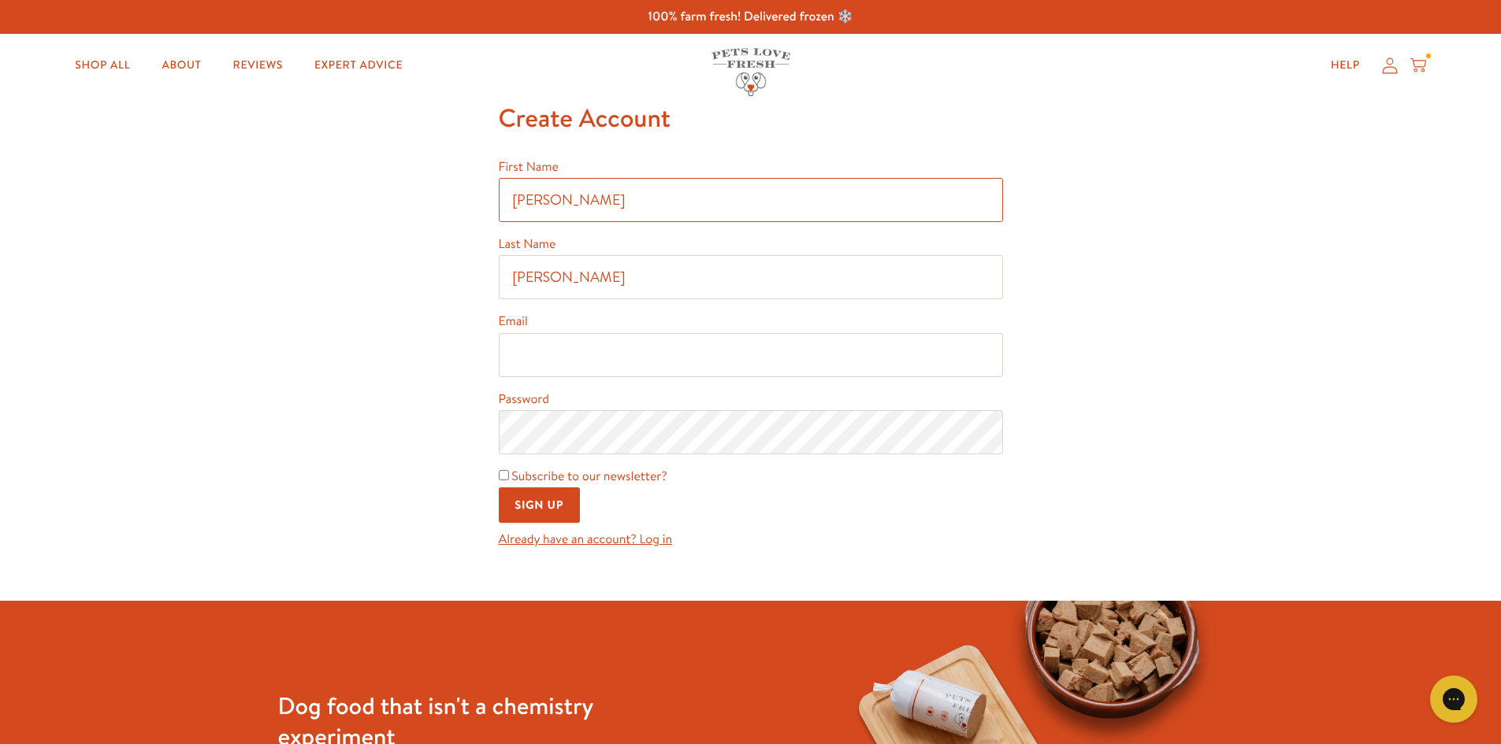
click at [630, 204] on input "[PERSON_NAME]" at bounding box center [751, 200] width 504 height 44
type input "[PERSON_NAME]"
click at [607, 363] on input "Email" at bounding box center [751, 355] width 504 height 44
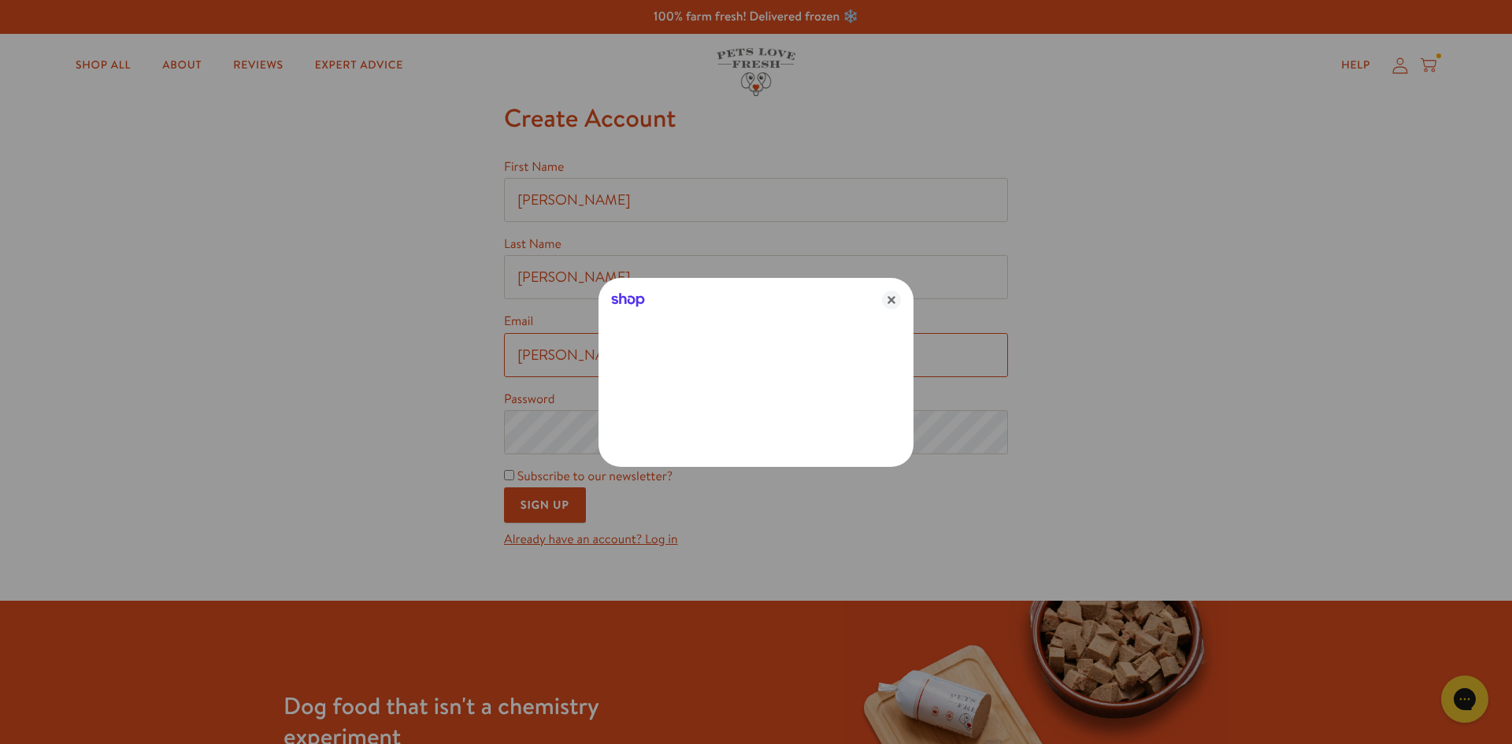
type input "[PERSON_NAME][EMAIL_ADDRESS][DOMAIN_NAME]"
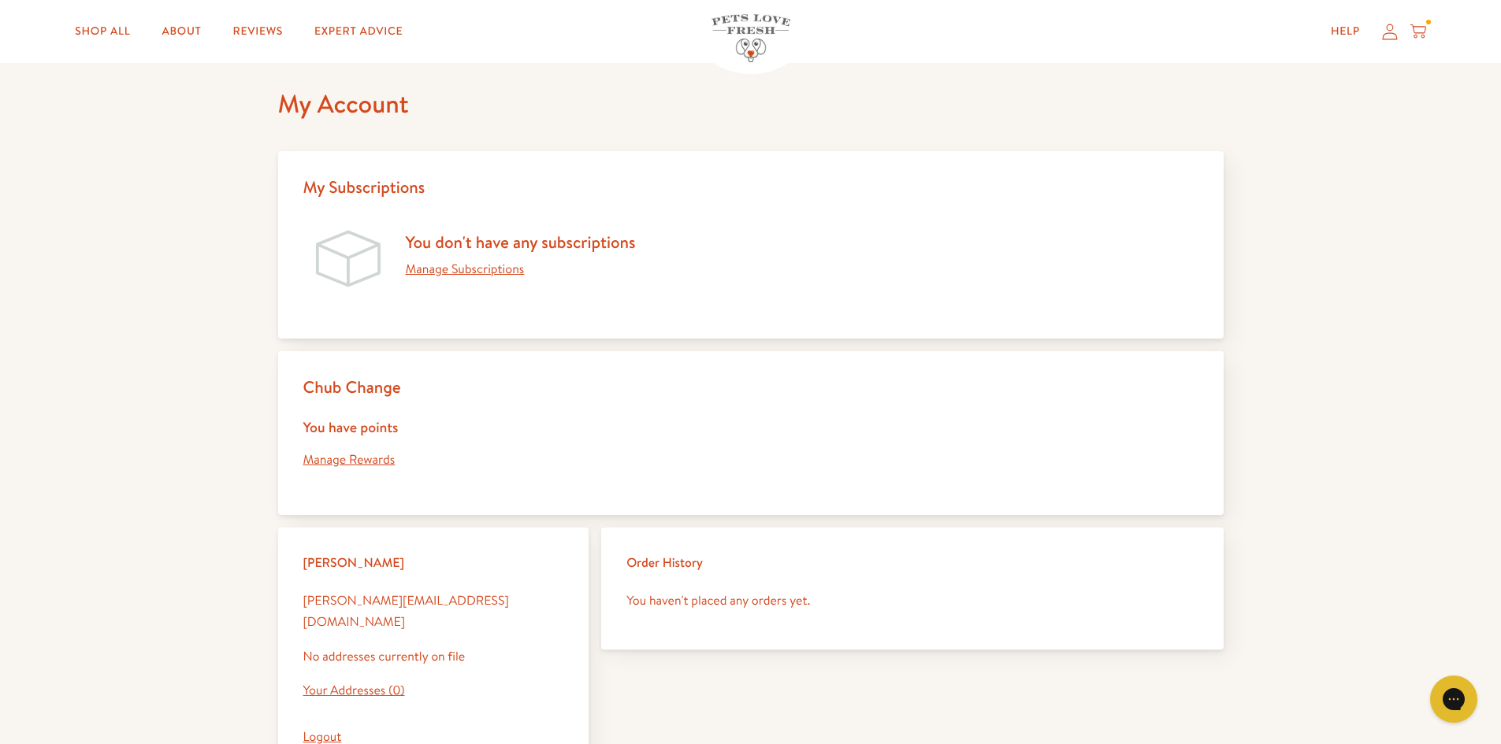
scroll to position [79, 0]
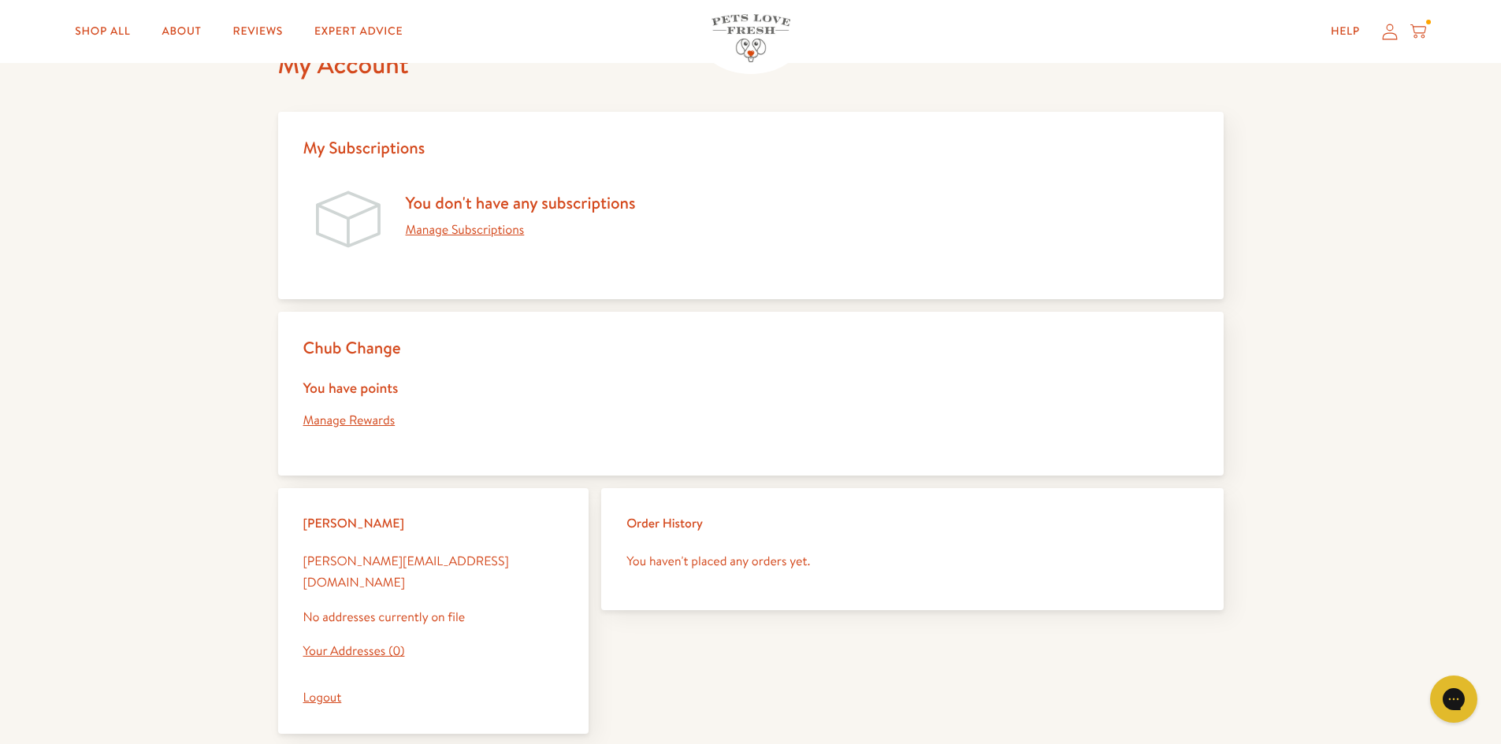
click at [482, 231] on link "Manage Subscriptions" at bounding box center [465, 229] width 119 height 17
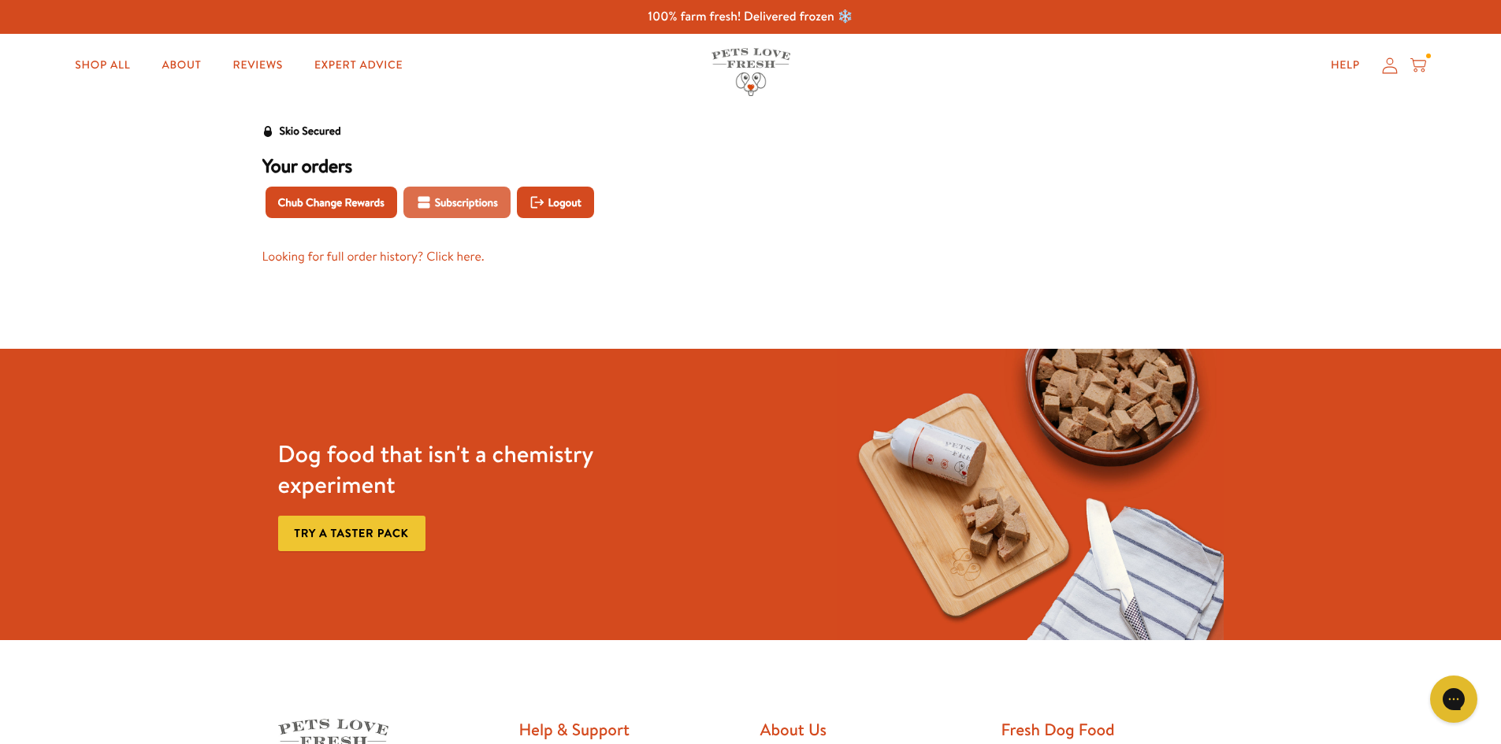
click at [462, 198] on span "Subscriptions" at bounding box center [466, 202] width 63 height 17
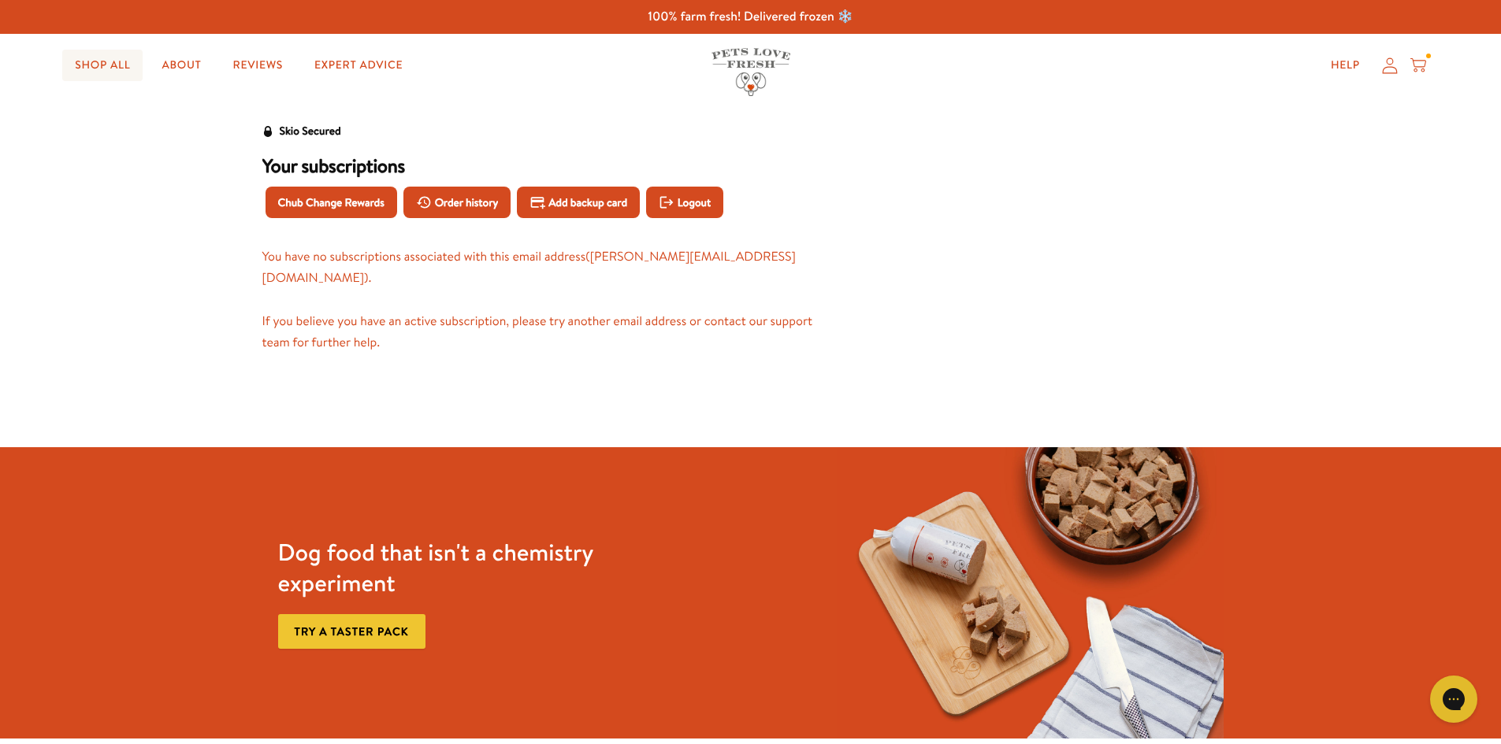
click at [120, 64] on link "Shop All" at bounding box center [102, 66] width 80 height 32
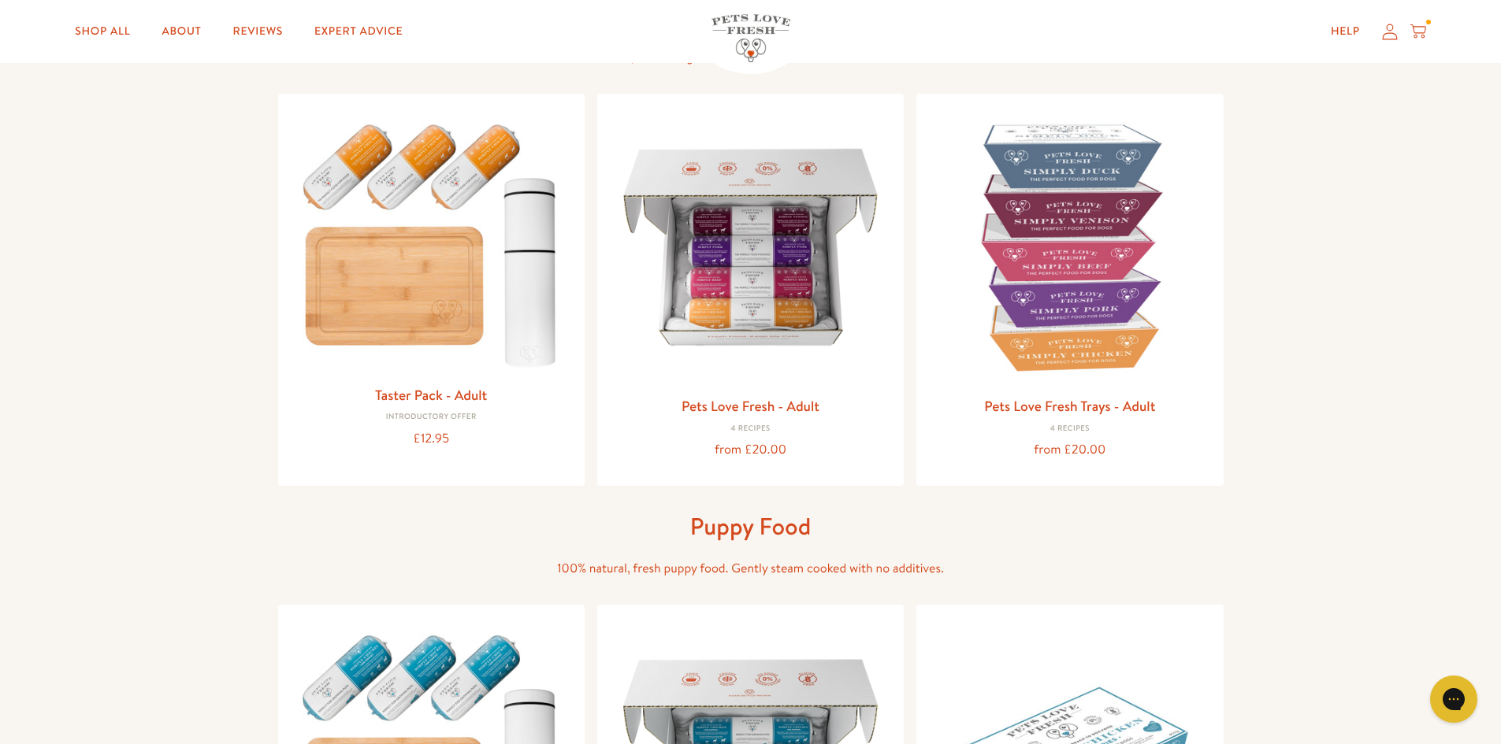
scroll to position [79, 0]
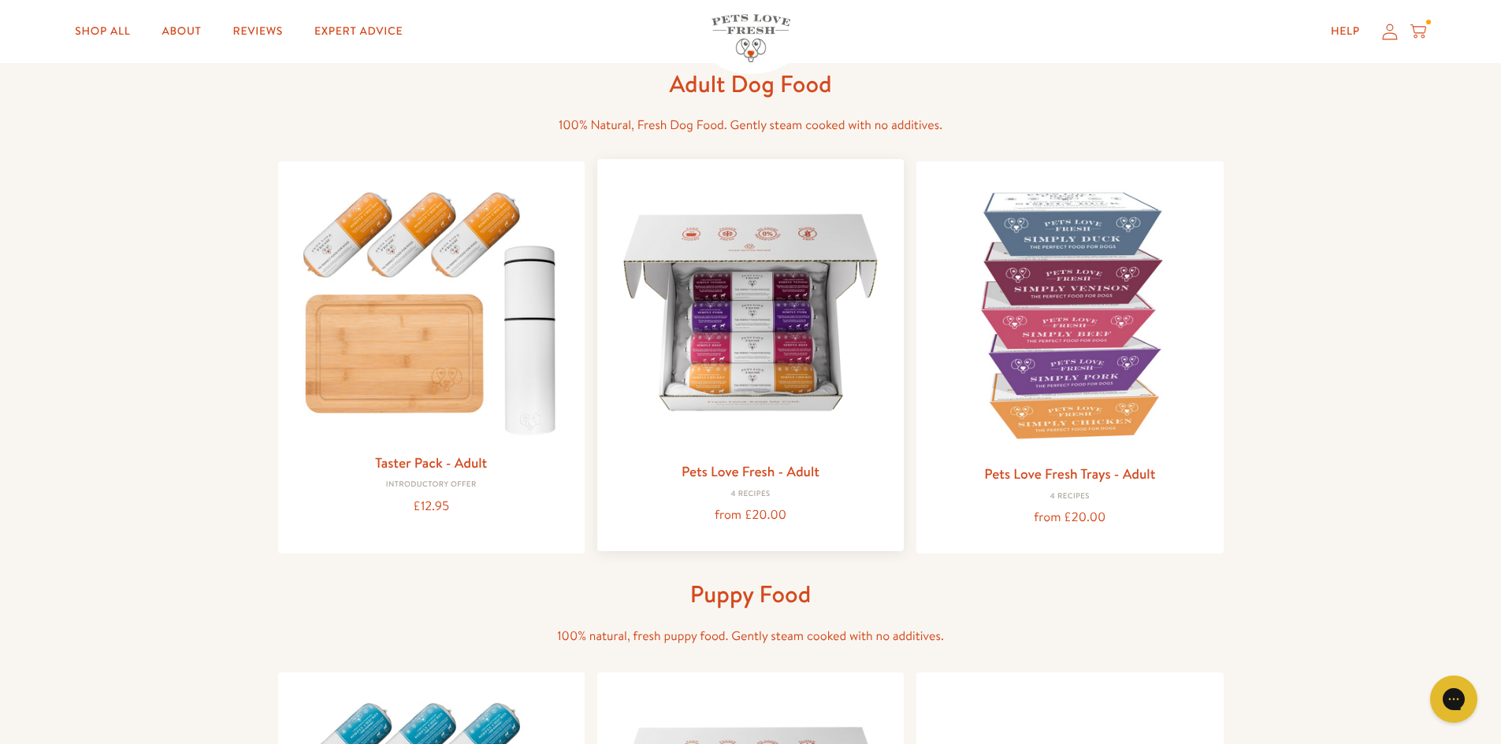
click at [783, 467] on link "Pets Love Fresh - Adult" at bounding box center [750, 472] width 138 height 20
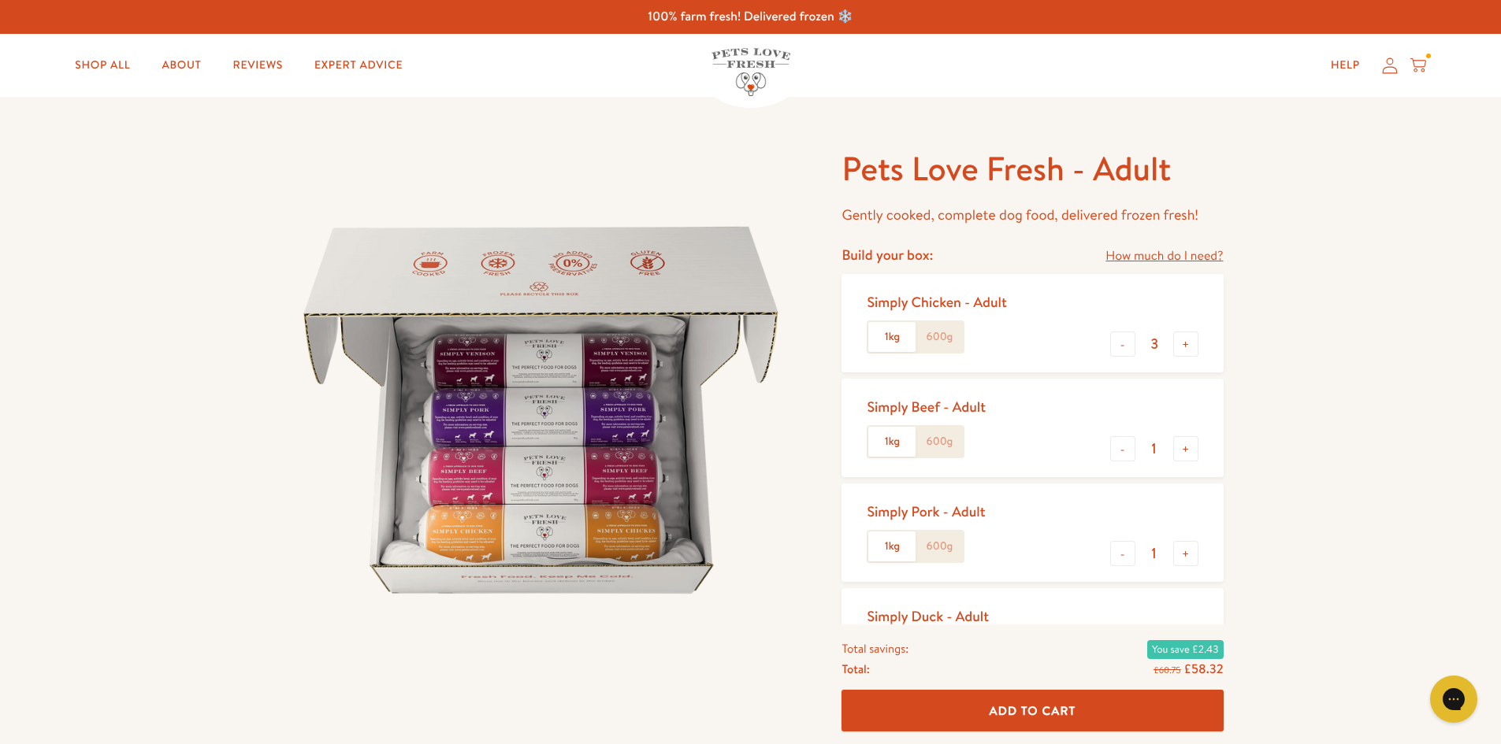
click at [957, 336] on label "600g" at bounding box center [938, 337] width 47 height 30
click at [0, 0] on input "600g" at bounding box center [0, 0] width 0 height 0
click at [952, 447] on label "600g" at bounding box center [938, 442] width 47 height 30
click at [0, 0] on input "600g" at bounding box center [0, 0] width 0 height 0
click at [944, 540] on label "600g" at bounding box center [938, 547] width 47 height 30
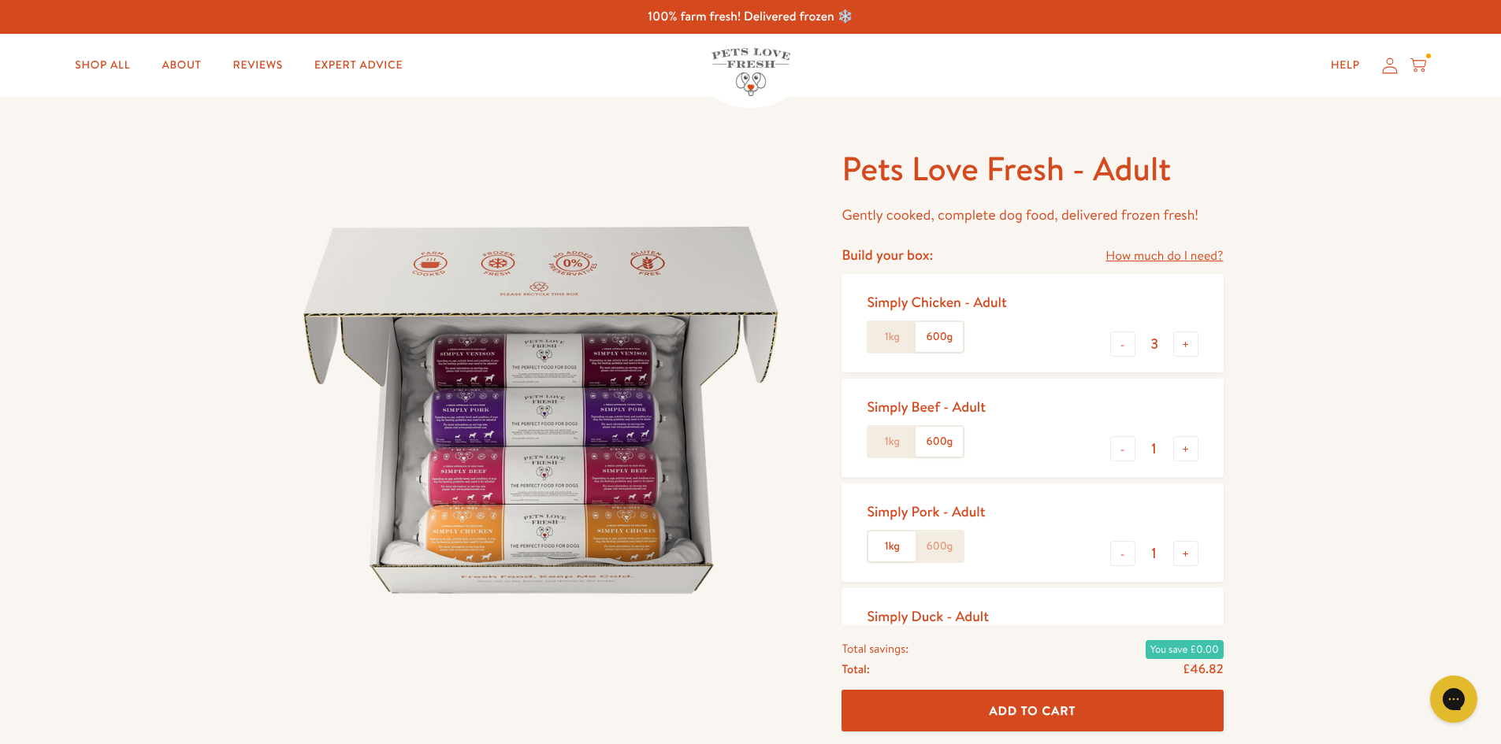
click at [0, 0] on input "600g" at bounding box center [0, 0] width 0 height 0
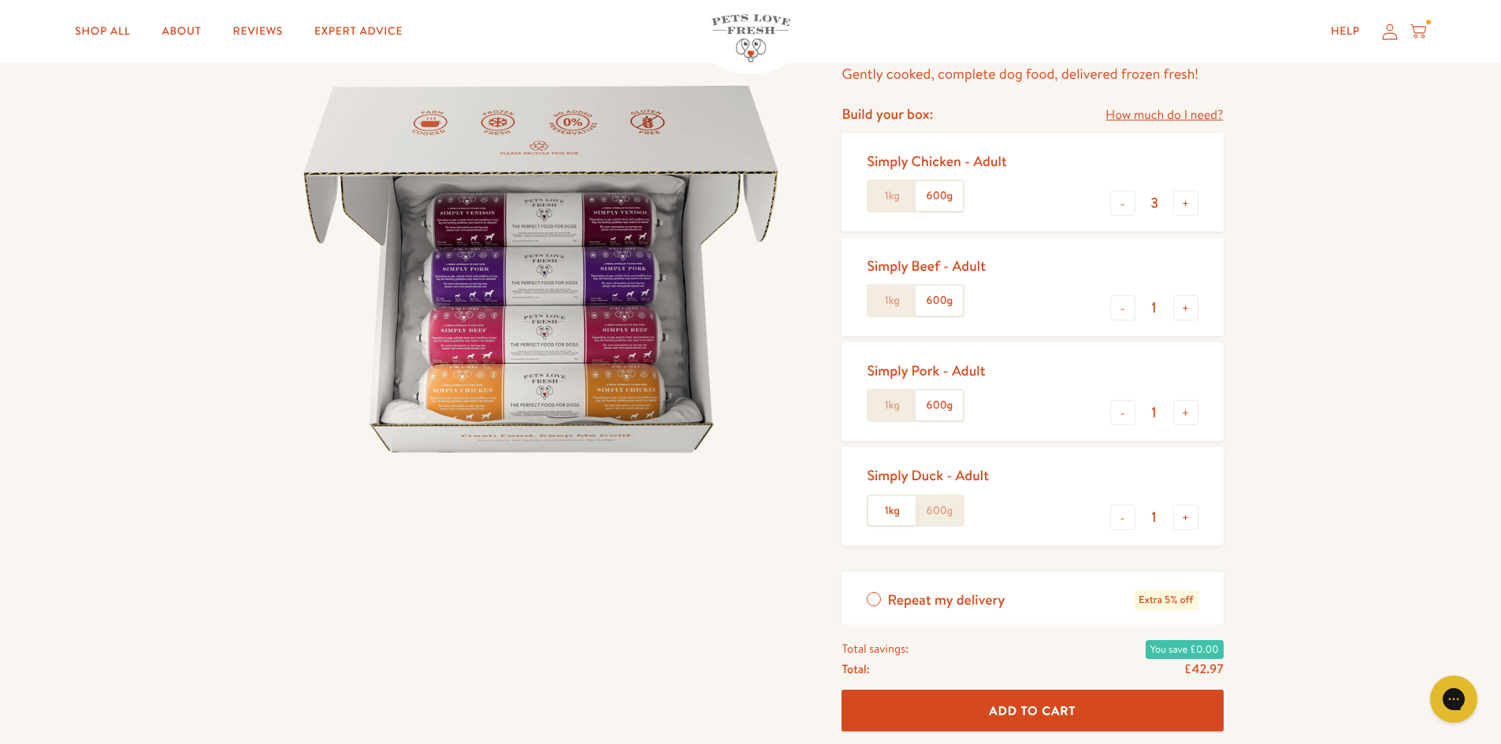
scroll to position [158, 0]
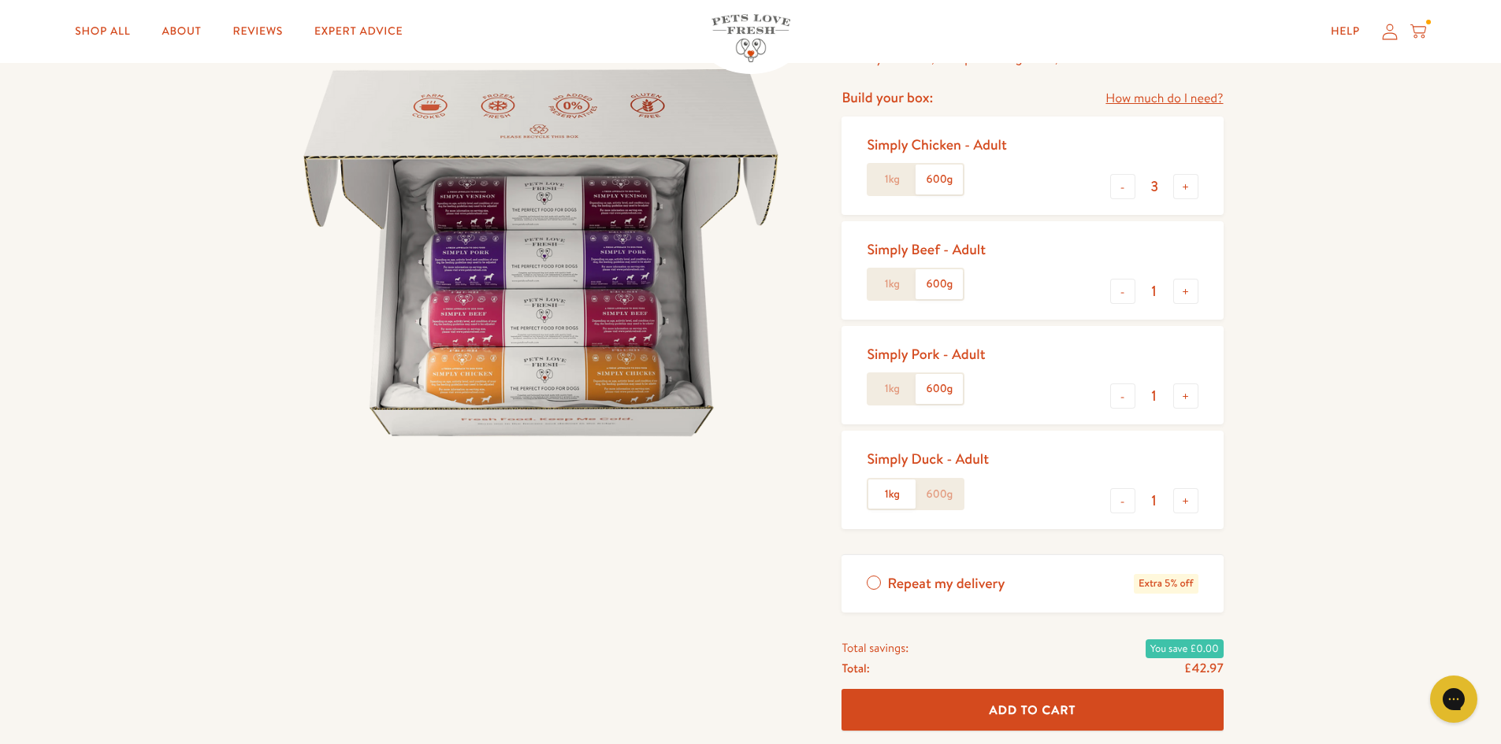
click at [941, 501] on label "600g" at bounding box center [938, 495] width 47 height 30
click at [0, 0] on input "600g" at bounding box center [0, 0] width 0 height 0
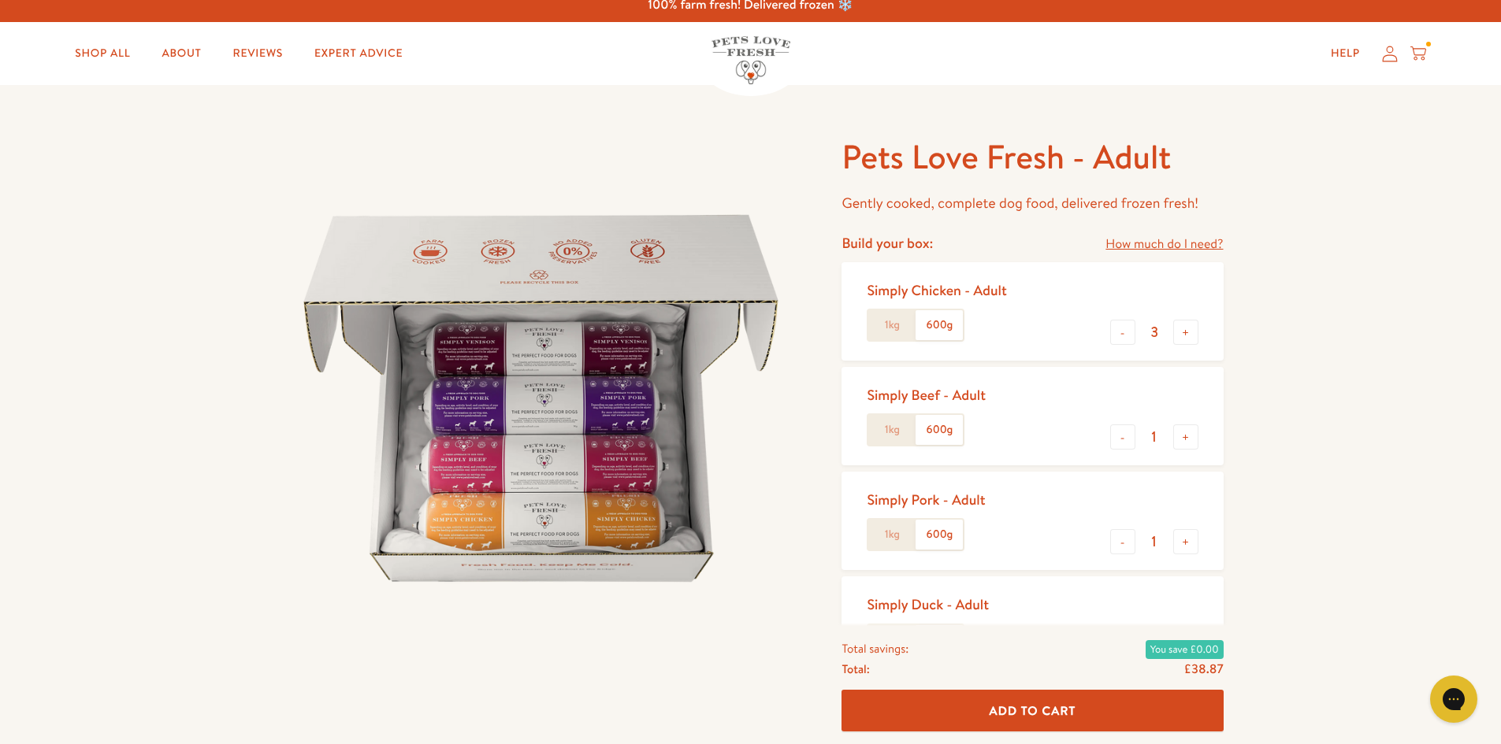
scroll to position [0, 0]
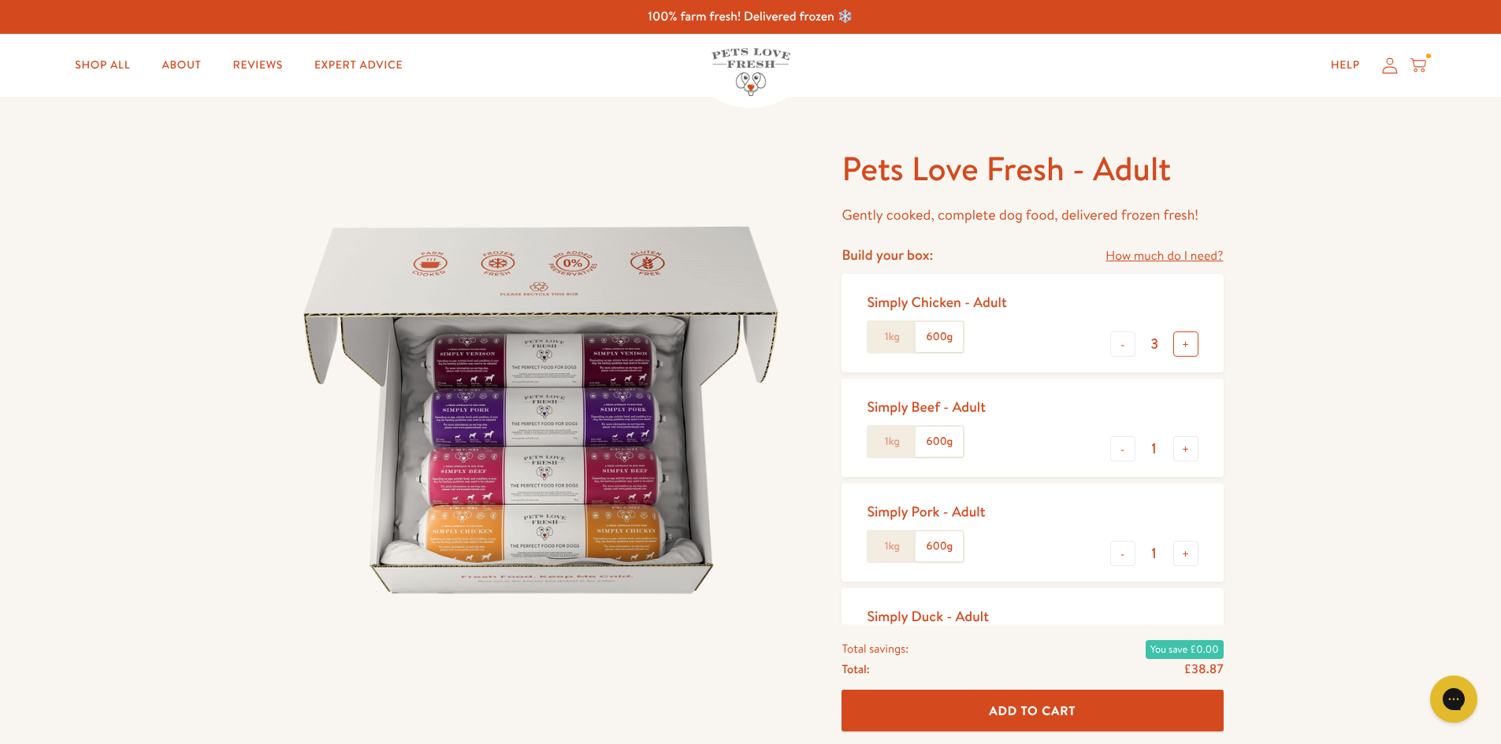
click at [1191, 351] on button "+" at bounding box center [1185, 344] width 25 height 25
type input "4"
click at [1195, 458] on button "+" at bounding box center [1185, 448] width 25 height 25
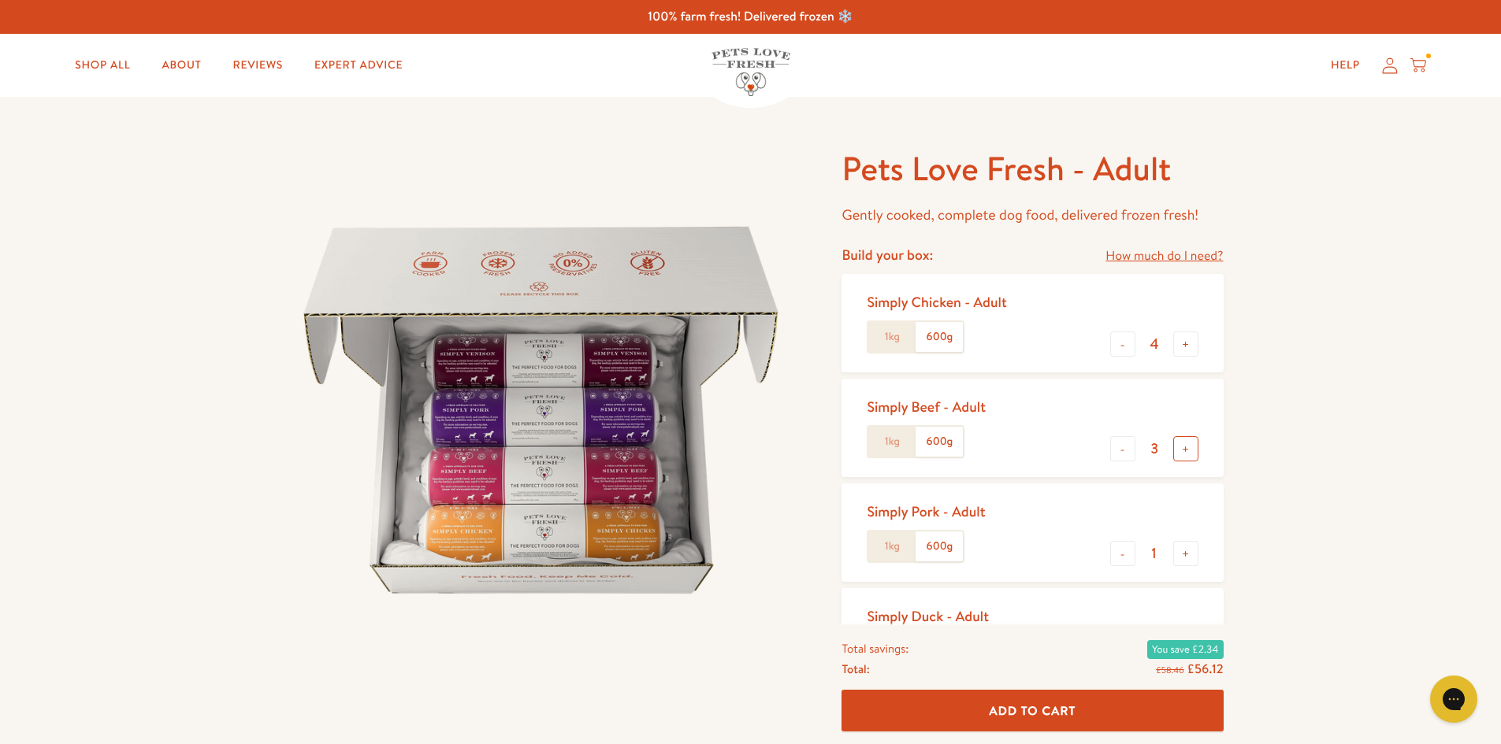
type input "4"
click at [1197, 558] on button "+" at bounding box center [1185, 553] width 25 height 25
click at [1128, 554] on button "-" at bounding box center [1122, 553] width 25 height 25
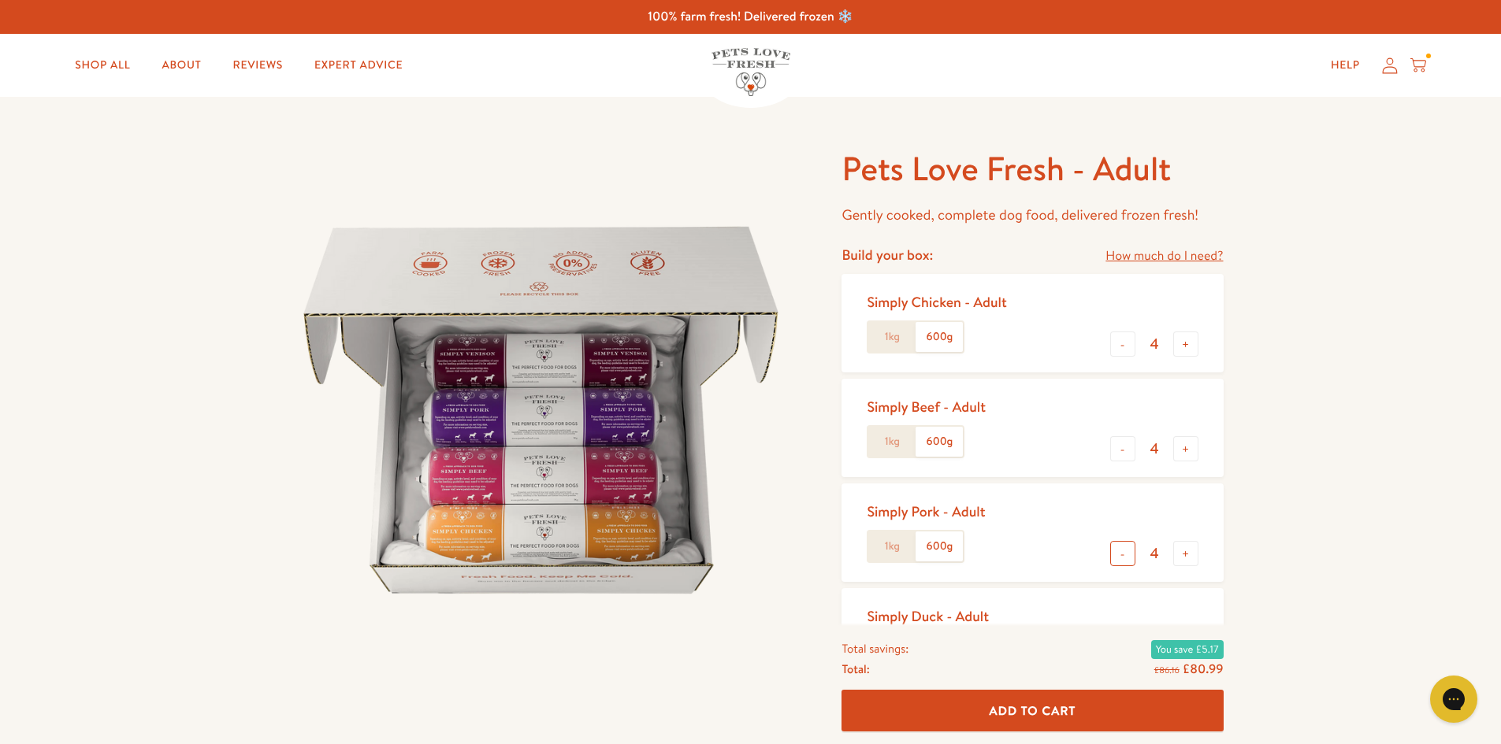
type input "3"
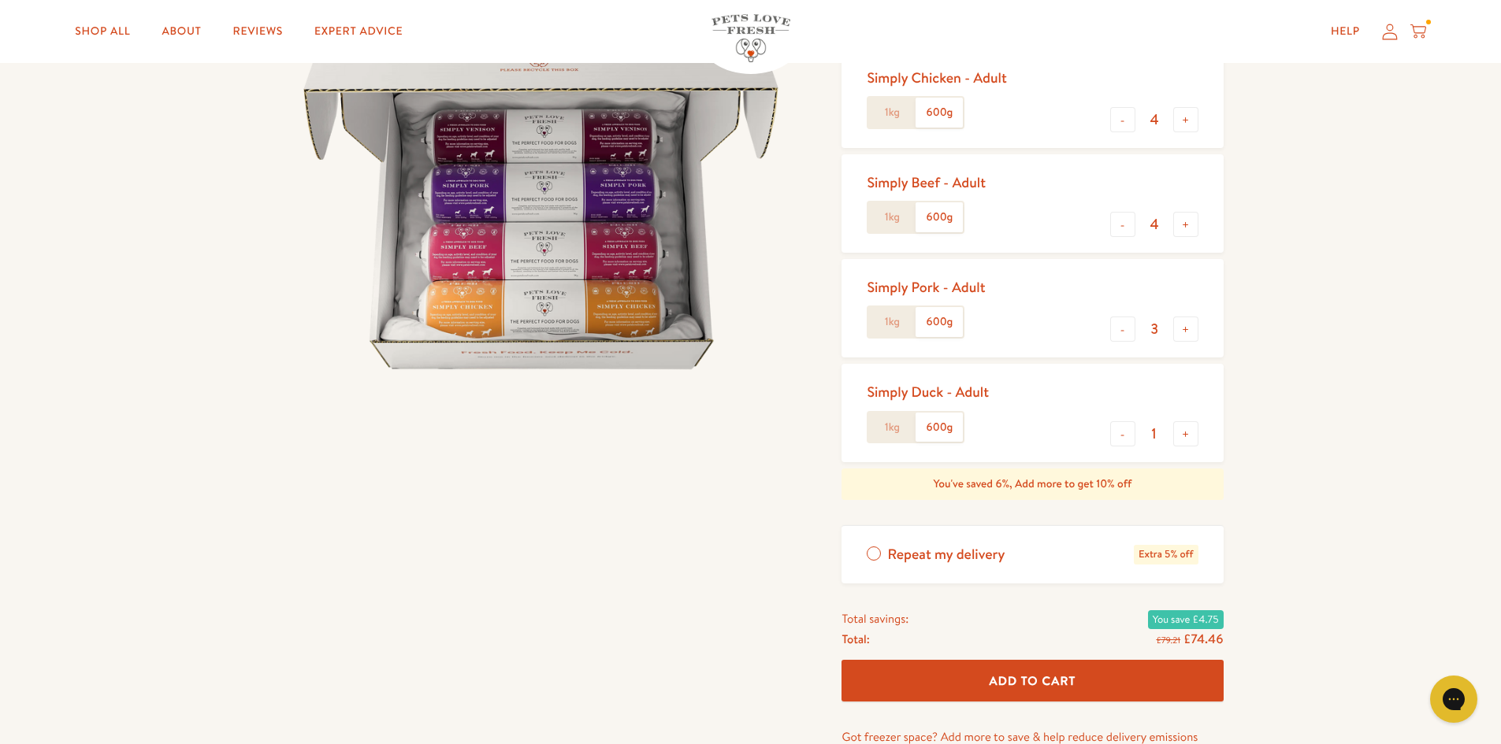
scroll to position [236, 0]
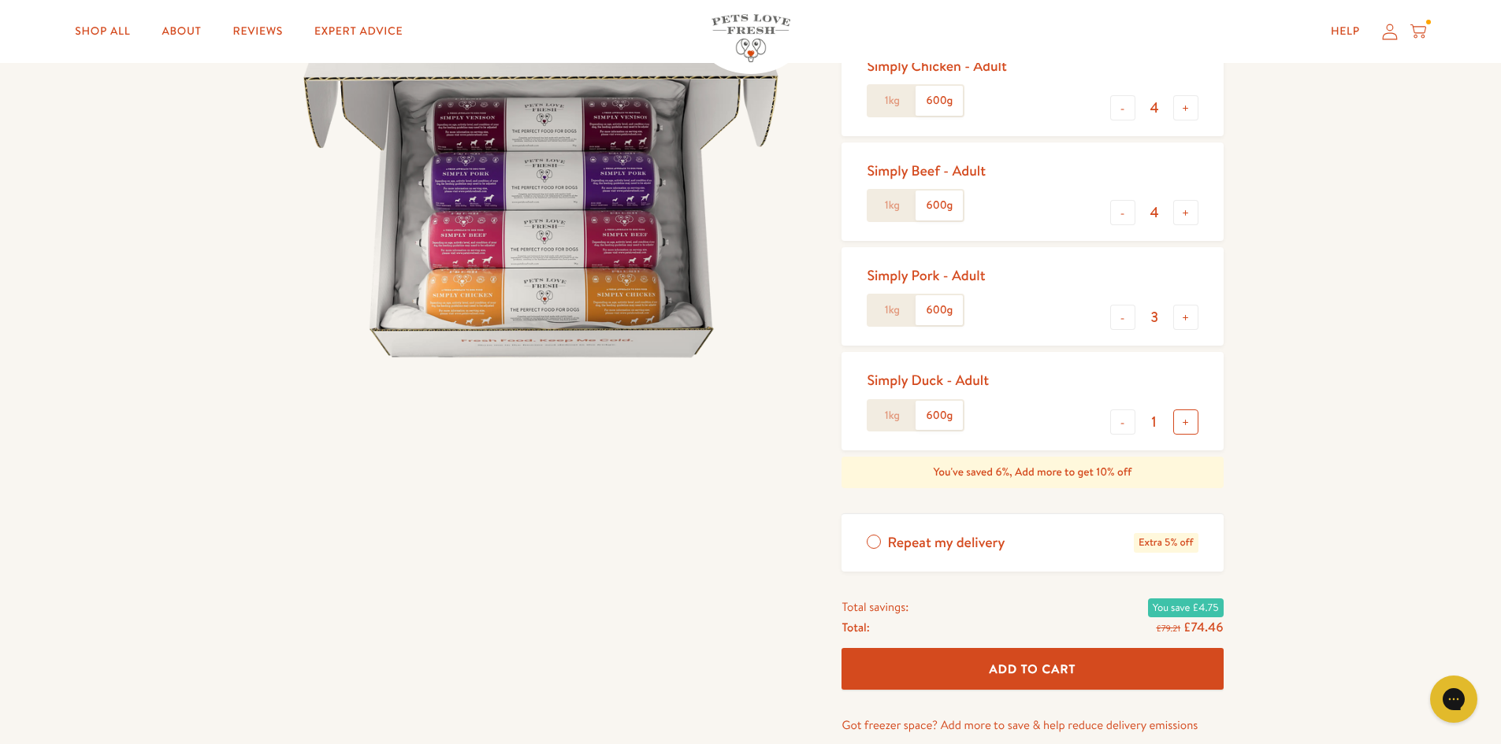
click at [1183, 424] on button "+" at bounding box center [1185, 422] width 25 height 25
click at [1122, 419] on button "-" at bounding box center [1122, 422] width 25 height 25
type input "3"
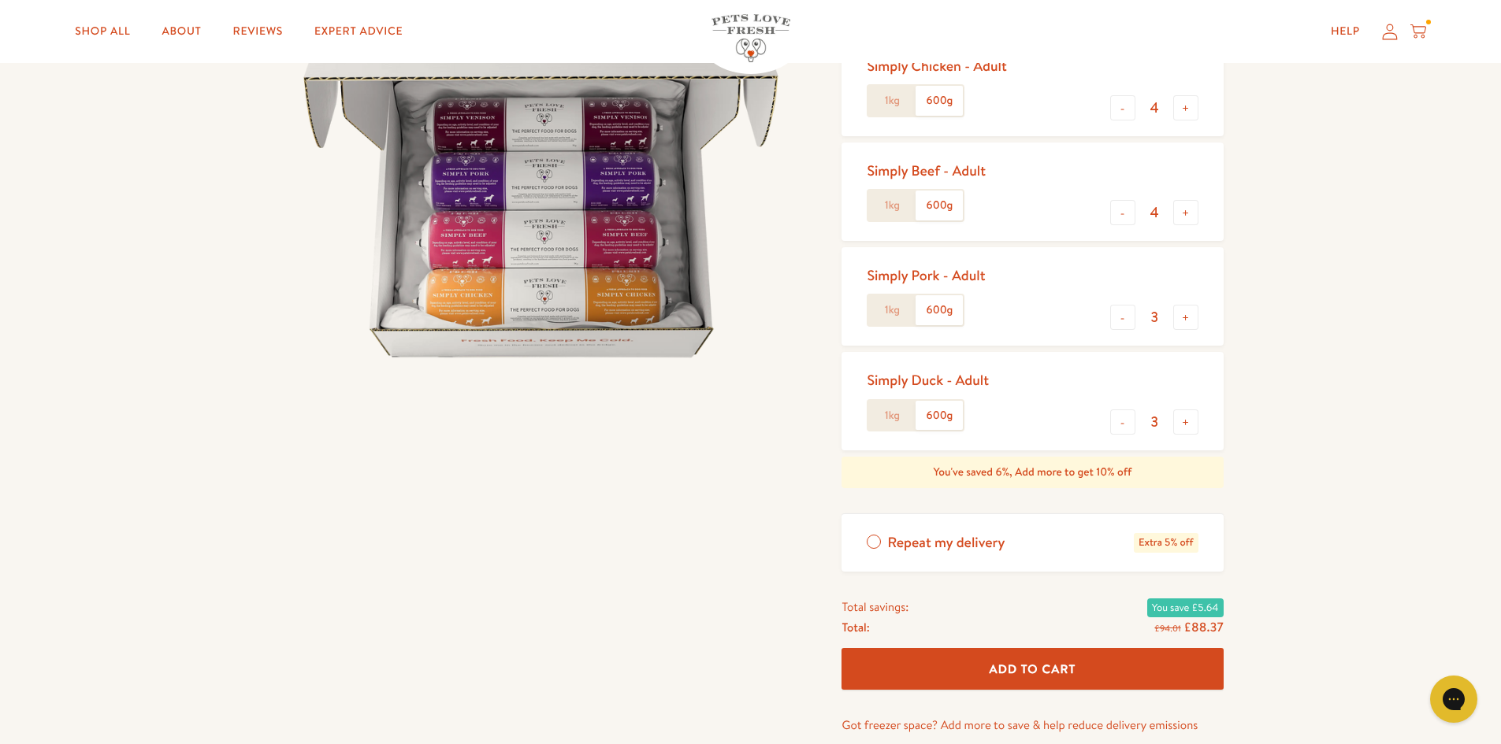
click at [932, 540] on span "Repeat my delivery" at bounding box center [945, 543] width 117 height 20
click at [0, 0] on input "Repeat my delivery Extra 5% off" at bounding box center [0, 0] width 0 height 0
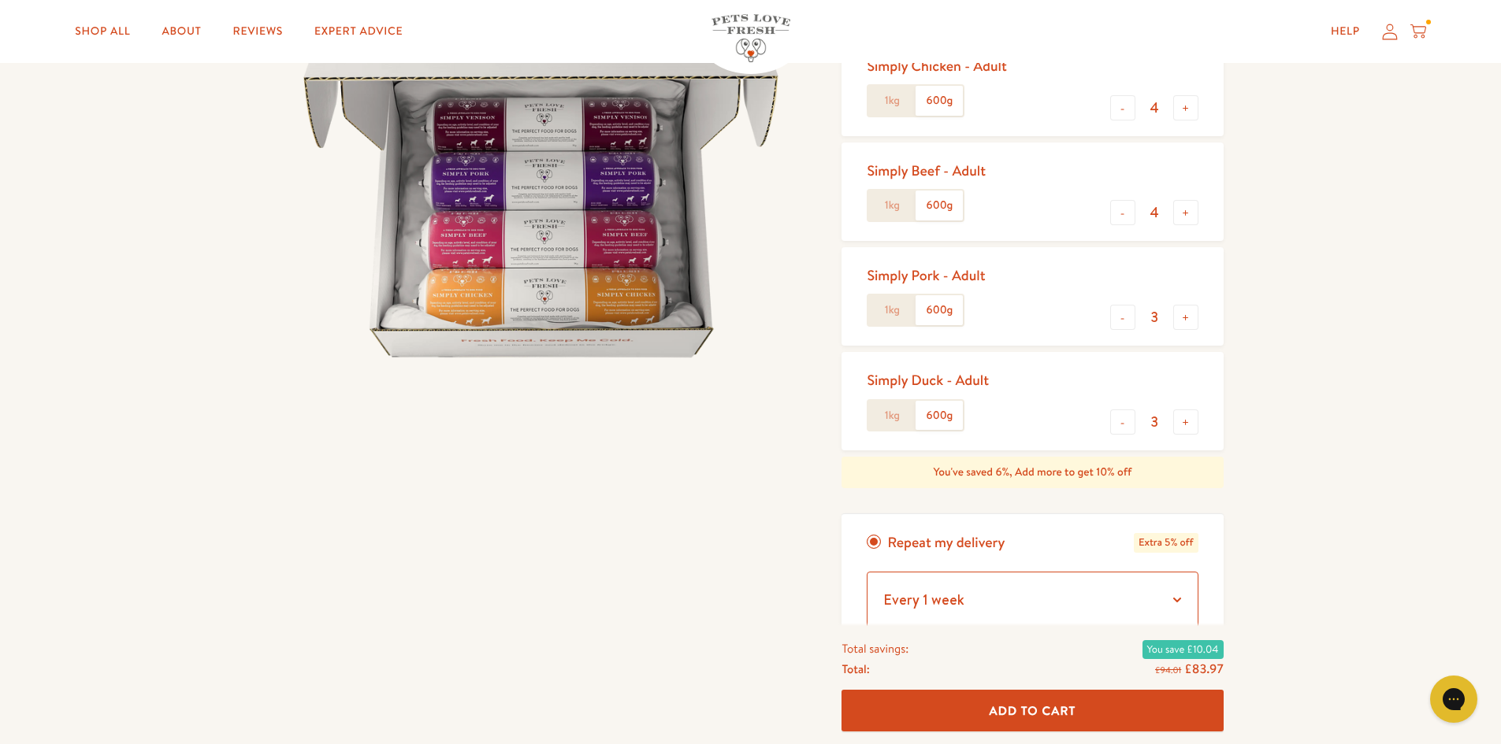
click at [1108, 600] on select "Every 1 week Every 2 weeks Every 3 weeks Every 5 weeks Every 7 weeks Every 11 w…" at bounding box center [1031, 600] width 331 height 57
select select "Every 4 weeks"
click at [866, 572] on select "Every 1 week Every 2 weeks Every 3 weeks Every 5 weeks Every 7 weeks Every 11 w…" at bounding box center [1031, 600] width 331 height 57
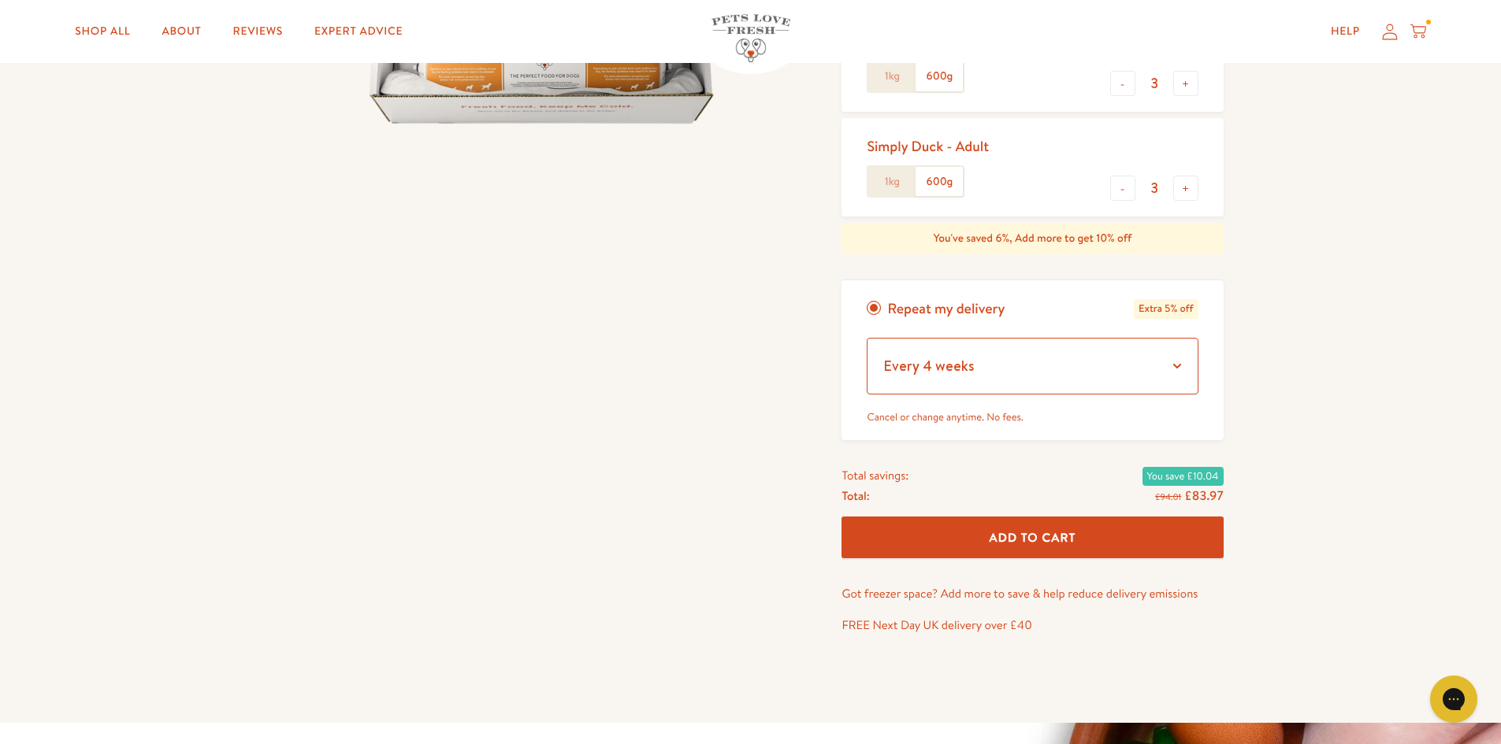
scroll to position [473, 0]
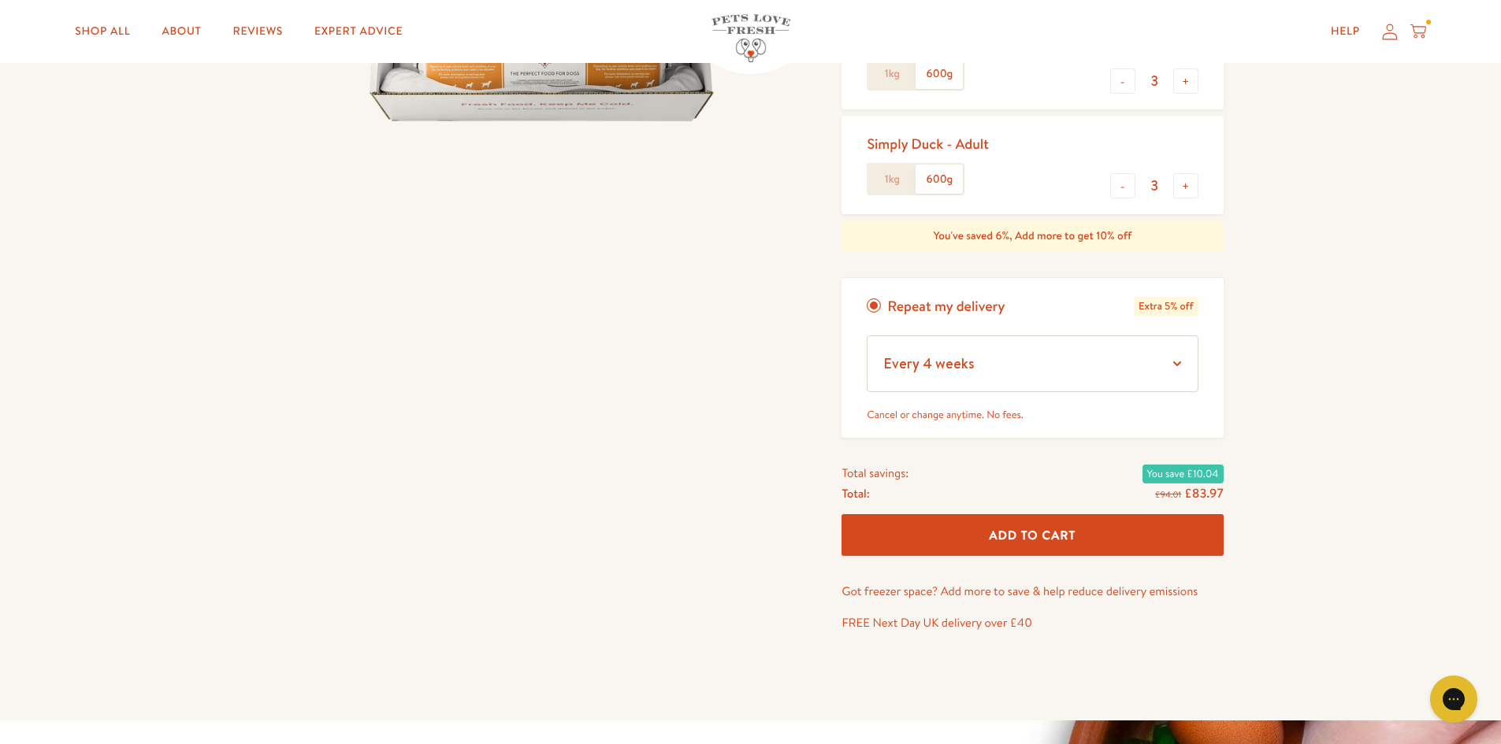
click at [1048, 527] on span "Add To Cart" at bounding box center [1032, 535] width 87 height 17
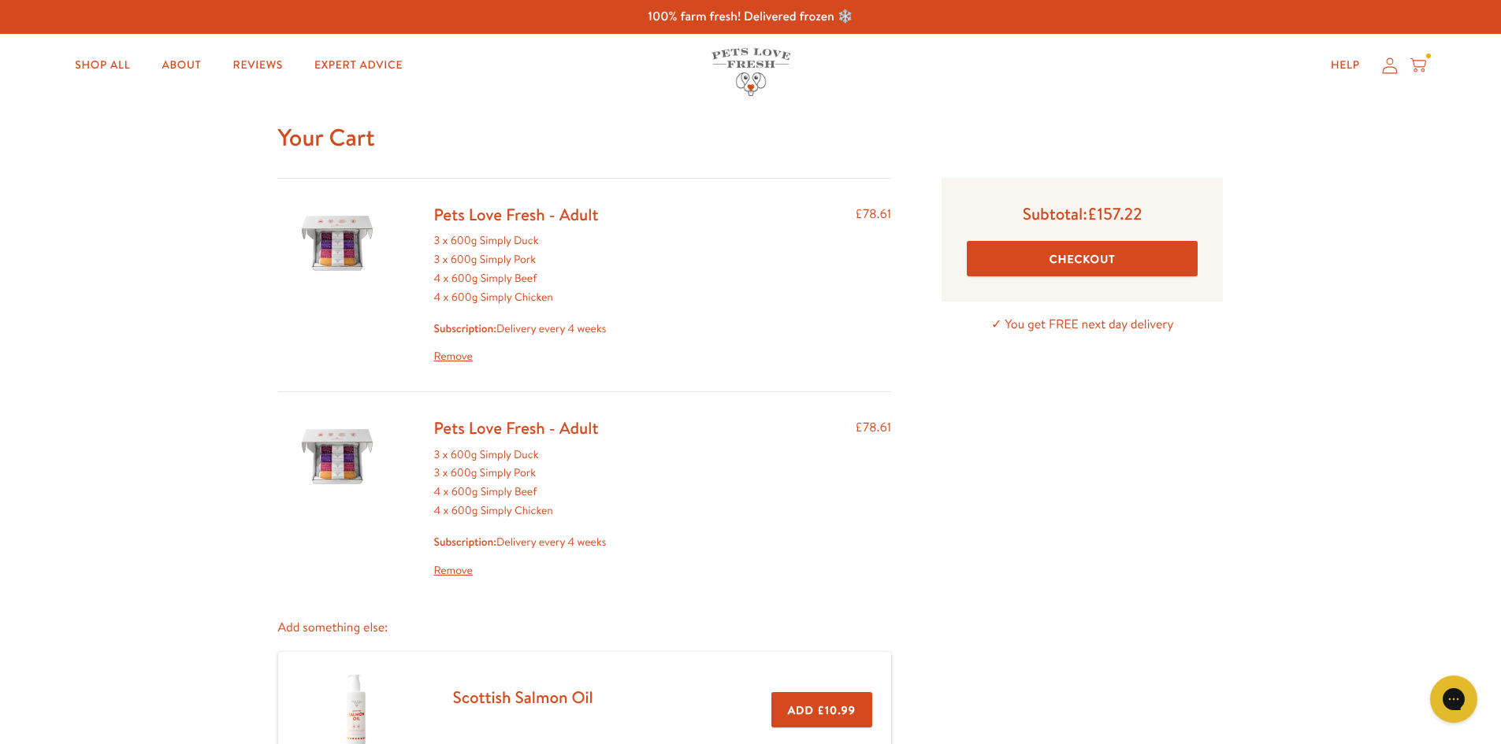
click at [454, 571] on link "Remove" at bounding box center [520, 571] width 173 height 19
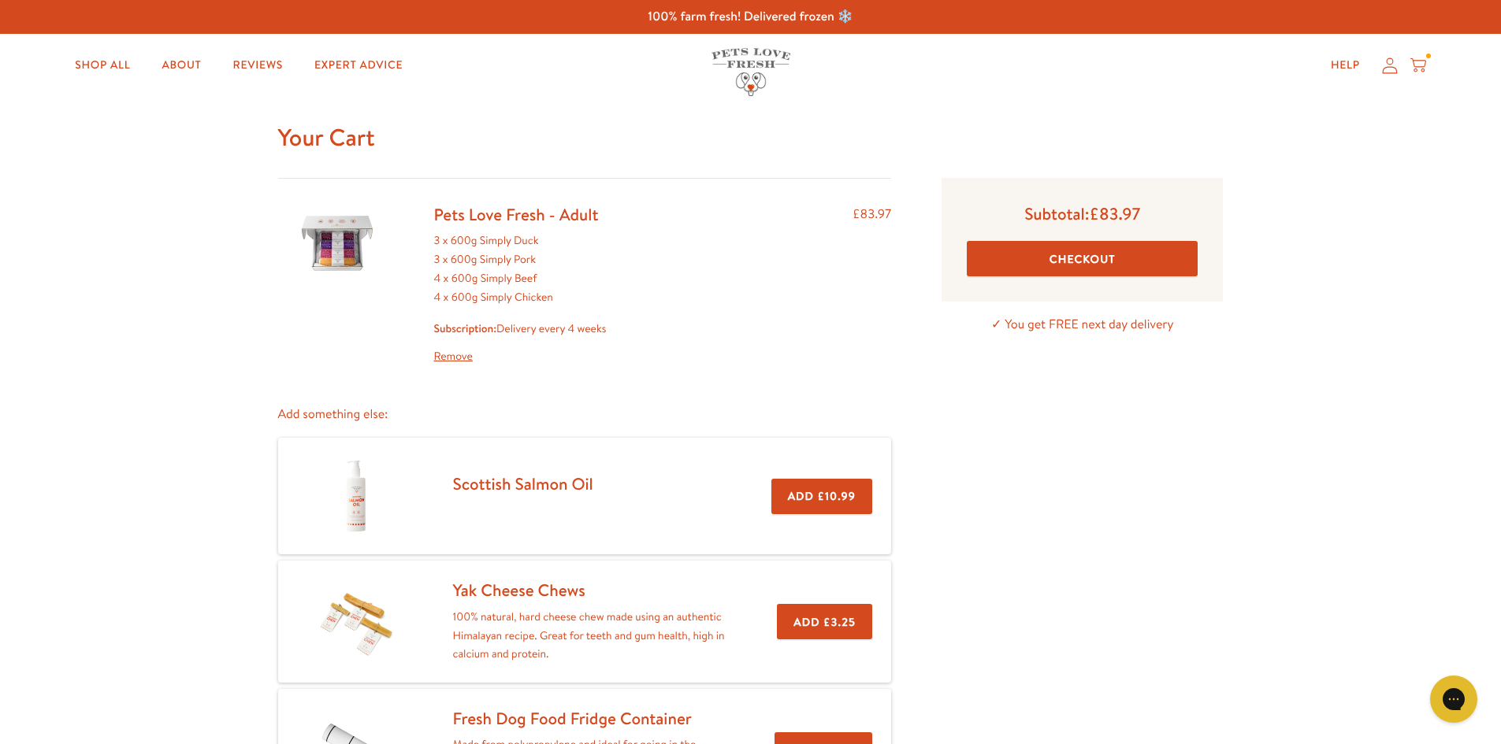
click at [1056, 254] on button "Checkout" at bounding box center [1082, 258] width 231 height 35
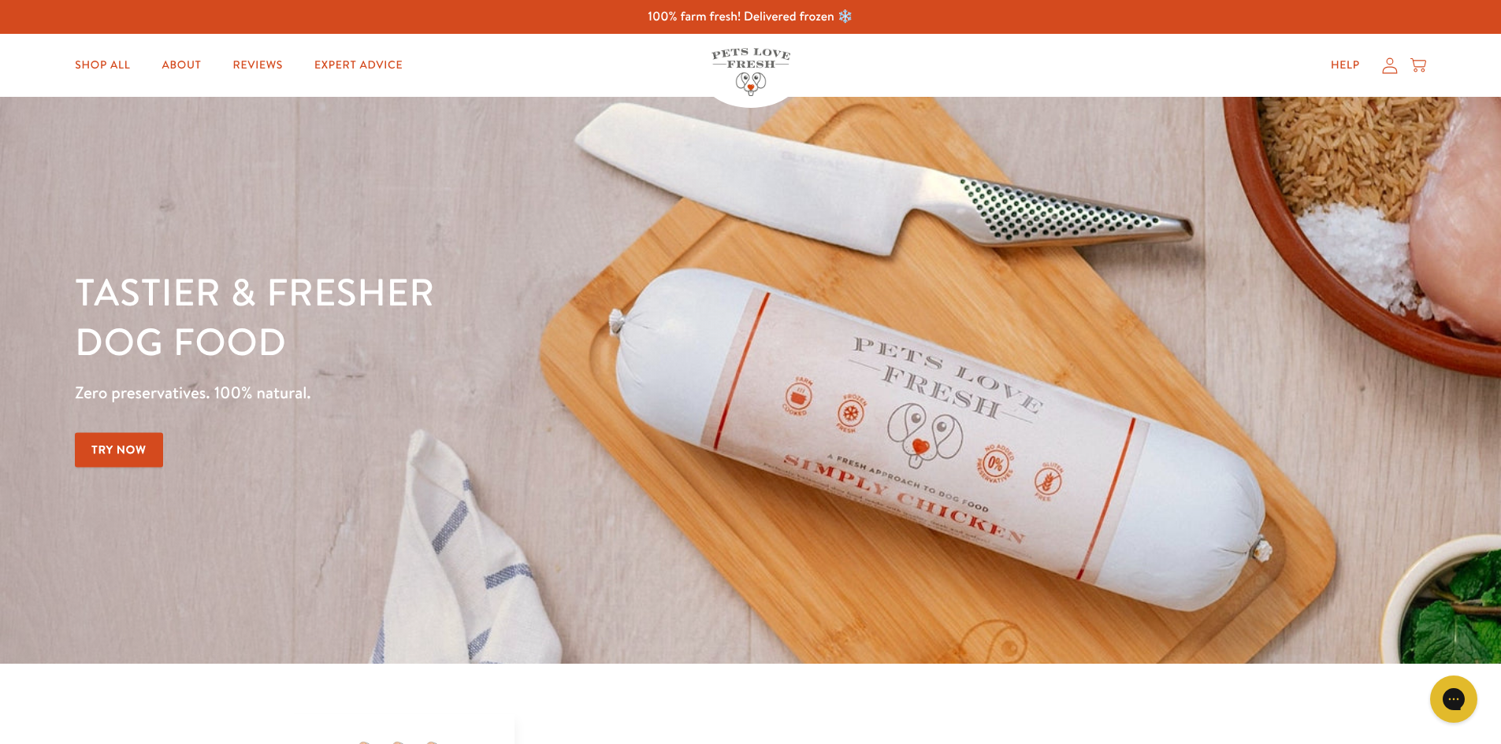
click at [1390, 68] on icon at bounding box center [1390, 66] width 16 height 17
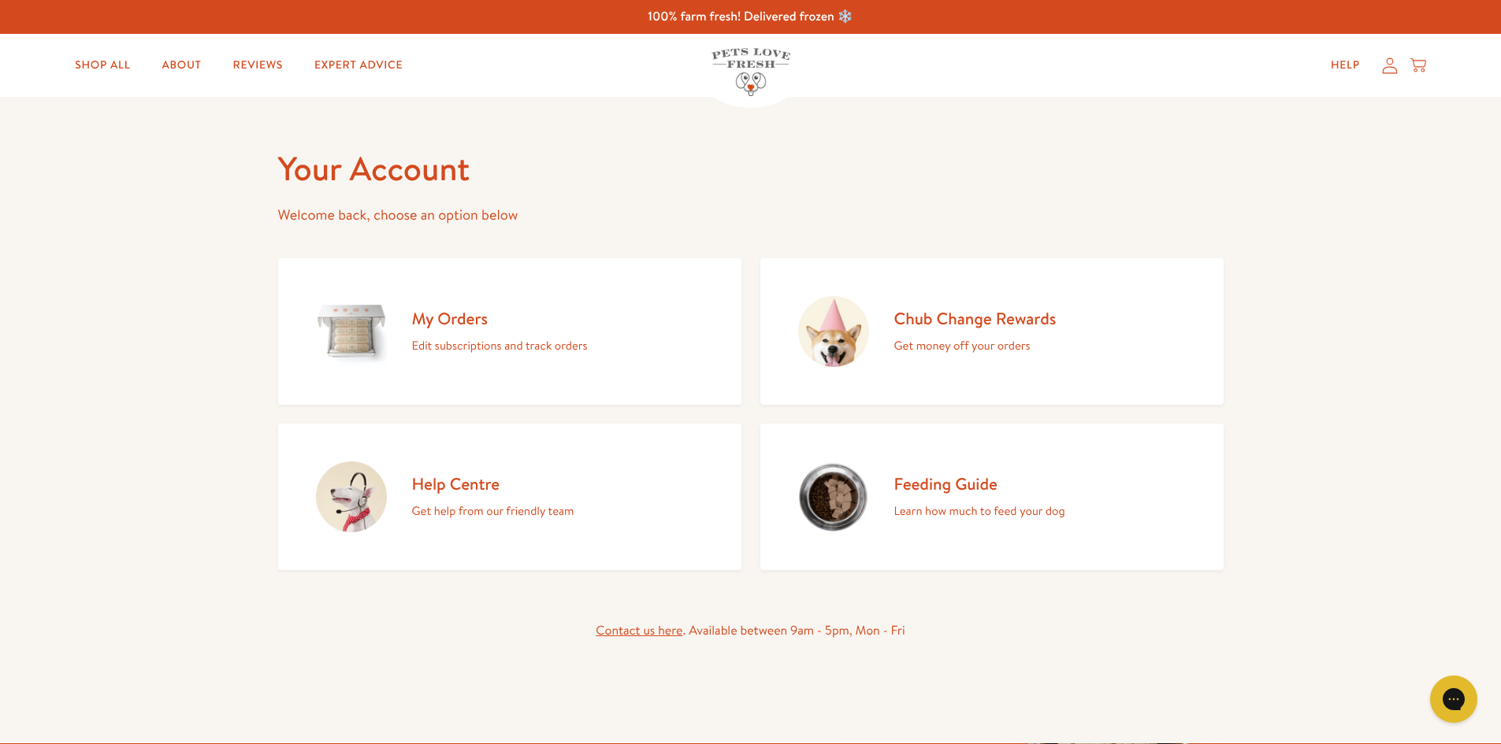
click at [457, 339] on p "Edit subscriptions and track orders" at bounding box center [500, 346] width 176 height 20
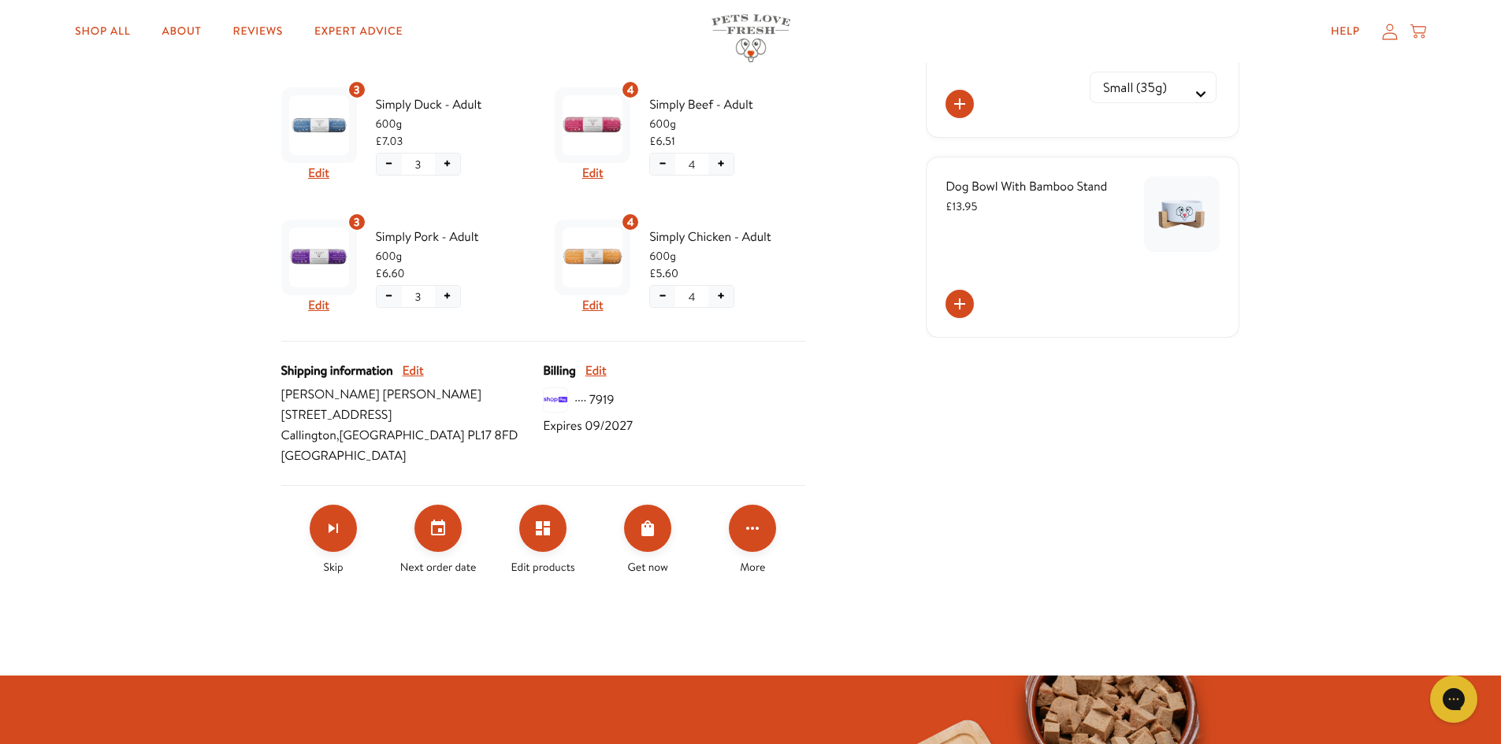
scroll to position [473, 0]
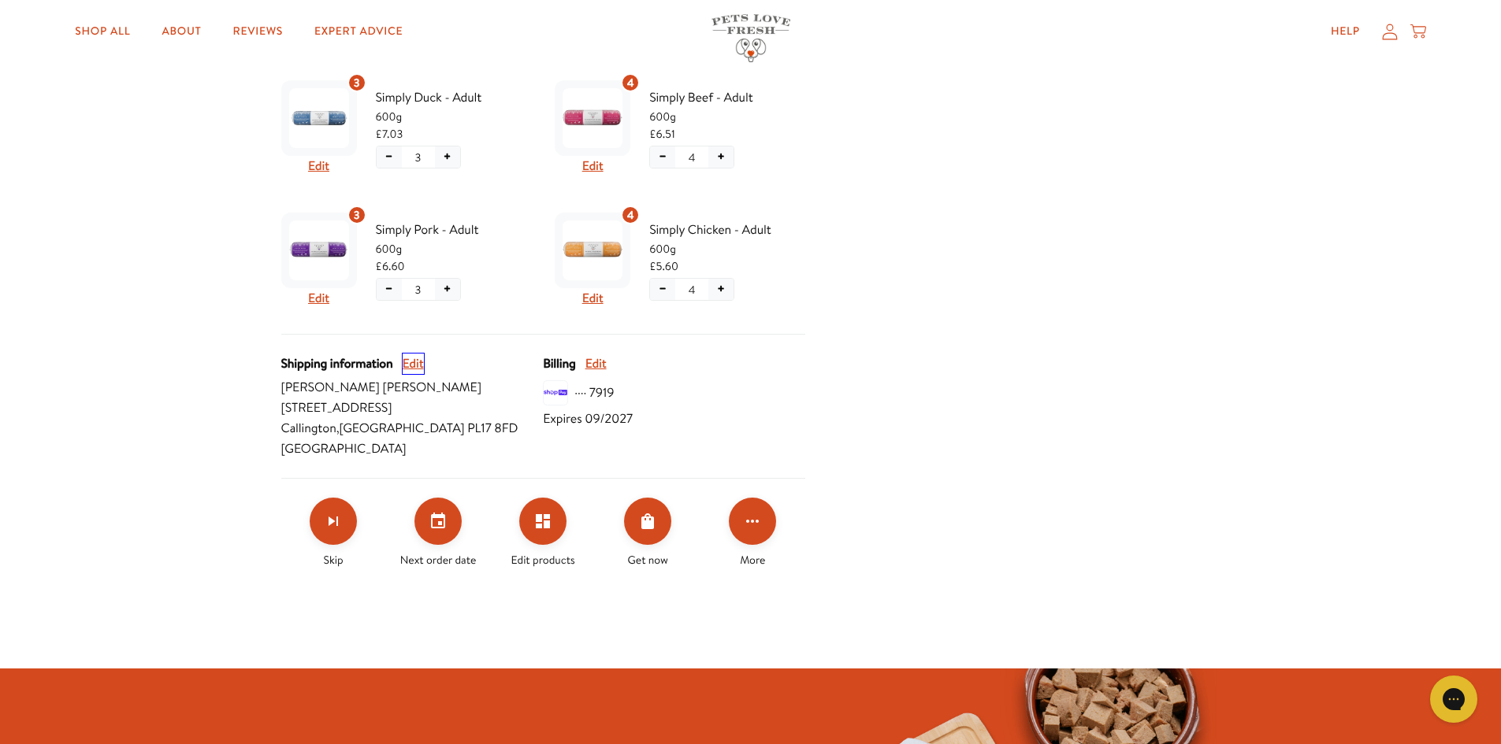
click at [417, 363] on button "Edit" at bounding box center [413, 364] width 21 height 20
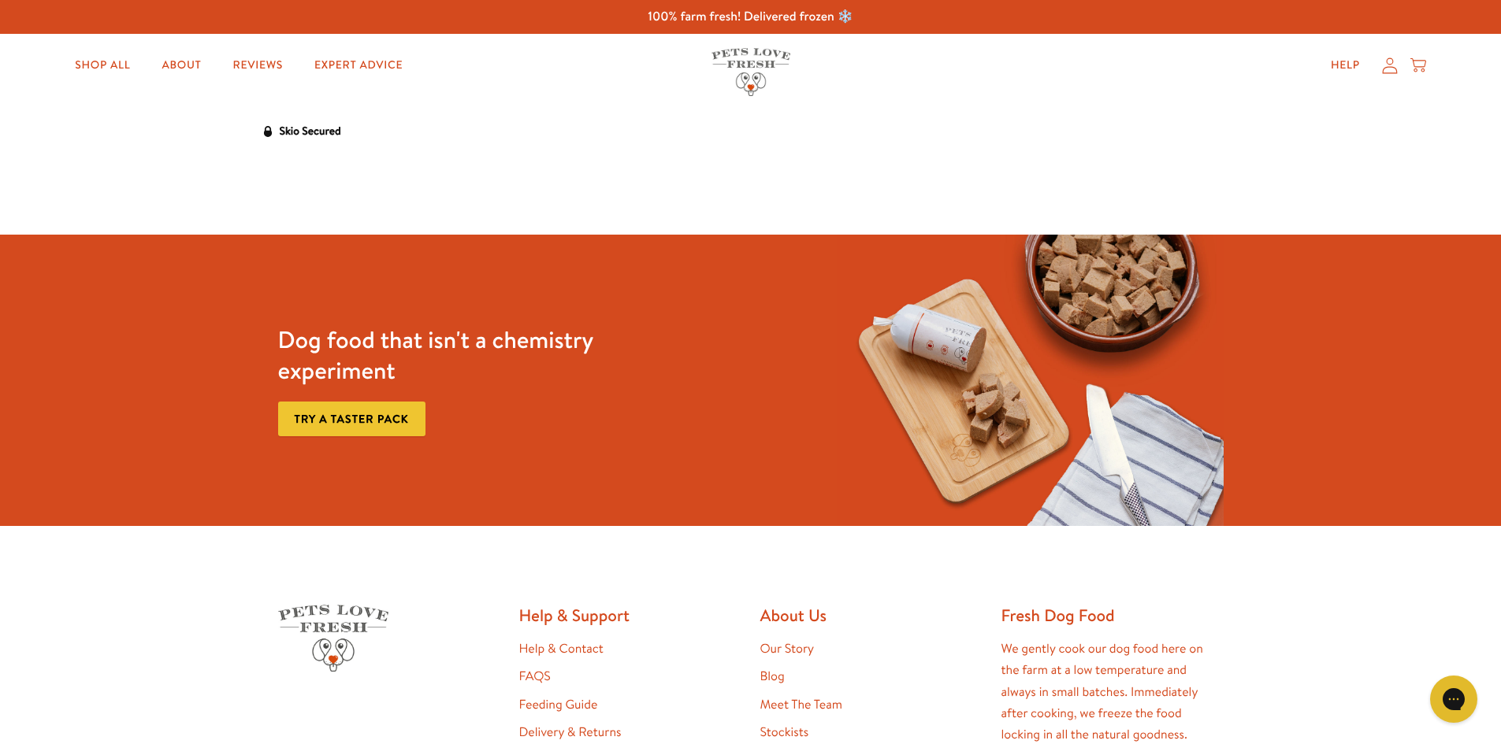
select select "England"
select select "United Kingdom"
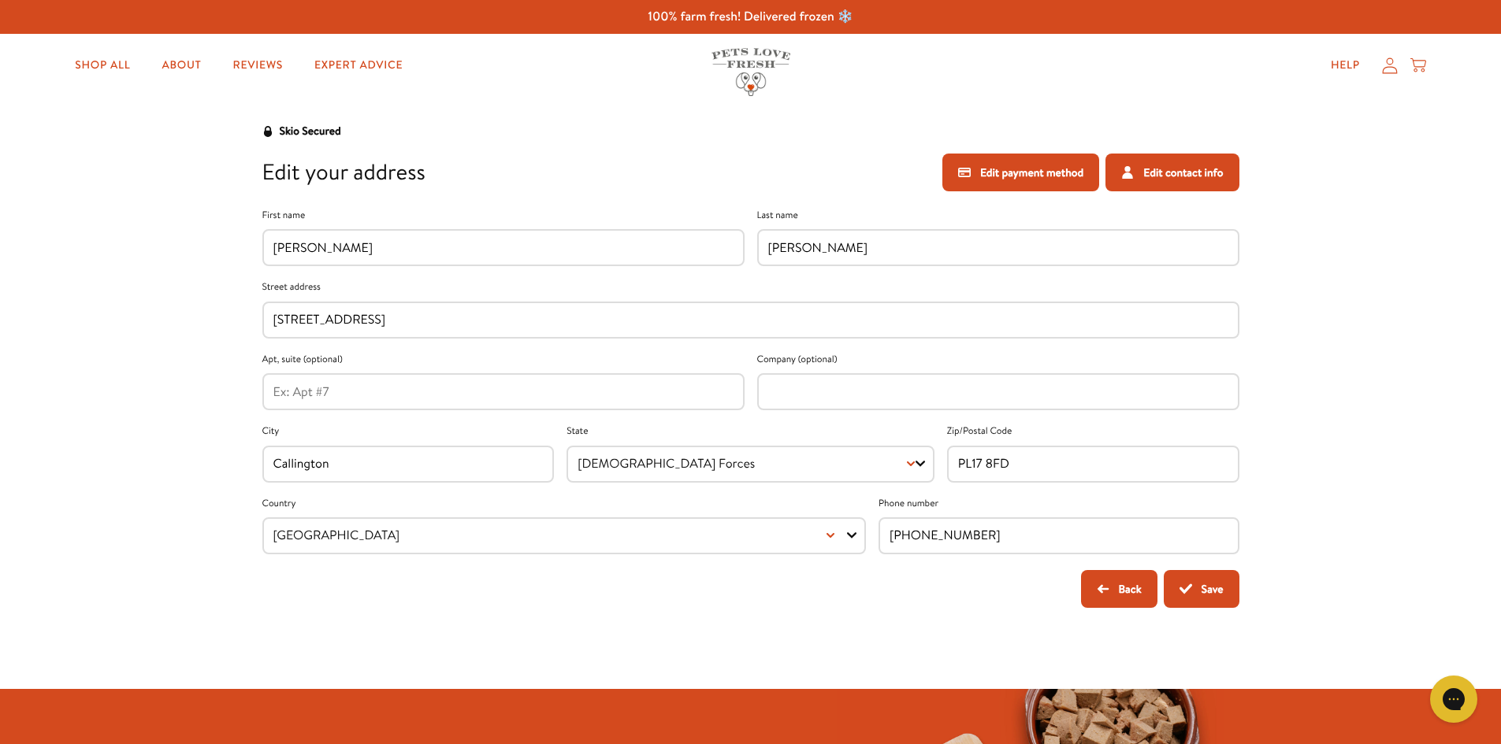
click at [1089, 586] on button "Back" at bounding box center [1119, 589] width 76 height 38
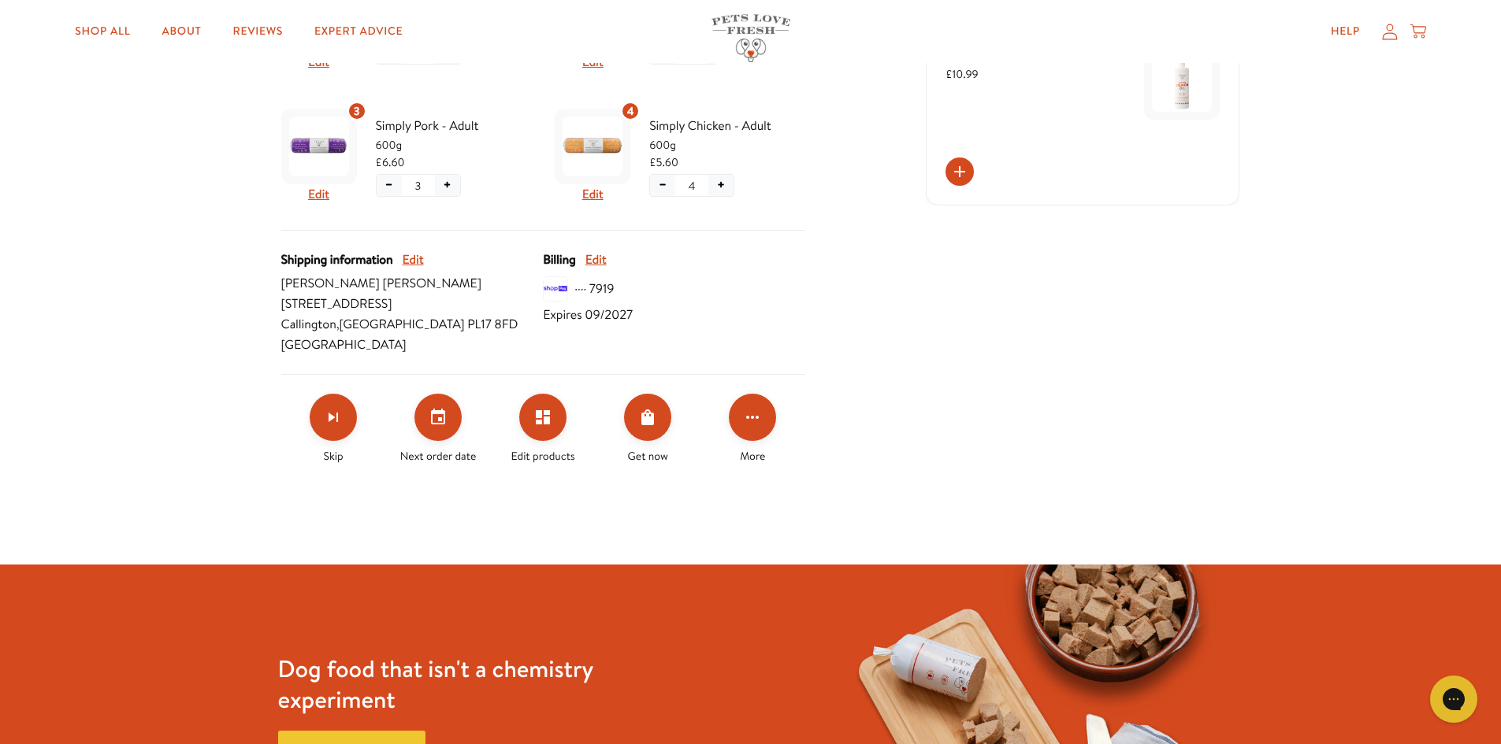
scroll to position [551, 0]
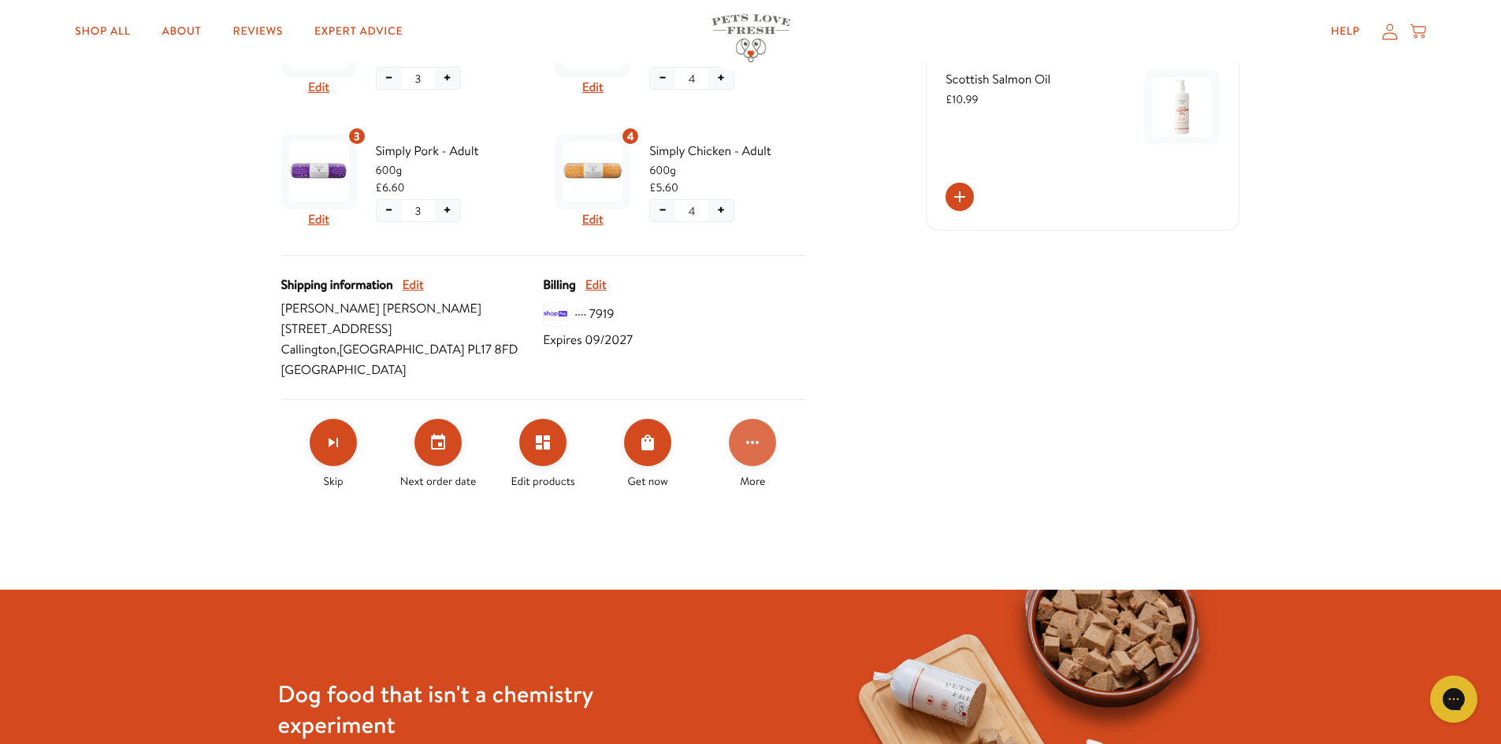
click at [754, 433] on icon "Click for more options" at bounding box center [752, 442] width 19 height 19
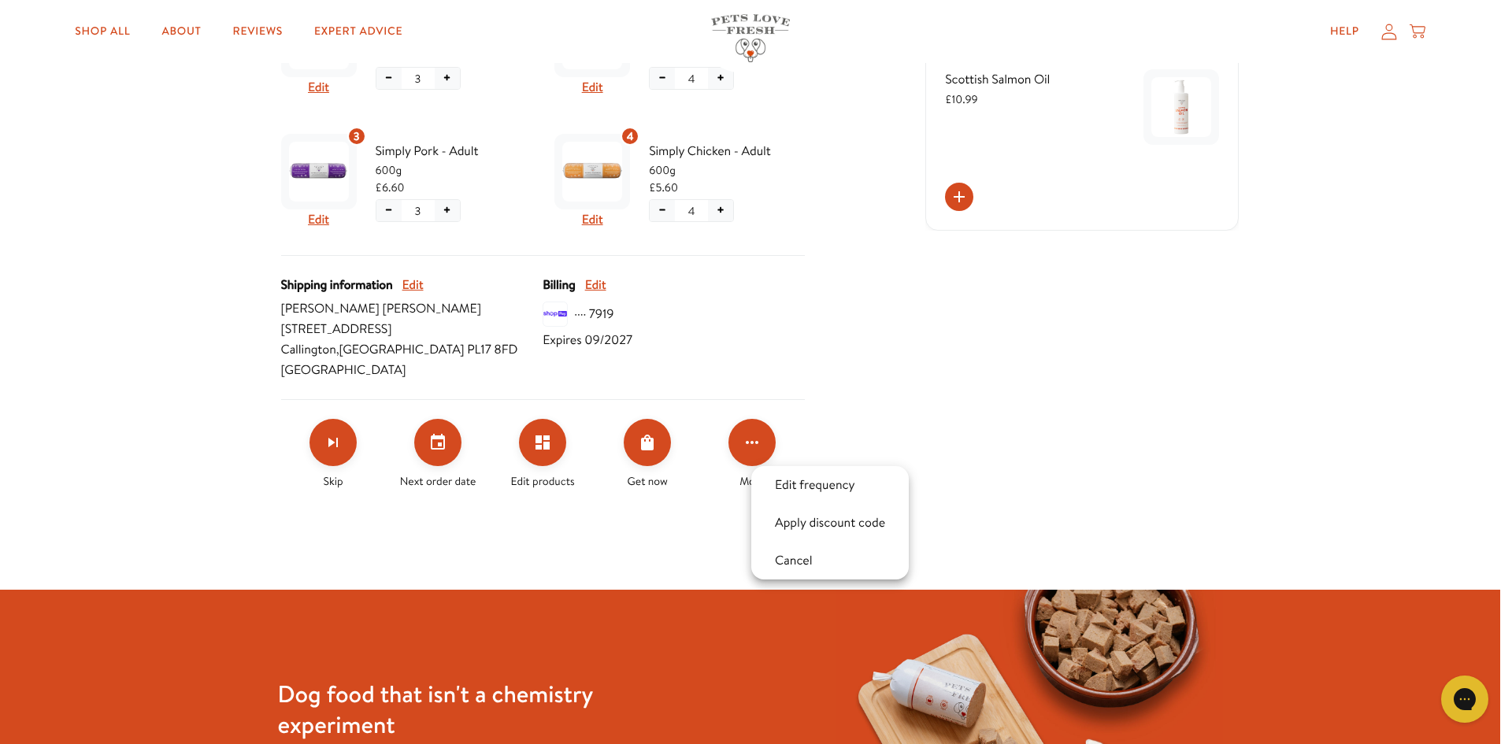
click at [478, 395] on div at bounding box center [756, 372] width 1512 height 744
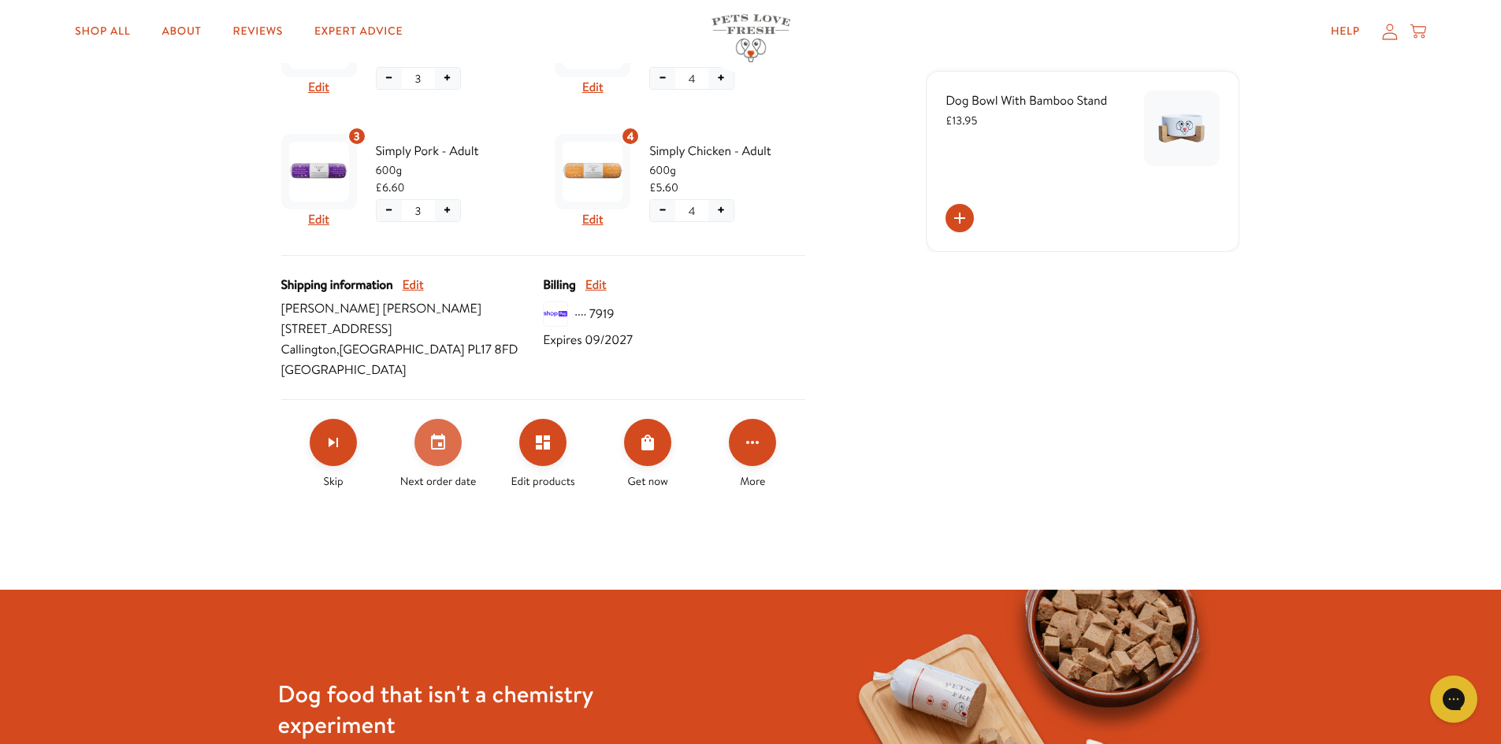
click at [441, 455] on button "Set your next order date" at bounding box center [437, 442] width 47 height 47
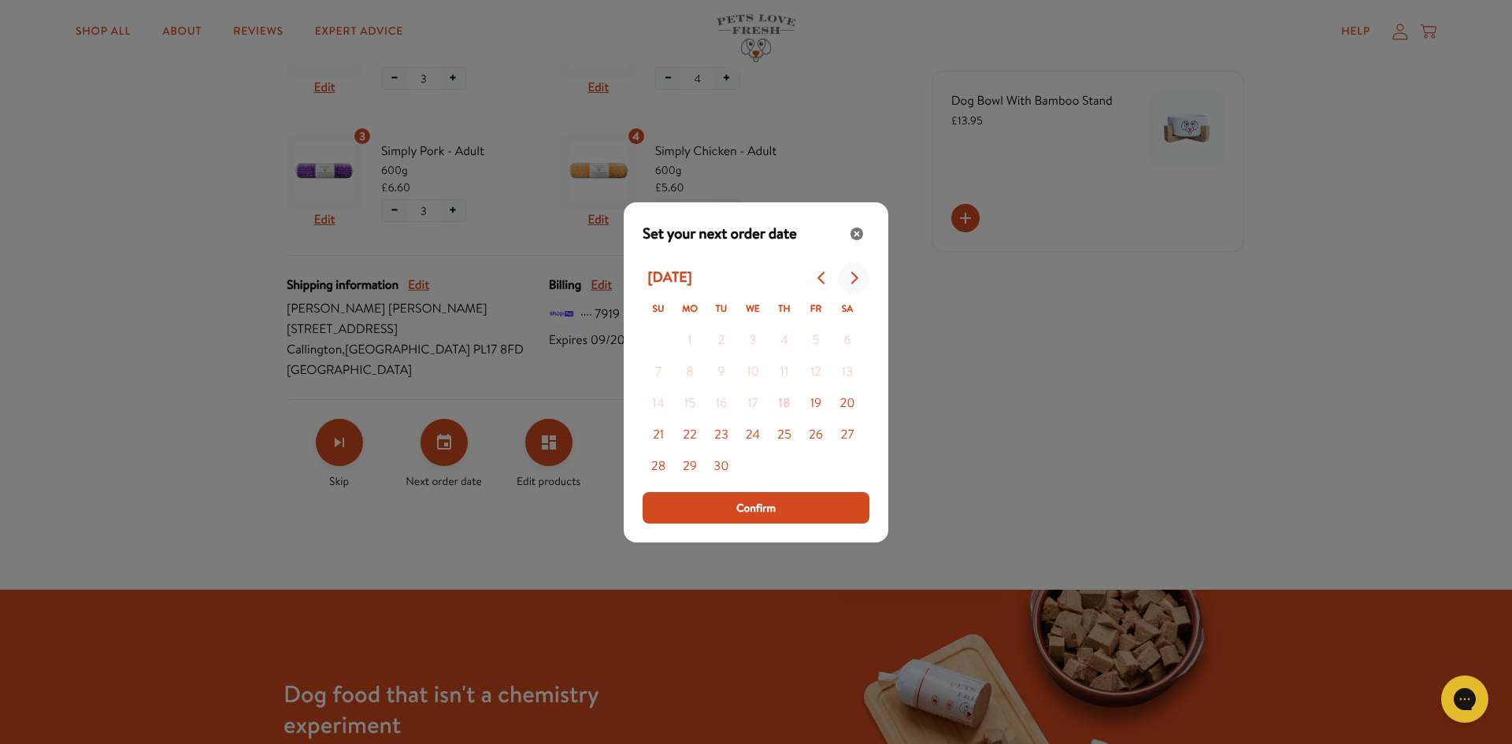
click at [854, 280] on icon "Go to next month" at bounding box center [855, 278] width 7 height 13
click at [814, 469] on button "31" at bounding box center [816, 467] width 32 height 32
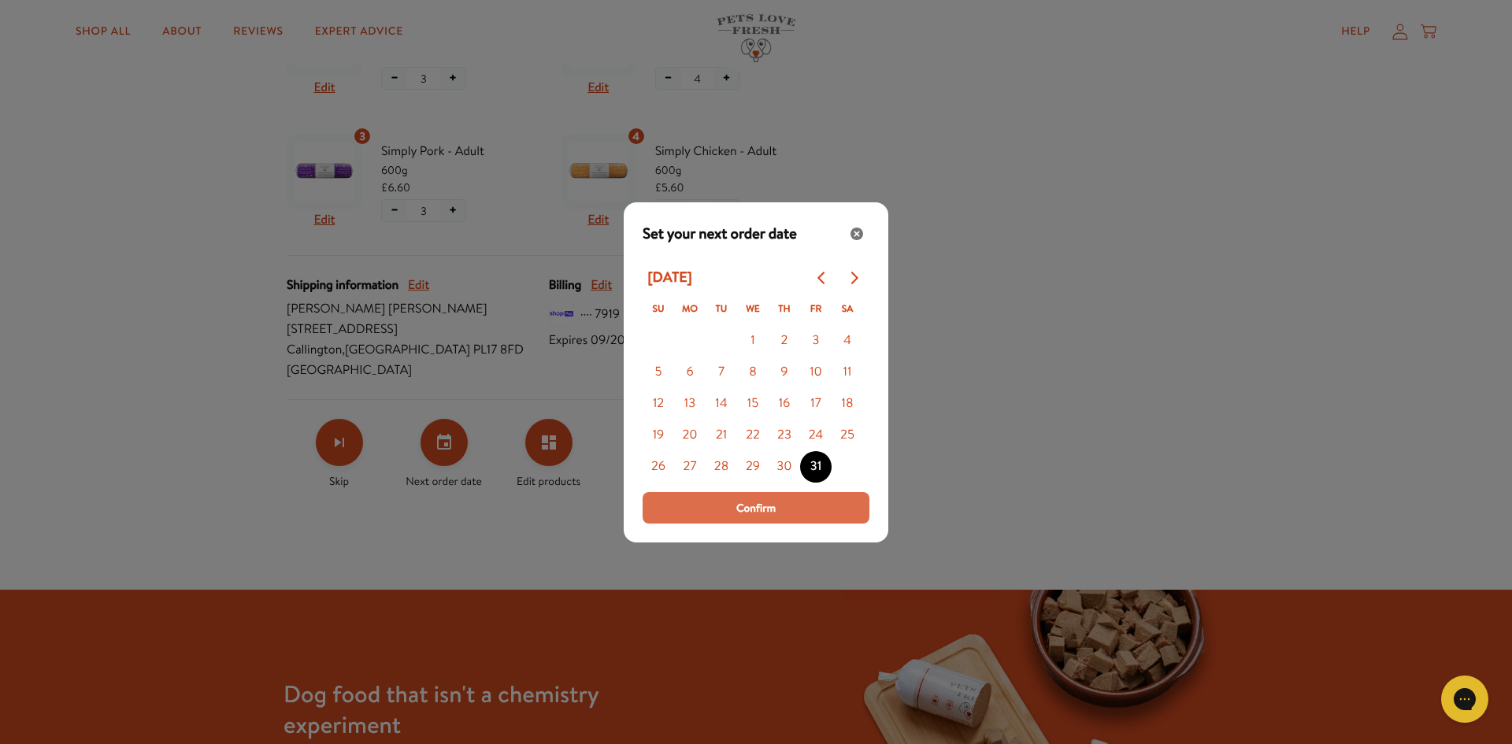
click at [770, 506] on span "Confirm" at bounding box center [755, 507] width 39 height 17
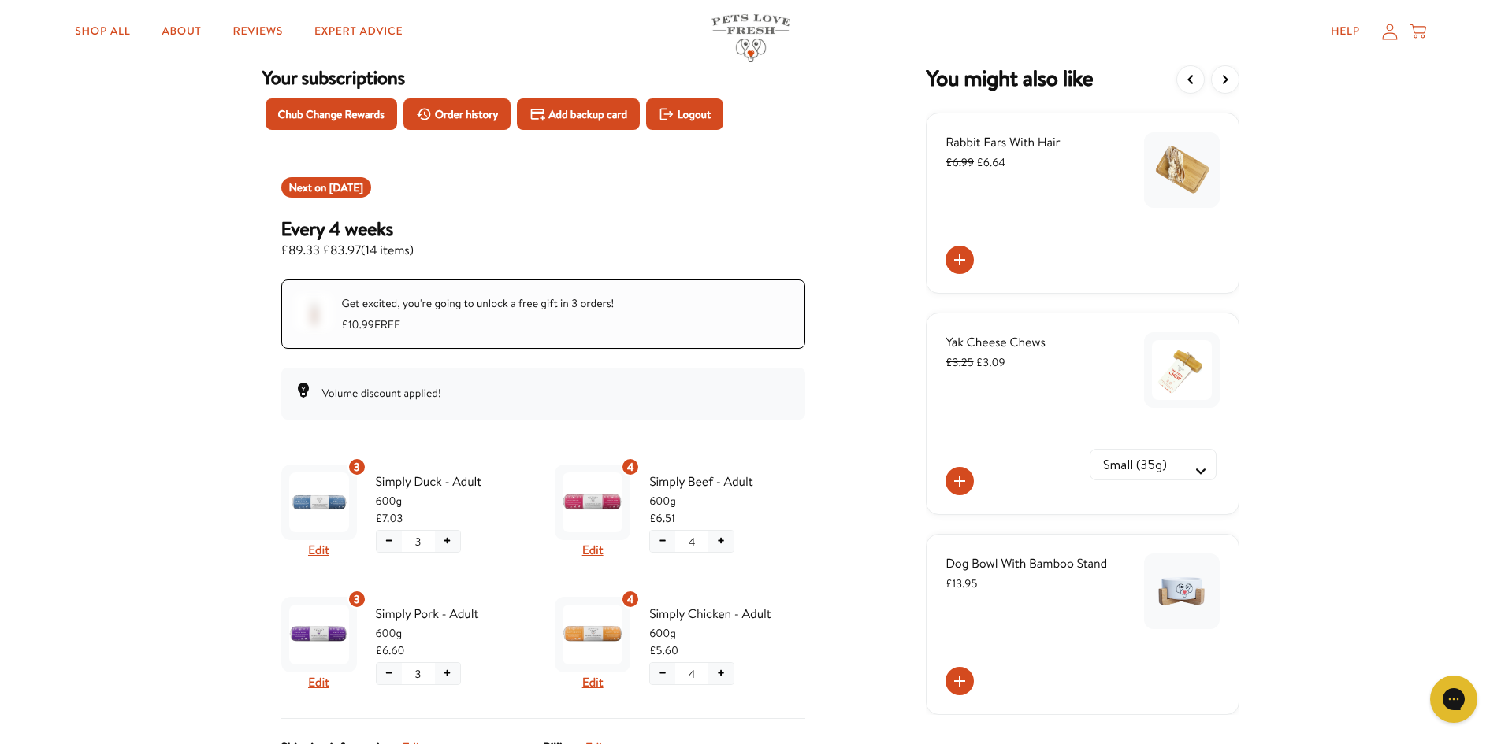
scroll to position [0, 0]
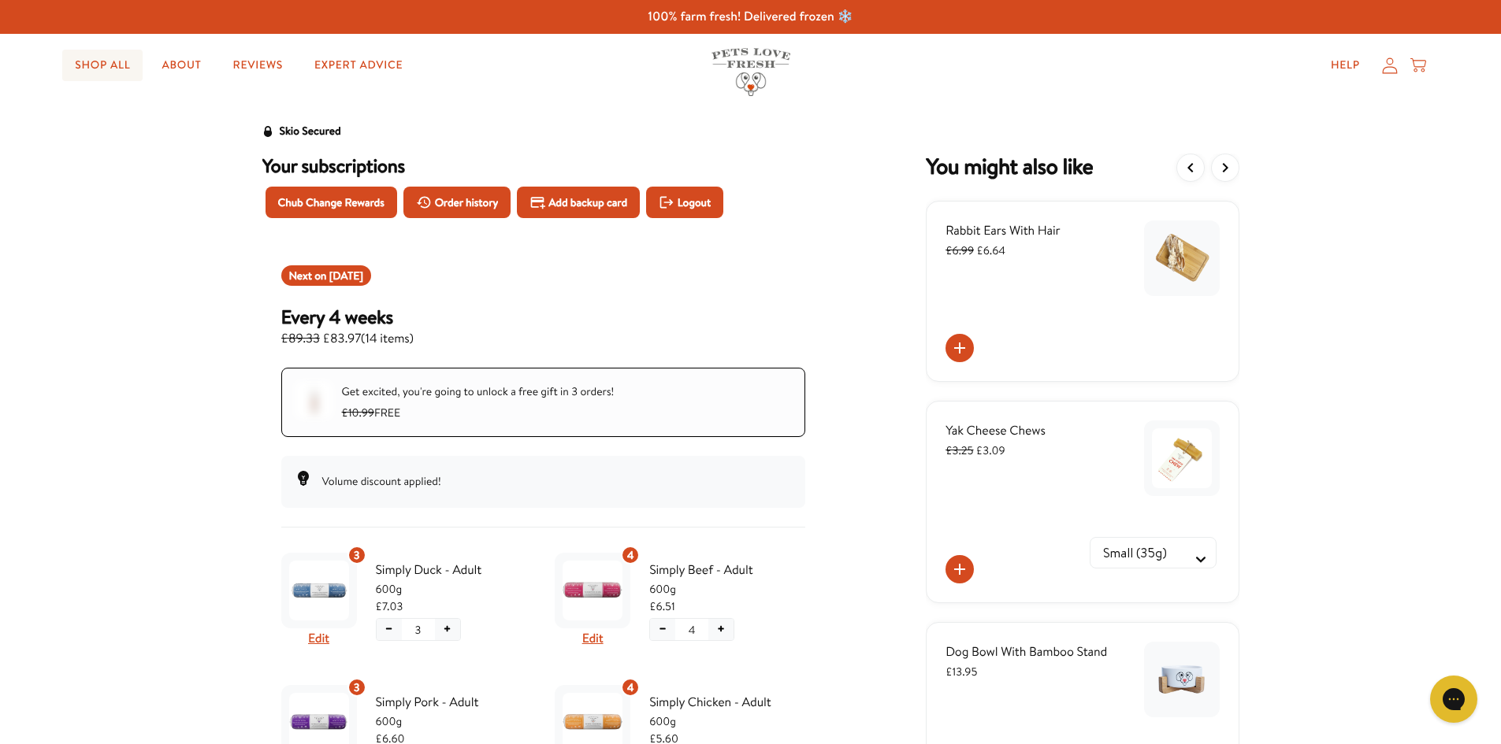
click at [113, 65] on link "Shop All" at bounding box center [102, 66] width 80 height 32
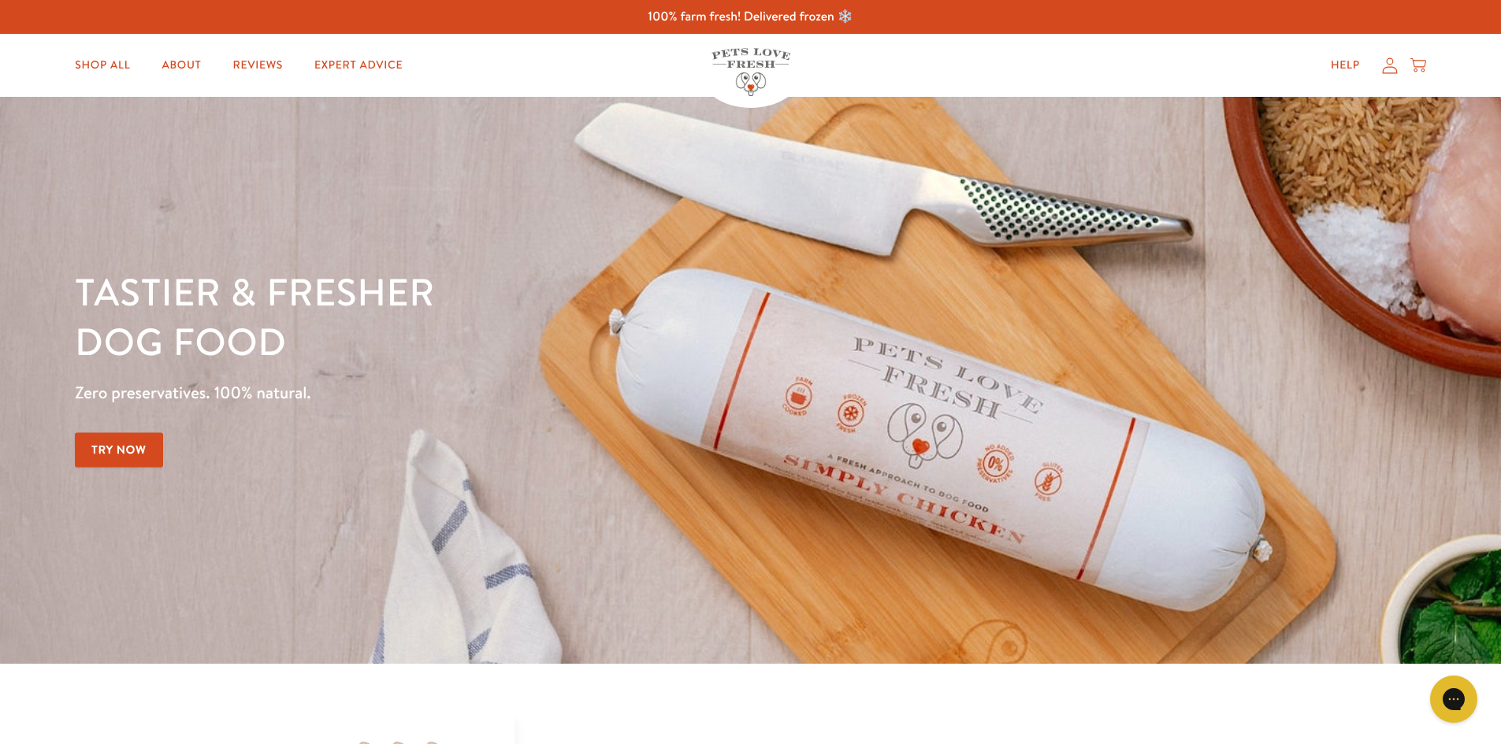
click at [1392, 66] on icon at bounding box center [1390, 66] width 16 height 17
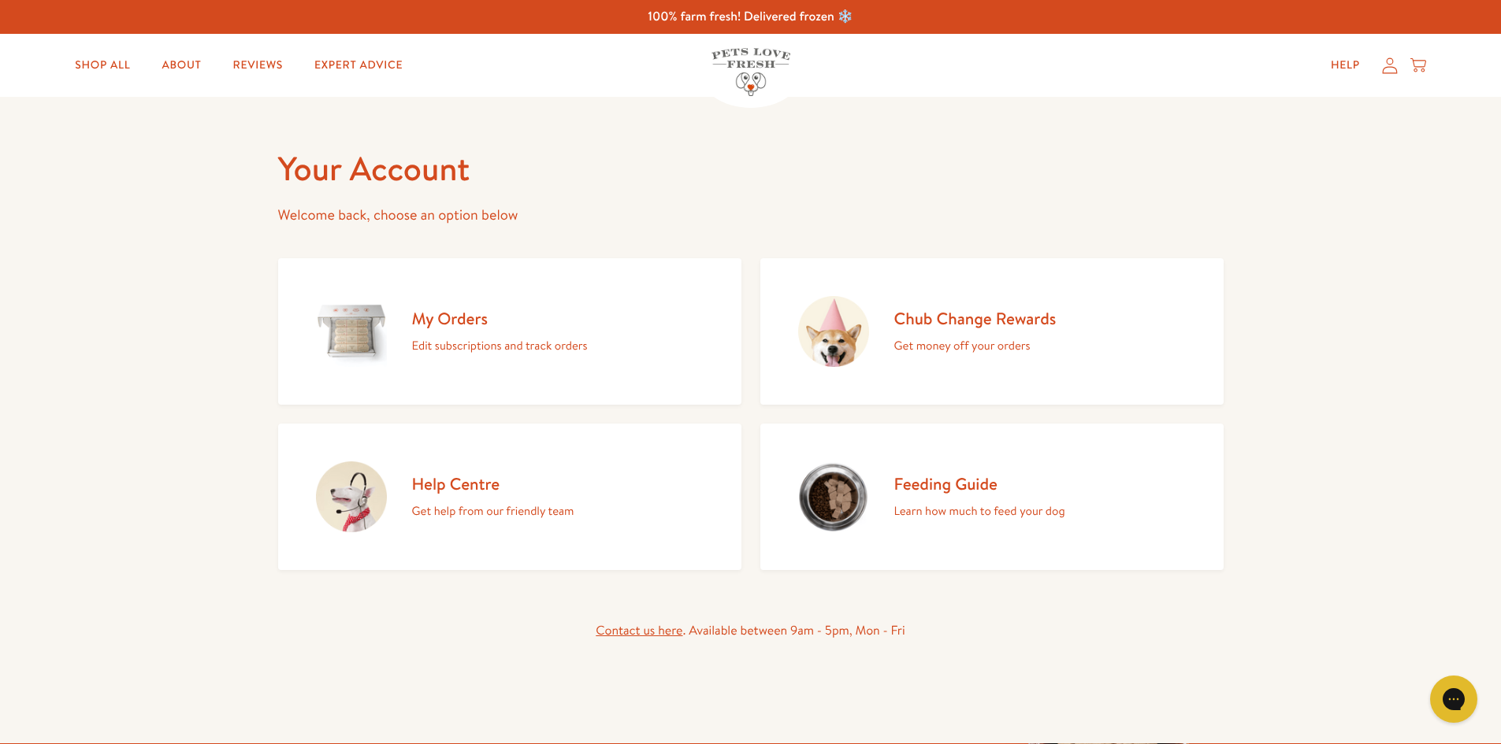
click at [419, 321] on h2 "My Orders" at bounding box center [500, 318] width 176 height 21
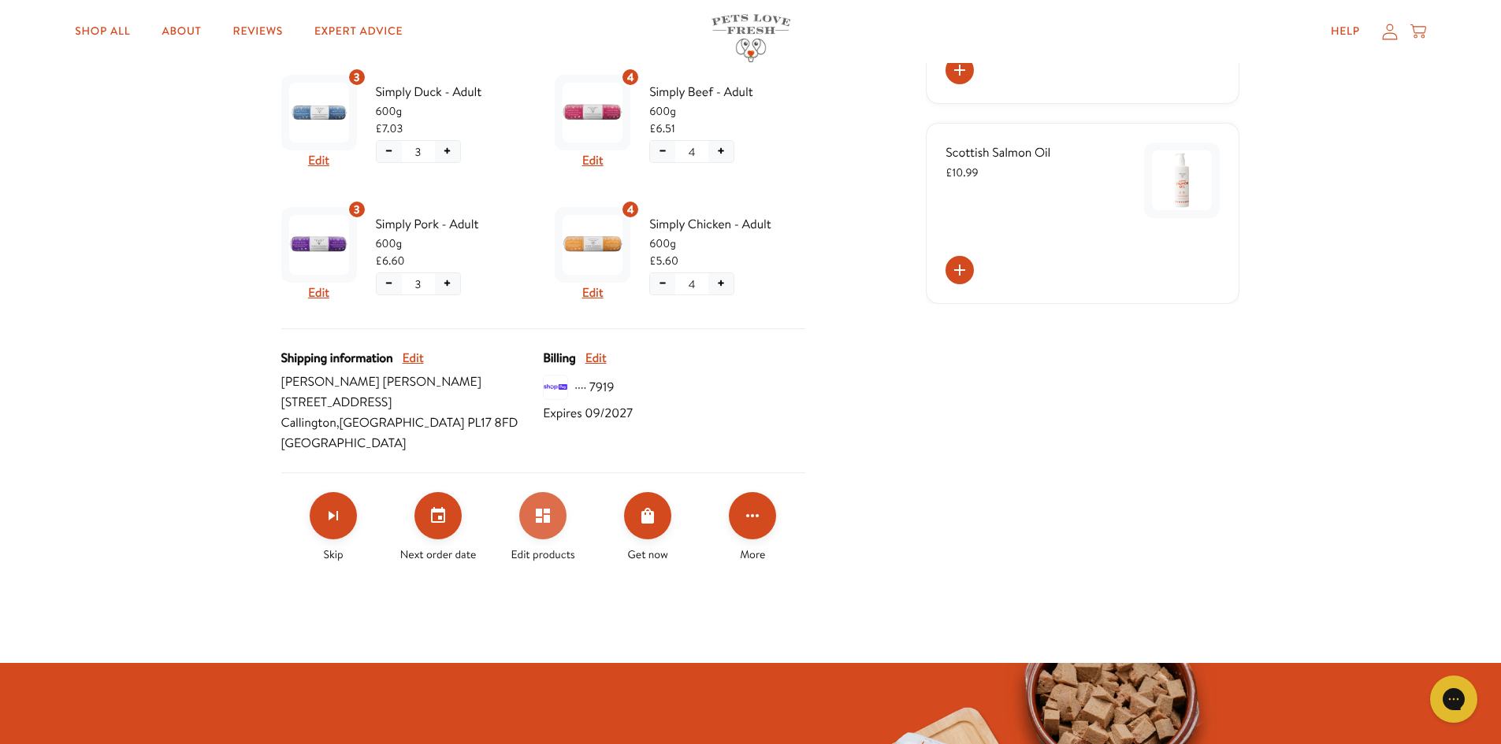
scroll to position [551, 0]
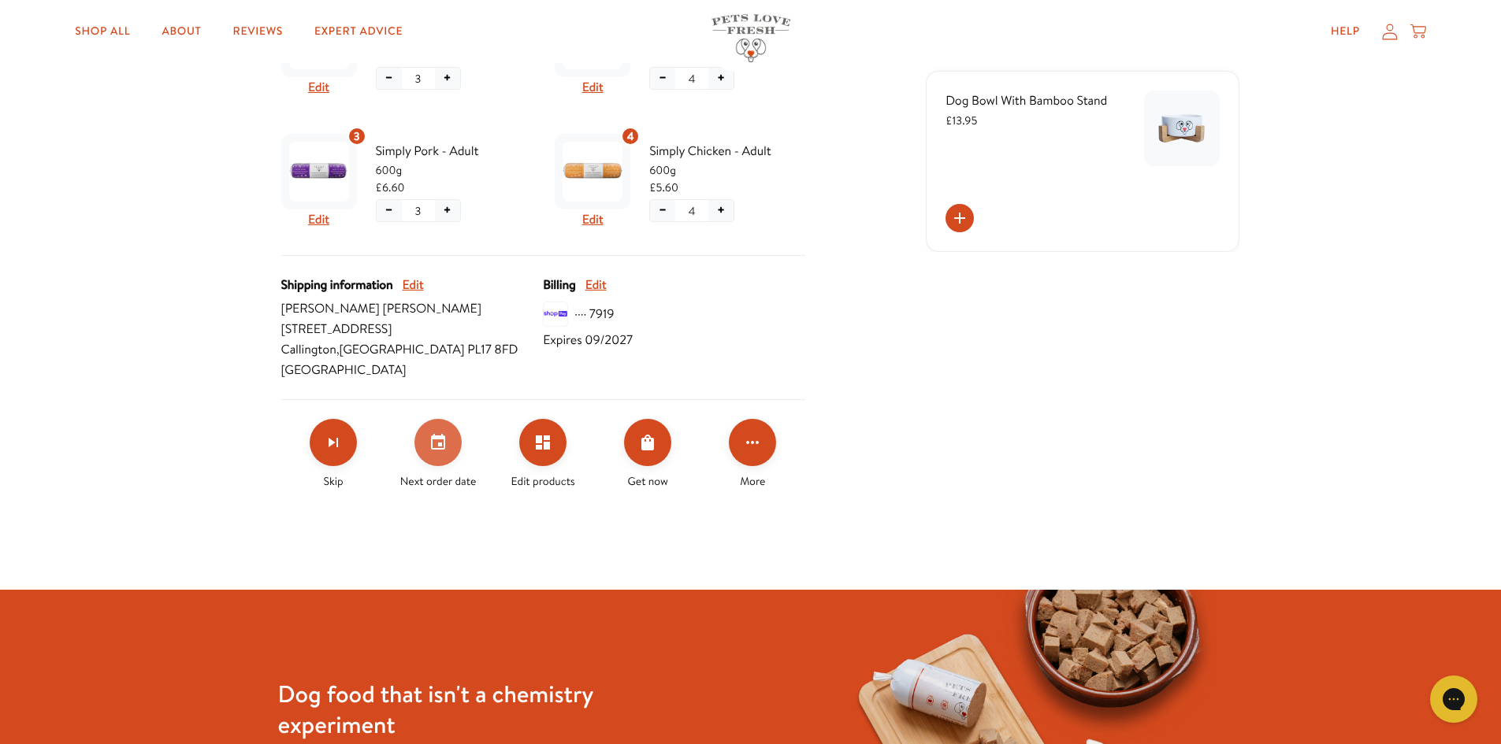
click at [444, 433] on icon "Set your next order date" at bounding box center [438, 442] width 19 height 19
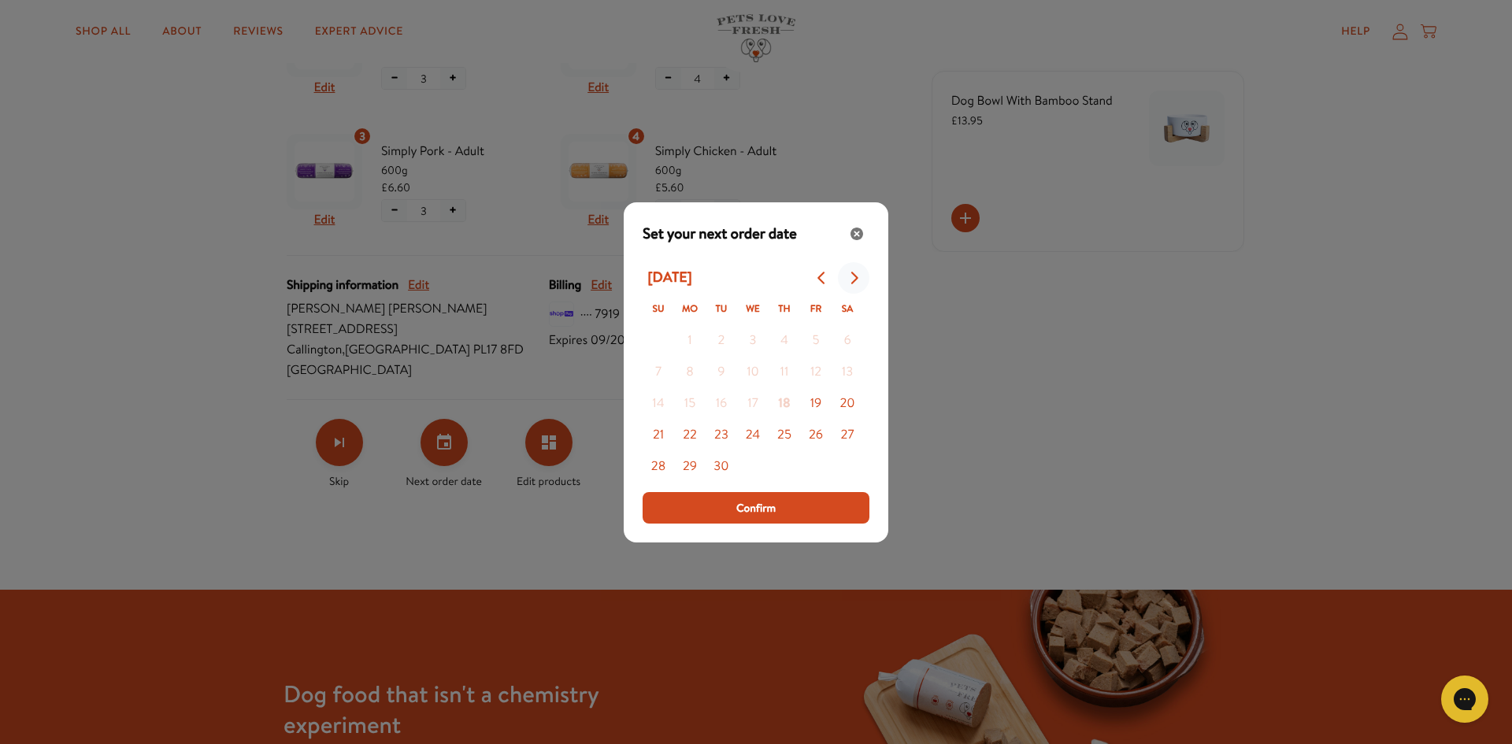
click at [852, 272] on icon "Go to next month" at bounding box center [854, 278] width 13 height 13
click at [759, 469] on button "29" at bounding box center [753, 467] width 32 height 32
click at [779, 514] on button "Confirm" at bounding box center [756, 508] width 227 height 32
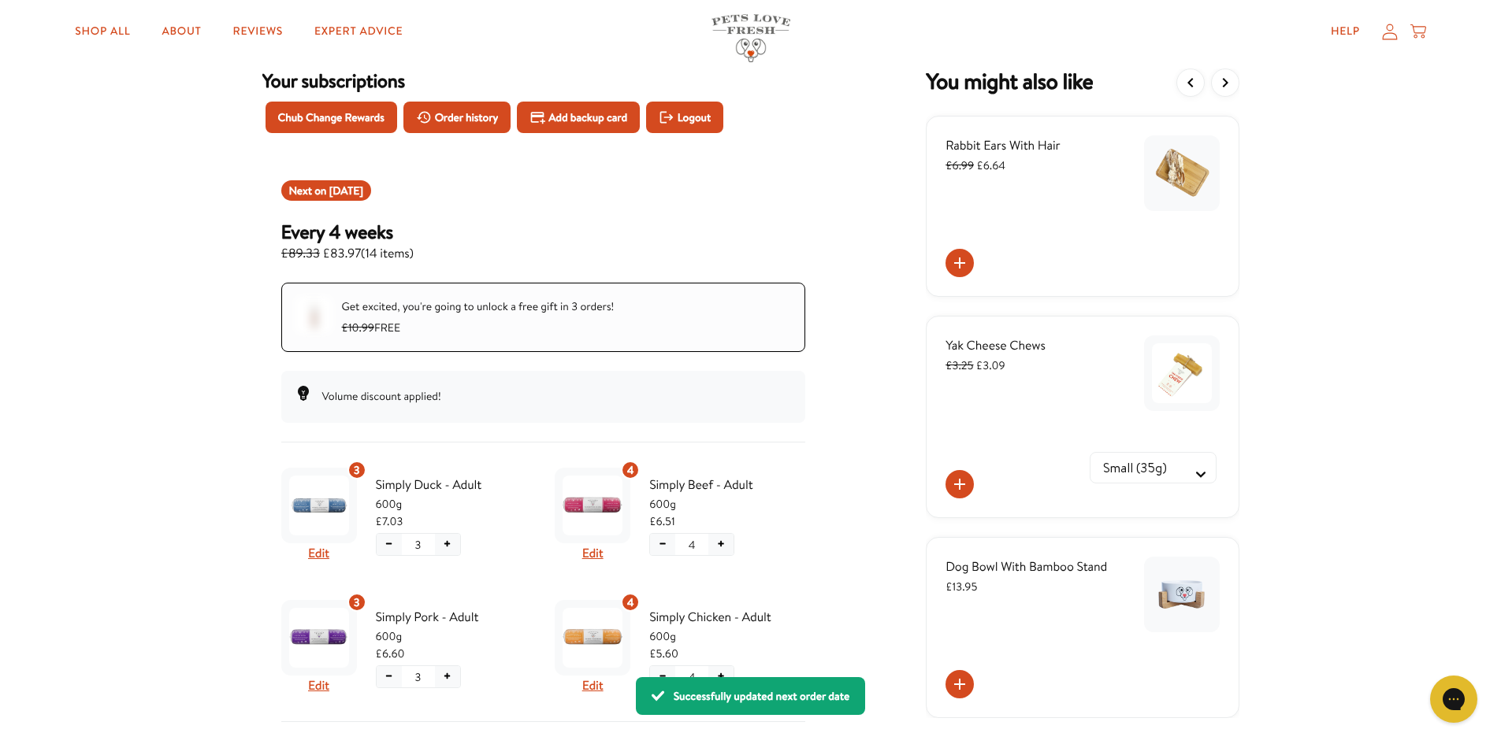
scroll to position [79, 0]
